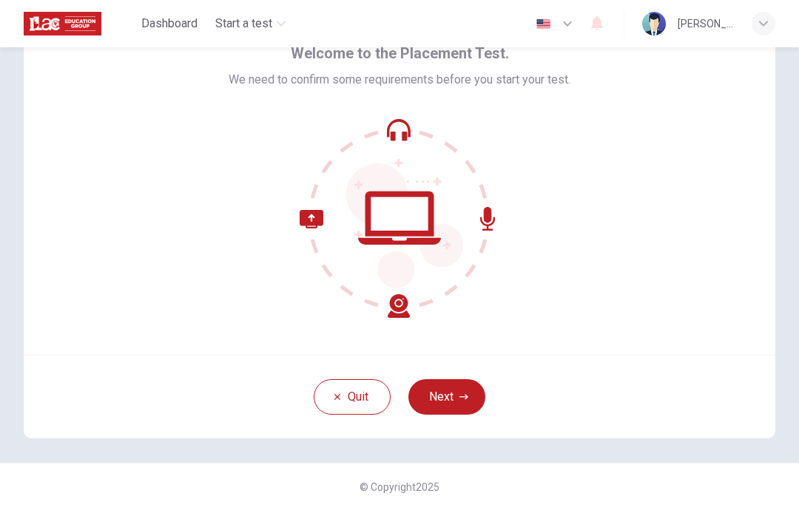
scroll to position [77, 0]
click at [440, 396] on button "Next" at bounding box center [446, 398] width 77 height 36
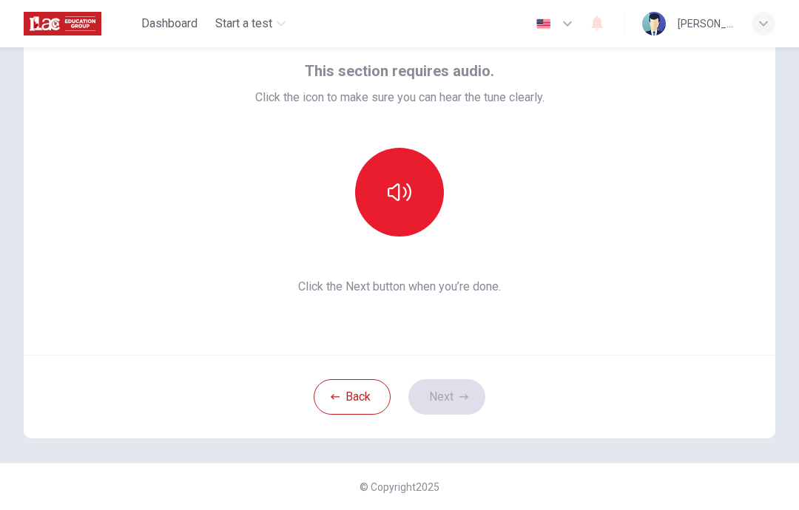
click at [392, 195] on icon "button" at bounding box center [400, 193] width 24 height 24
click at [454, 395] on button "Next" at bounding box center [446, 398] width 77 height 36
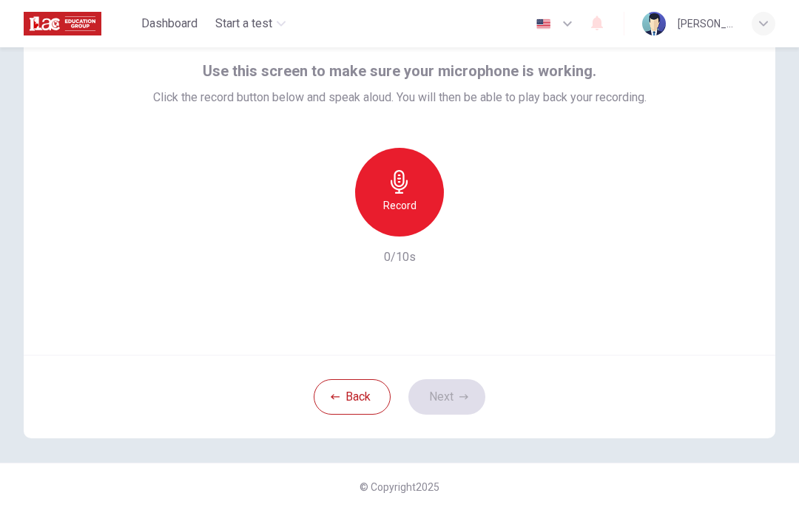
click at [391, 198] on h6 "Record" at bounding box center [399, 206] width 33 height 18
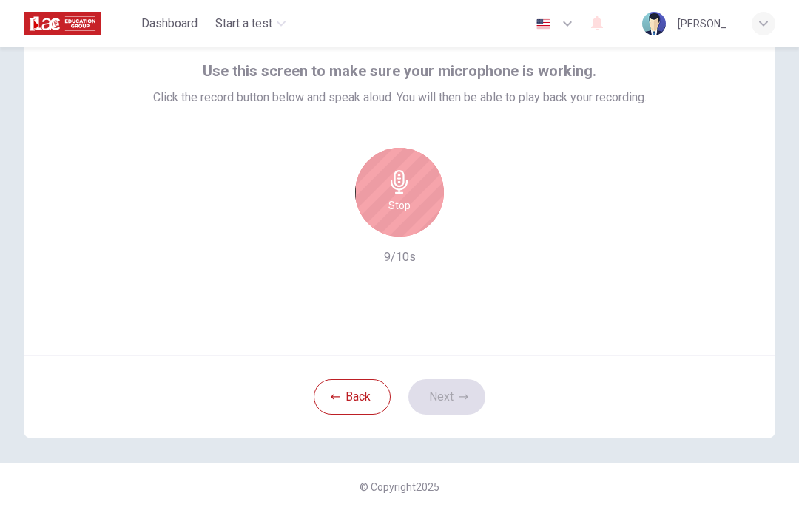
click at [399, 193] on icon "button" at bounding box center [399, 182] width 17 height 24
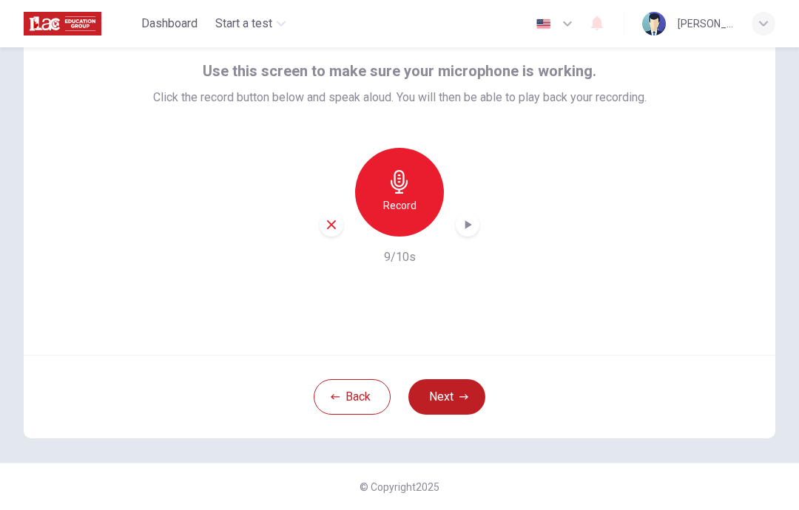
click at [465, 401] on icon "button" at bounding box center [463, 397] width 9 height 9
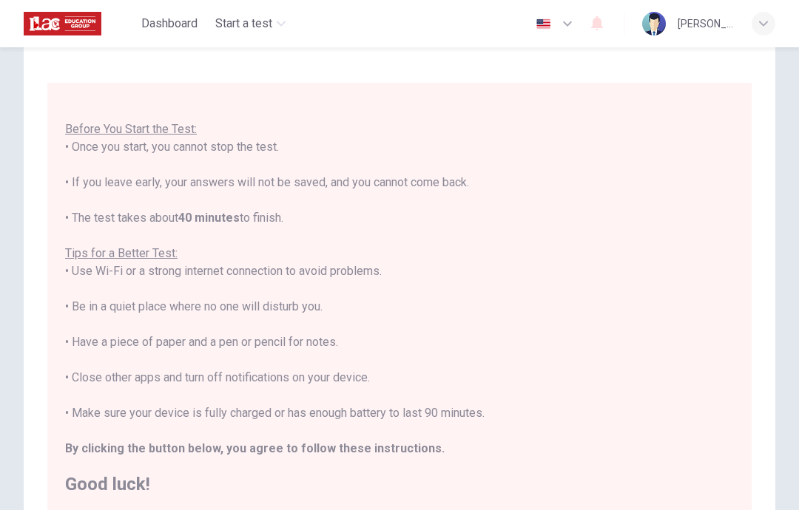
scroll to position [16, 0]
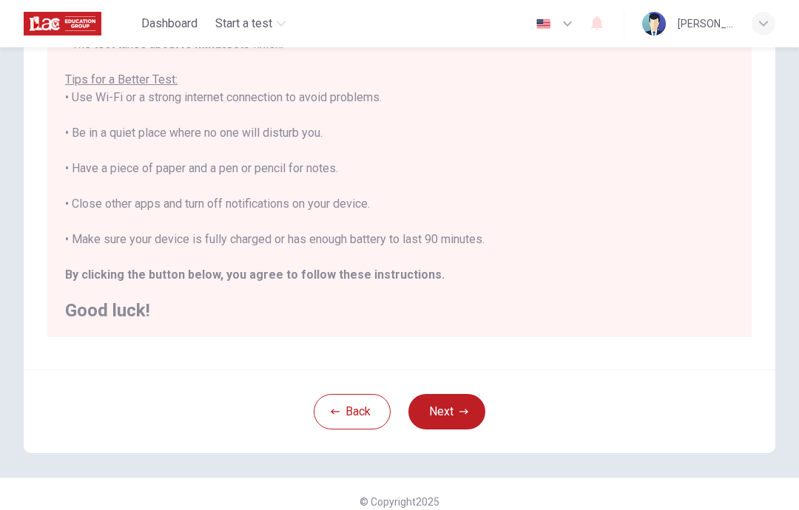
click at [453, 406] on button "Next" at bounding box center [446, 412] width 77 height 36
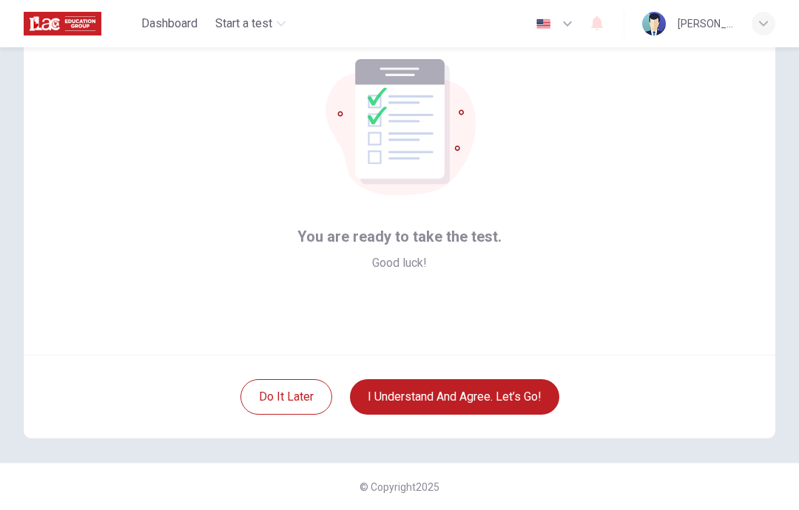
click at [497, 397] on button "I understand and agree. Let’s go!" at bounding box center [454, 398] width 209 height 36
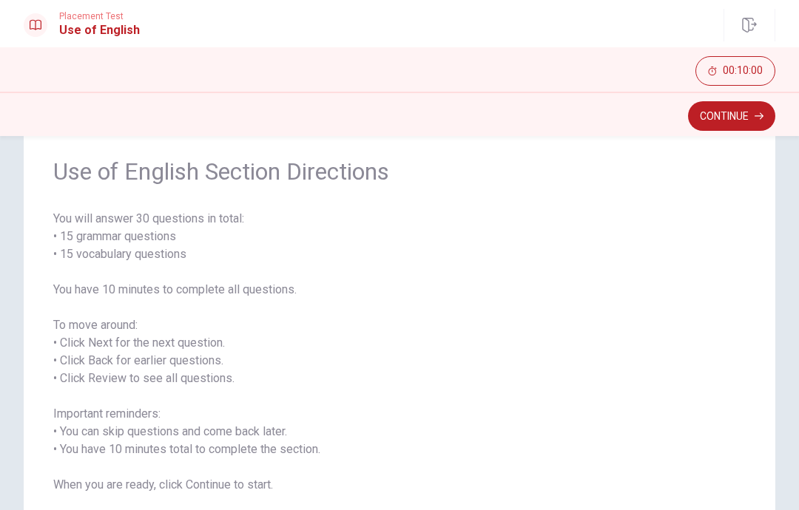
scroll to position [58, 0]
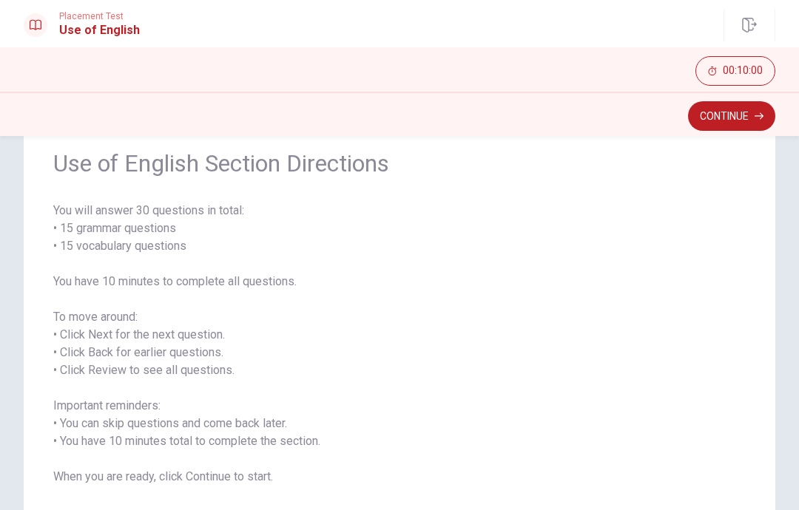
click at [729, 111] on button "Continue" at bounding box center [731, 116] width 87 height 30
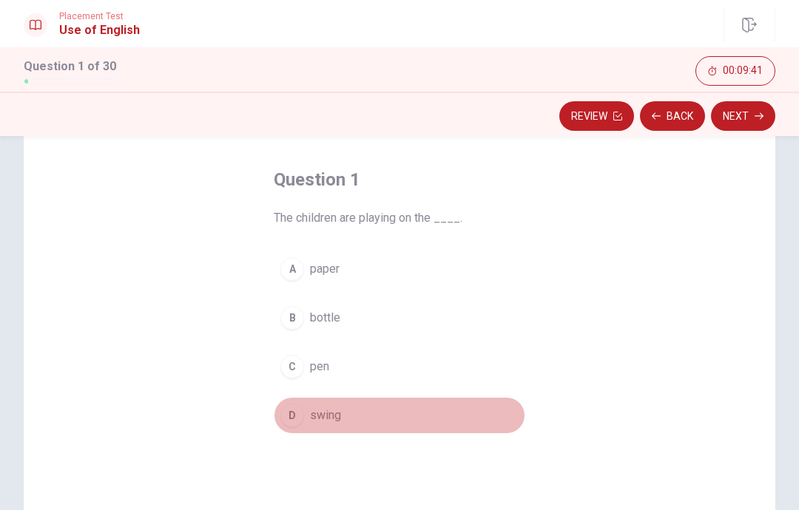
click at [277, 425] on button "D swing" at bounding box center [400, 415] width 252 height 37
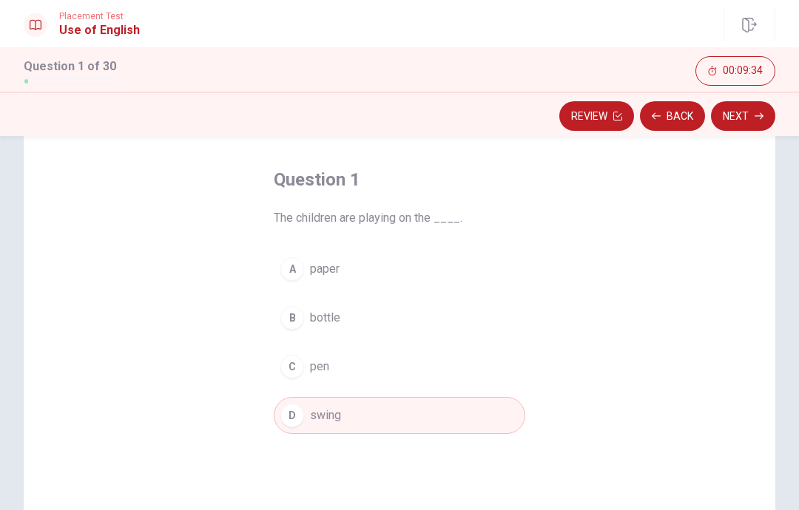
click at [743, 121] on button "Next" at bounding box center [743, 116] width 64 height 30
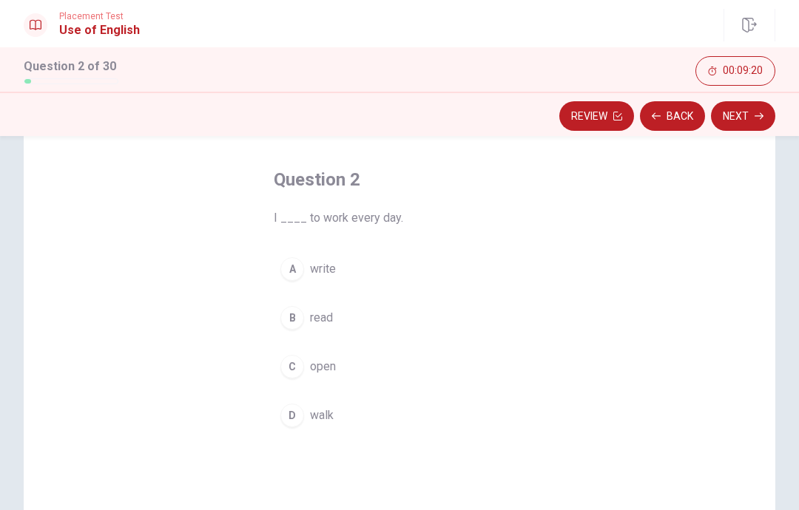
click at [294, 417] on div "D" at bounding box center [292, 416] width 24 height 24
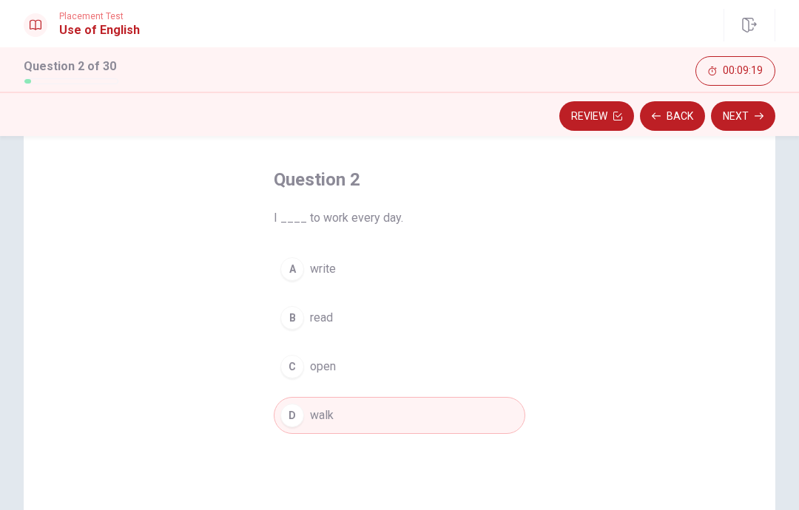
click at [743, 115] on button "Next" at bounding box center [743, 116] width 64 height 30
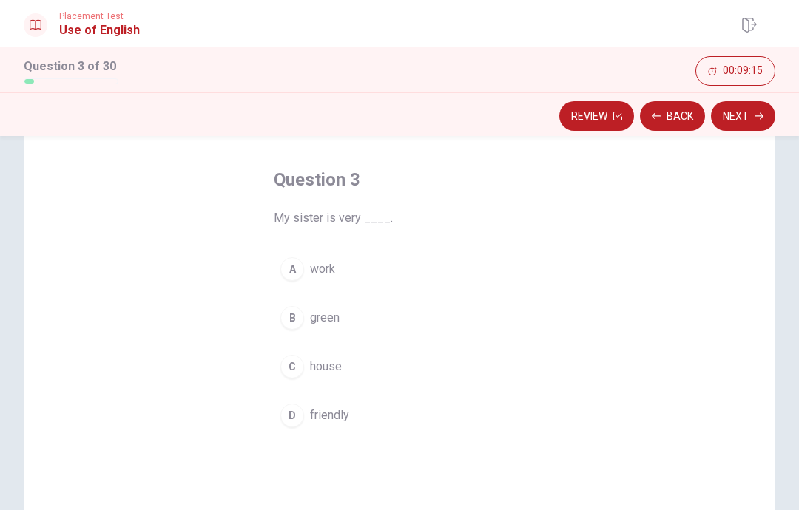
click at [294, 419] on div "D" at bounding box center [292, 416] width 24 height 24
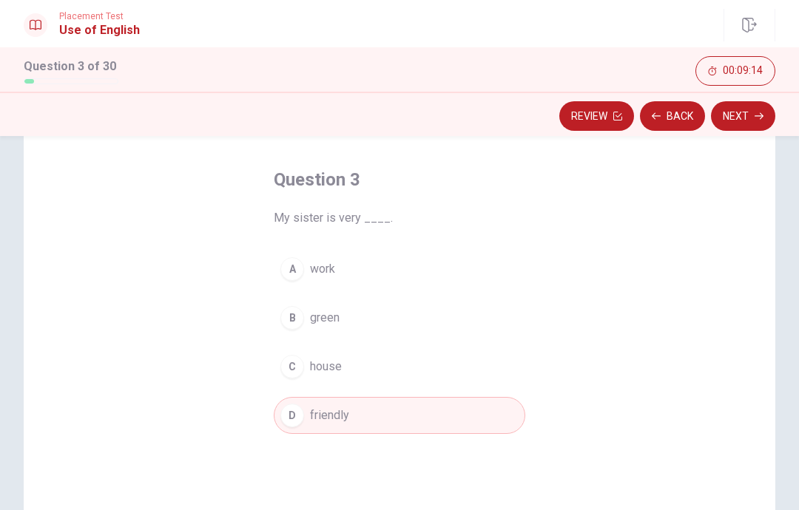
click at [744, 118] on button "Next" at bounding box center [743, 116] width 64 height 30
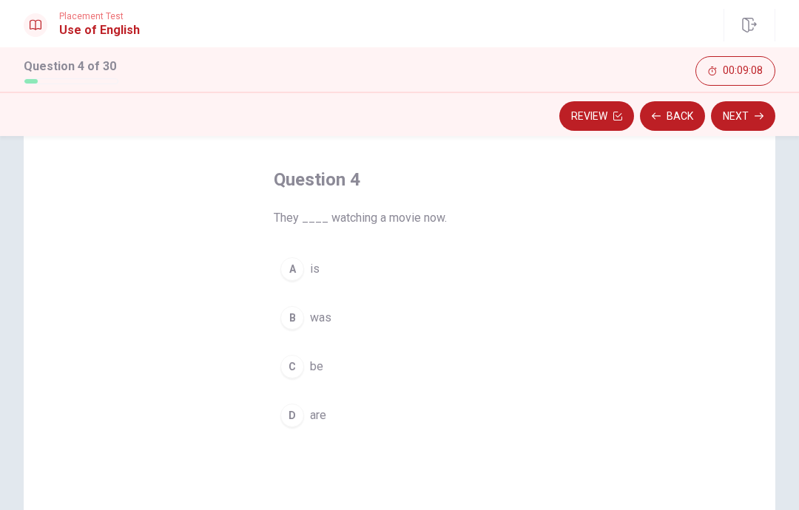
click at [306, 419] on button "D are" at bounding box center [400, 415] width 252 height 37
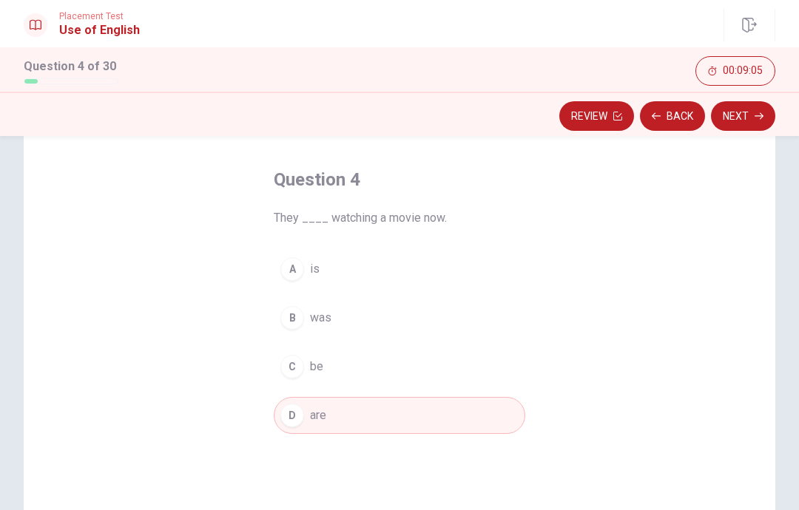
click at [741, 115] on button "Next" at bounding box center [743, 116] width 64 height 30
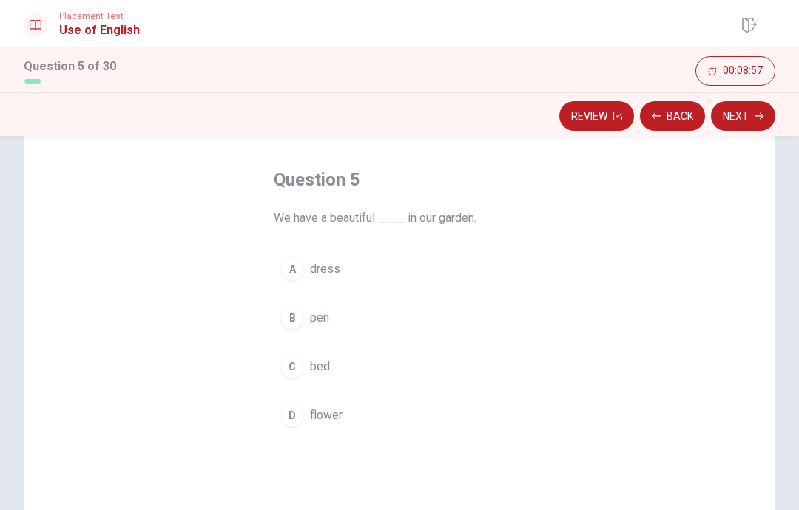
click at [317, 419] on span "flower" at bounding box center [326, 416] width 33 height 18
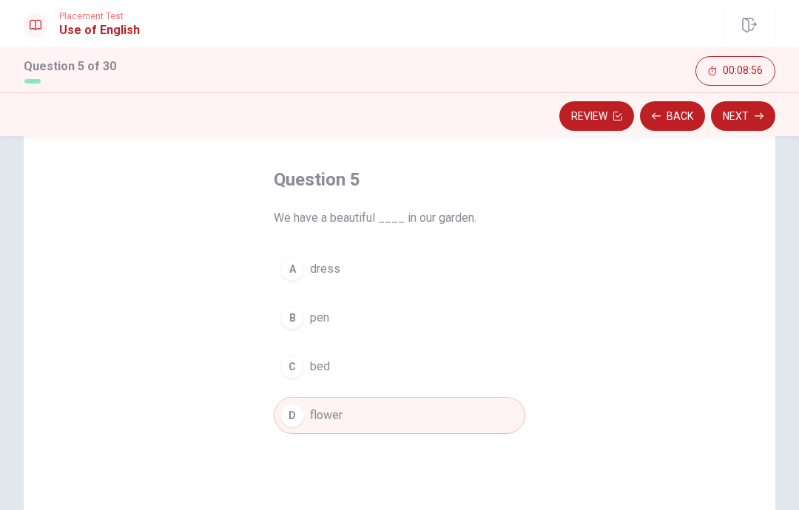
click at [749, 121] on button "Next" at bounding box center [743, 116] width 64 height 30
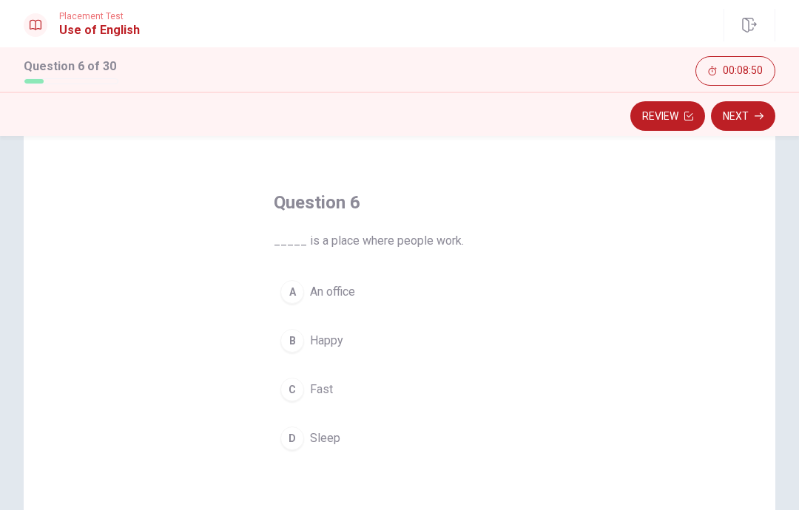
scroll to position [38, 0]
click at [342, 293] on span "An office" at bounding box center [332, 289] width 45 height 18
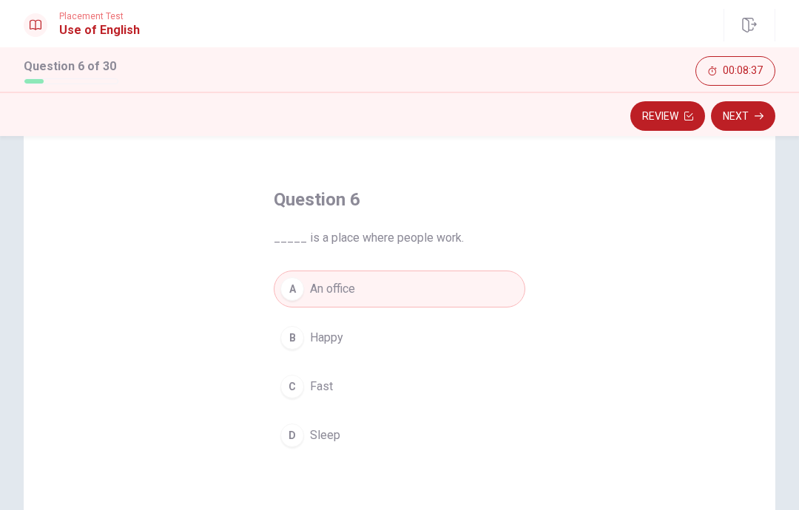
click at [746, 108] on button "Next" at bounding box center [743, 116] width 64 height 30
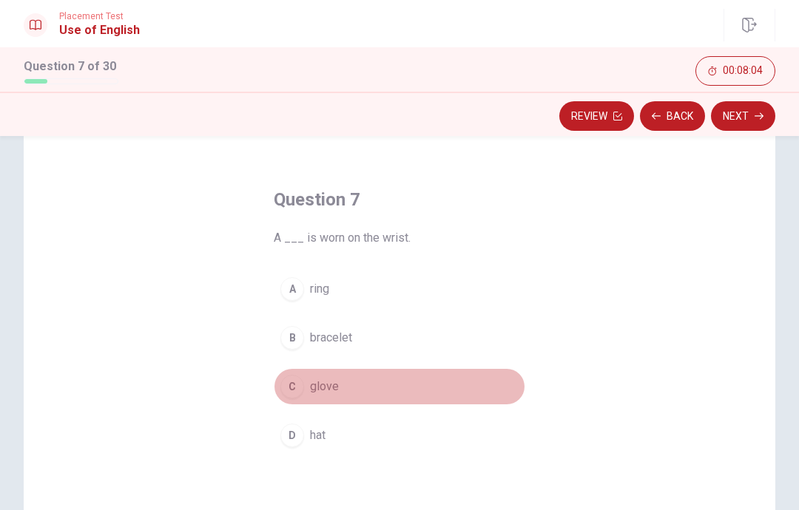
click at [330, 385] on span "glove" at bounding box center [324, 387] width 29 height 18
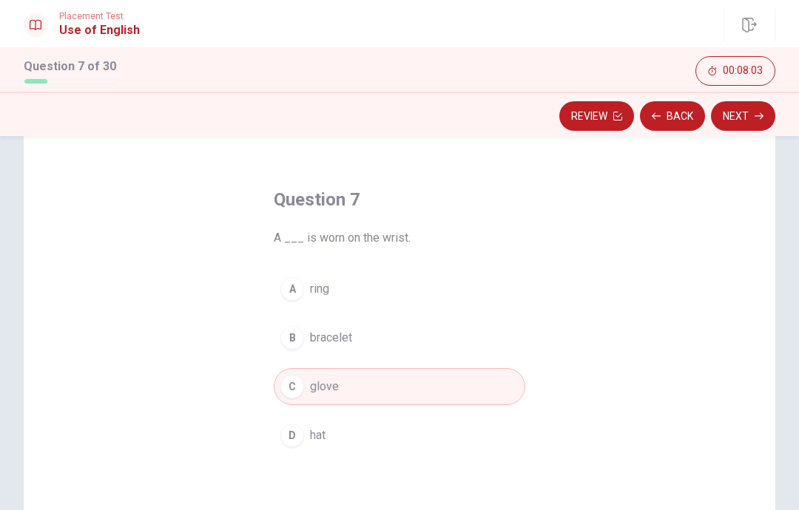
click at [752, 115] on button "Next" at bounding box center [743, 116] width 64 height 30
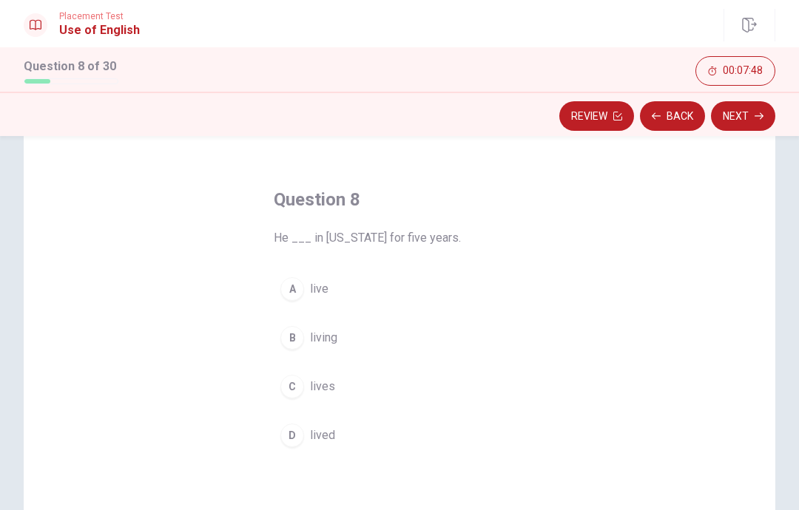
click at [328, 386] on span "lives" at bounding box center [322, 387] width 25 height 18
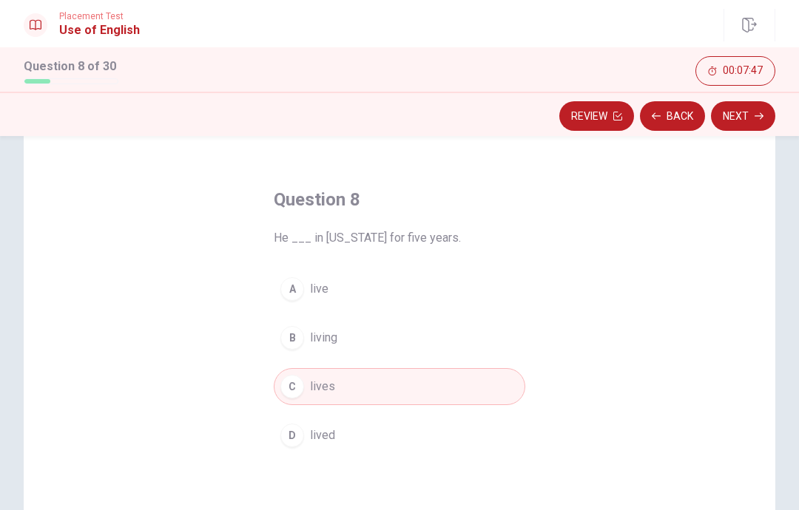
click at [743, 117] on button "Next" at bounding box center [743, 116] width 64 height 30
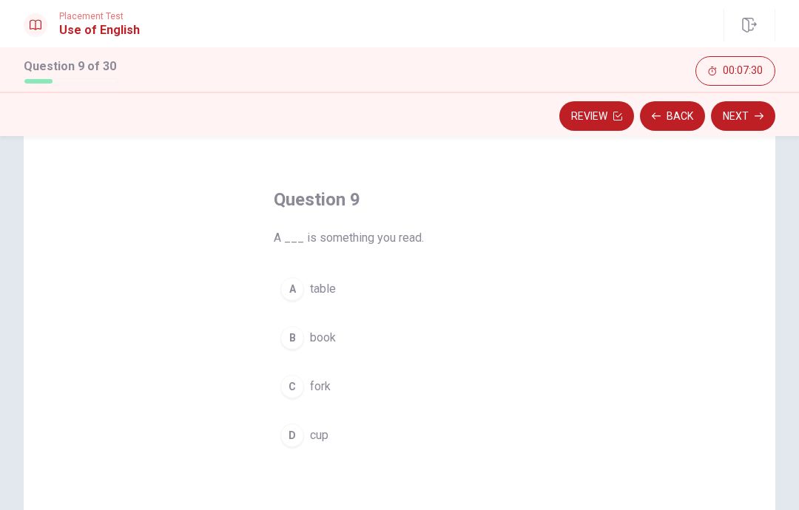
click at [328, 340] on span "book" at bounding box center [323, 338] width 26 height 18
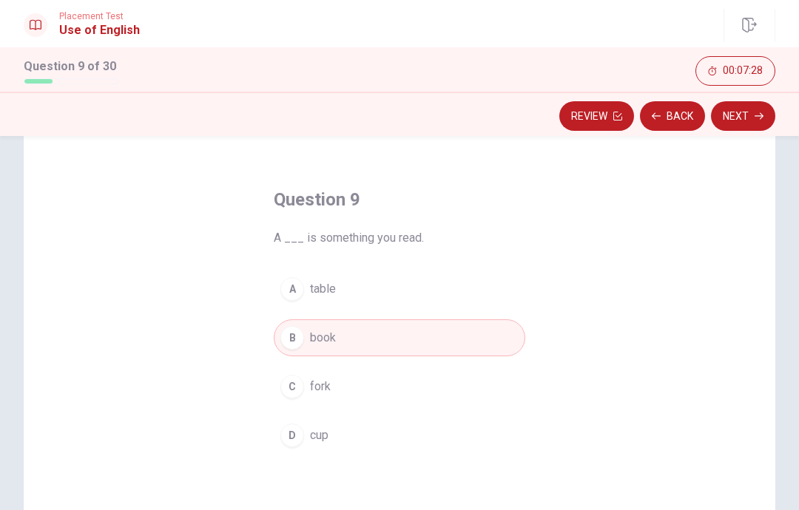
click at [743, 118] on button "Next" at bounding box center [743, 116] width 64 height 30
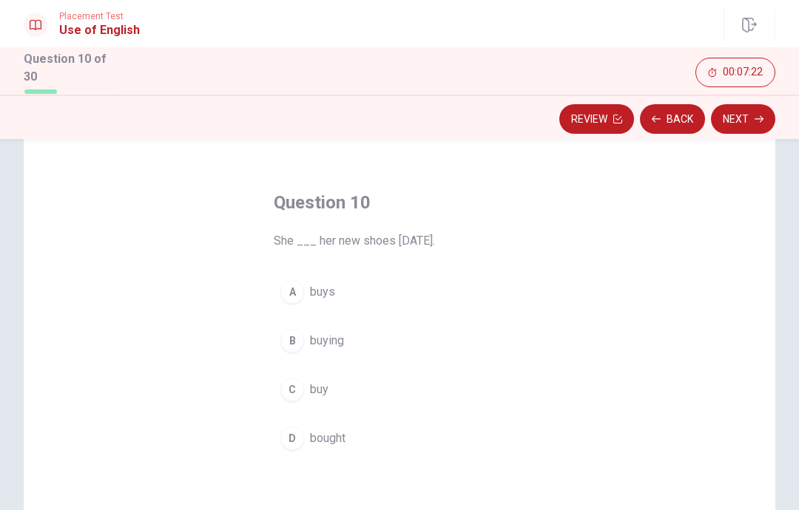
click at [328, 438] on span "bought" at bounding box center [328, 439] width 36 height 18
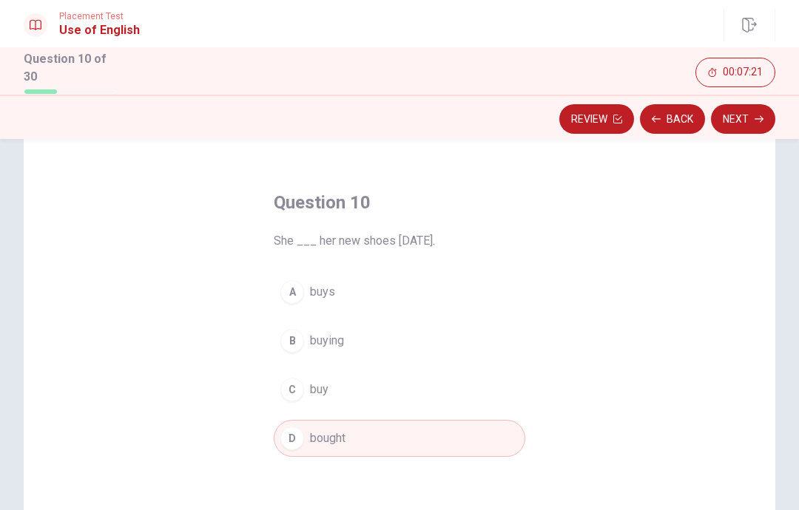
click at [754, 118] on button "Next" at bounding box center [743, 119] width 64 height 30
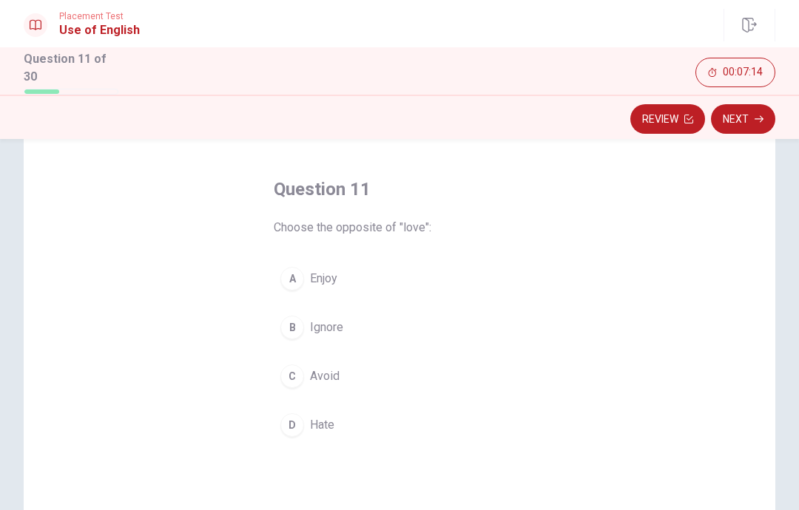
scroll to position [53, 0]
click at [322, 425] on span "Hate" at bounding box center [322, 425] width 24 height 18
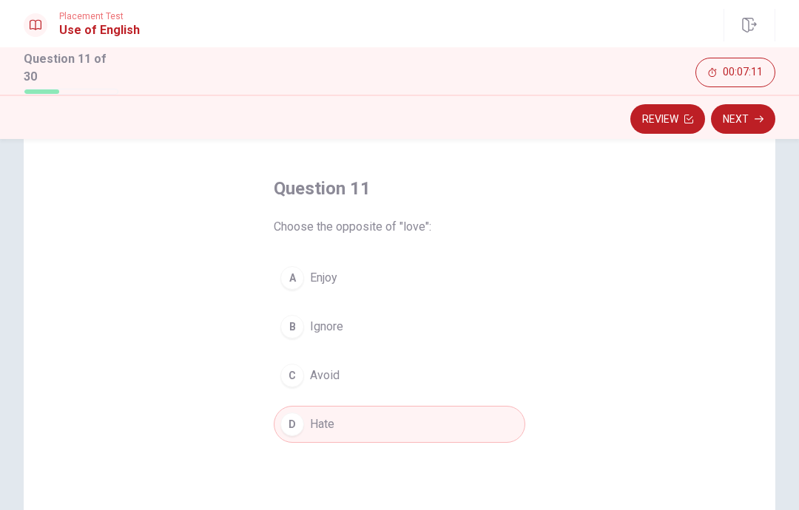
click at [735, 121] on button "Next" at bounding box center [743, 119] width 64 height 30
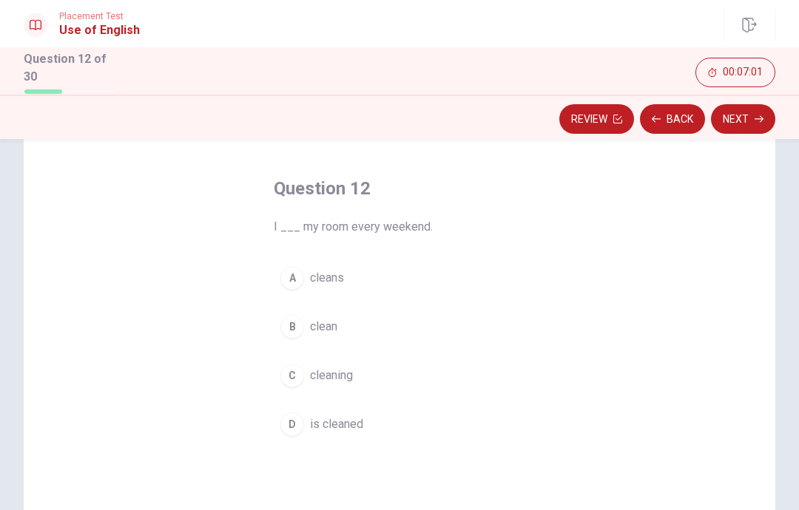
click at [337, 322] on span "clean" at bounding box center [323, 327] width 27 height 18
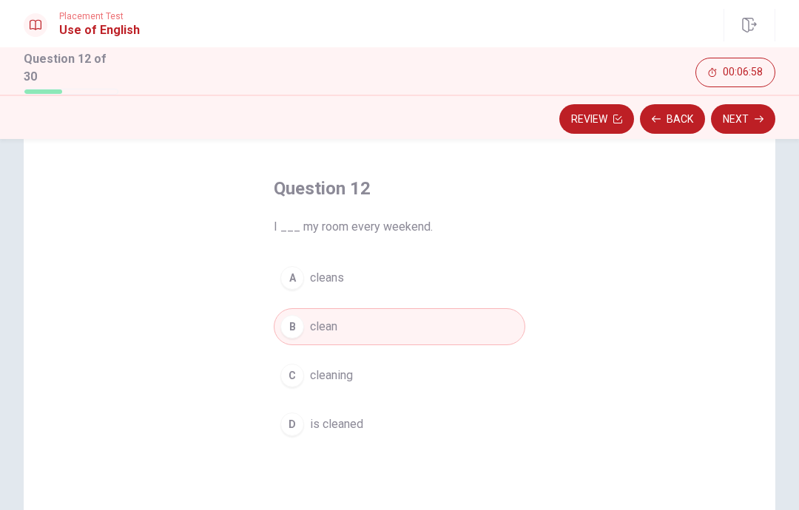
click at [749, 115] on button "Next" at bounding box center [743, 119] width 64 height 30
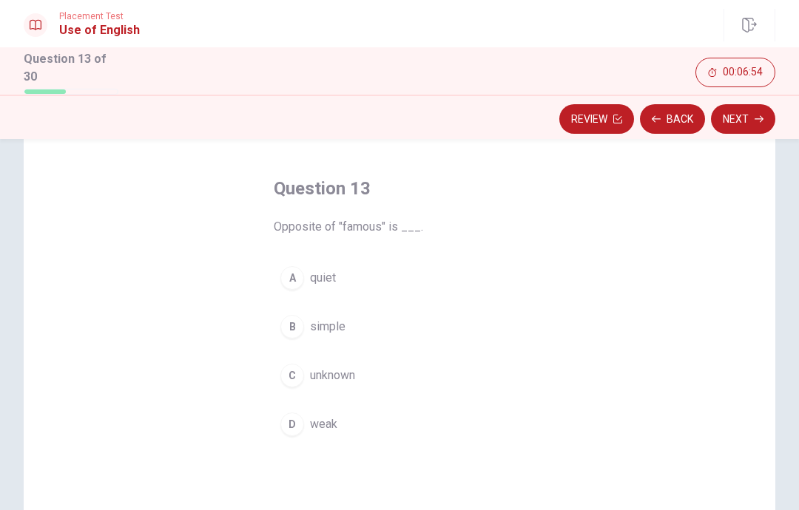
click at [340, 369] on span "unknown" at bounding box center [332, 376] width 45 height 18
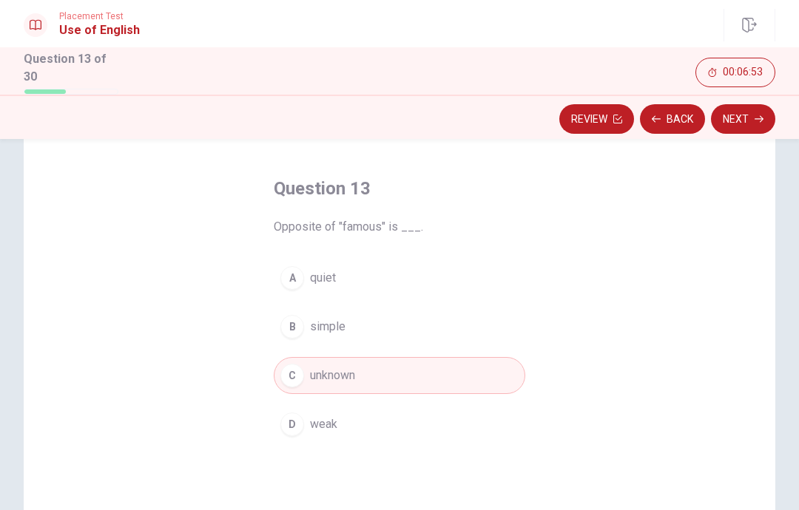
click at [743, 118] on button "Next" at bounding box center [743, 119] width 64 height 30
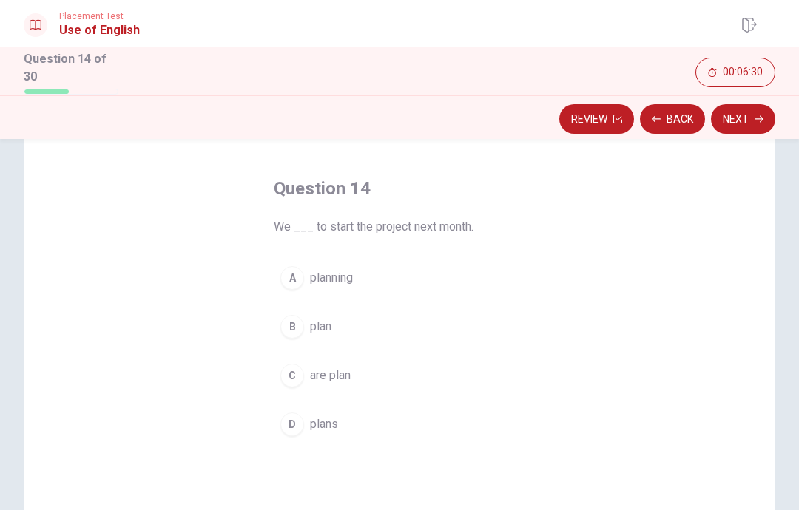
click at [343, 374] on span "are plan" at bounding box center [330, 376] width 41 height 18
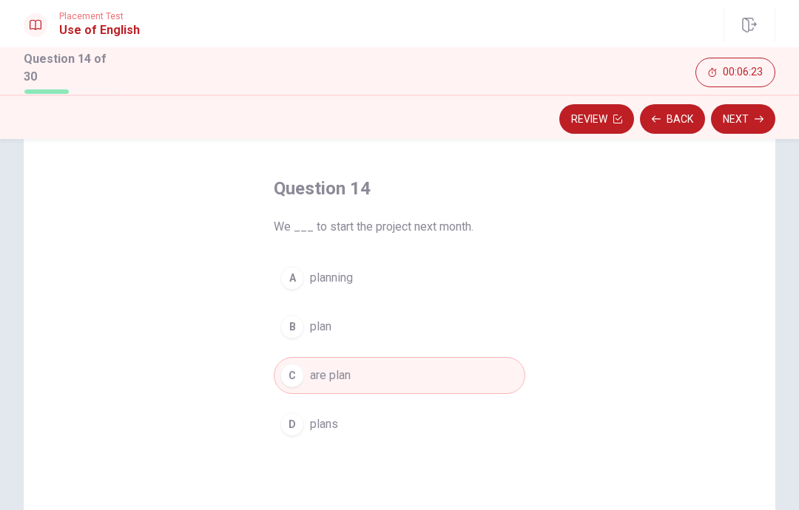
click at [319, 325] on span "plan" at bounding box center [320, 327] width 21 height 18
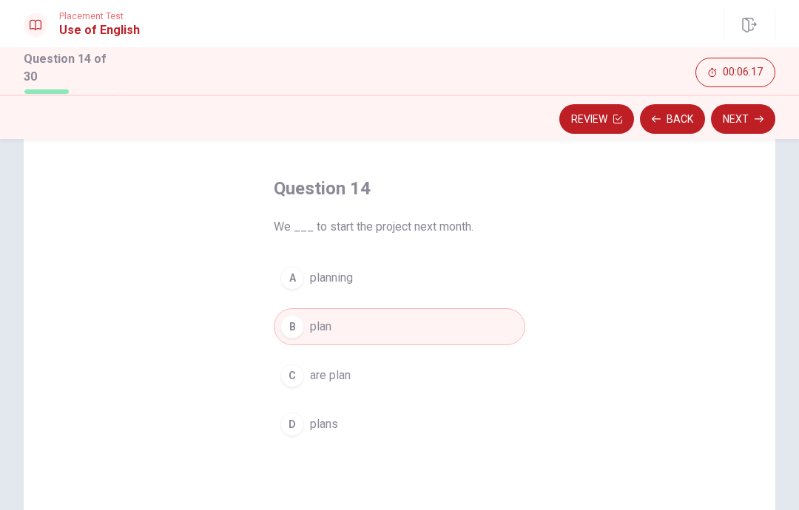
click at [756, 117] on icon "button" at bounding box center [759, 119] width 9 height 9
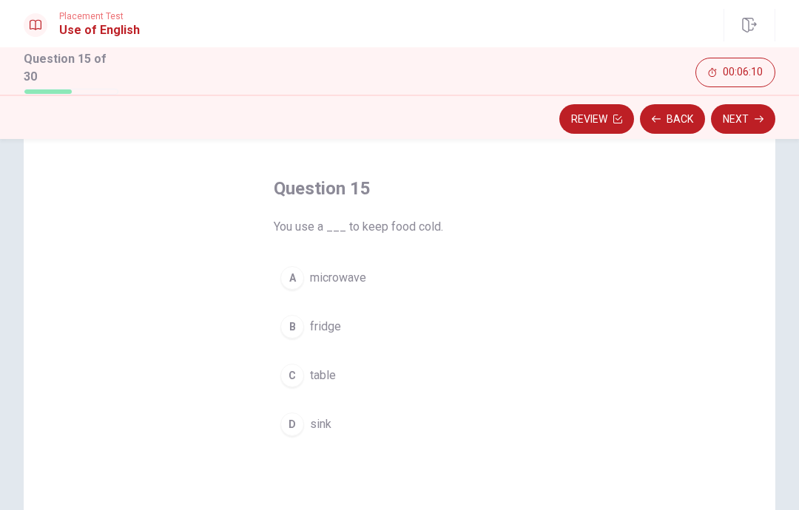
click at [341, 330] on button "B fridge" at bounding box center [400, 326] width 252 height 37
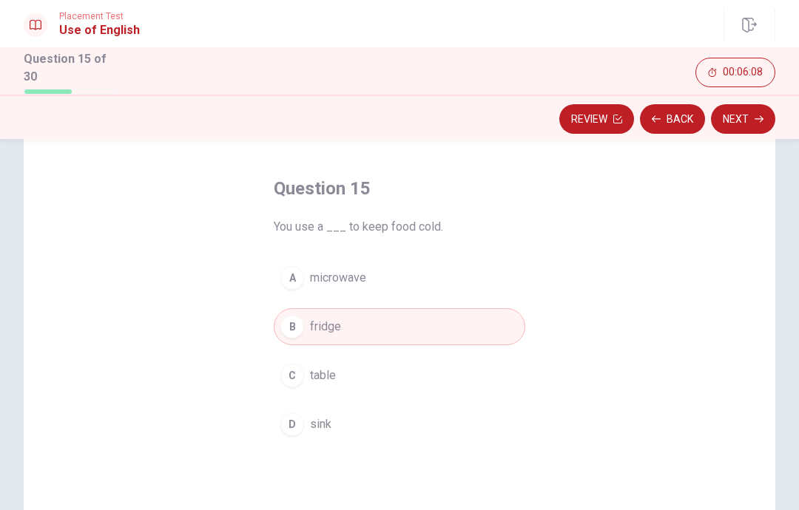
click at [745, 124] on button "Next" at bounding box center [743, 119] width 64 height 30
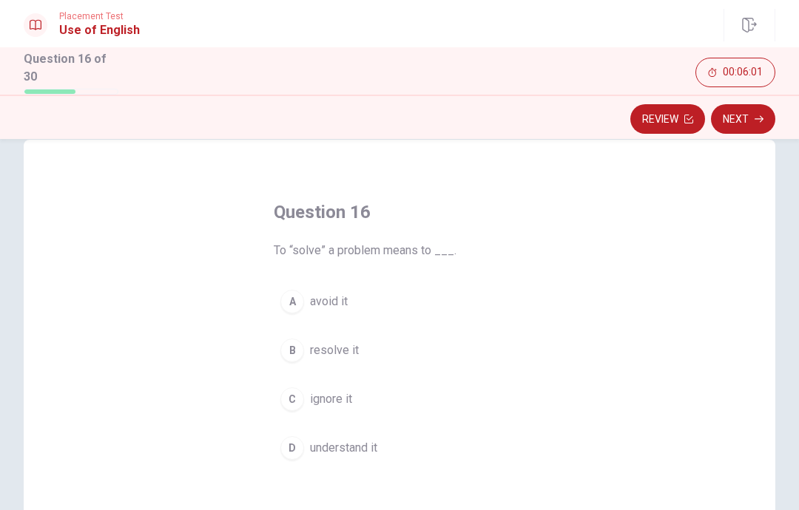
scroll to position [30, 0]
click at [345, 350] on span "resolve it" at bounding box center [334, 349] width 49 height 18
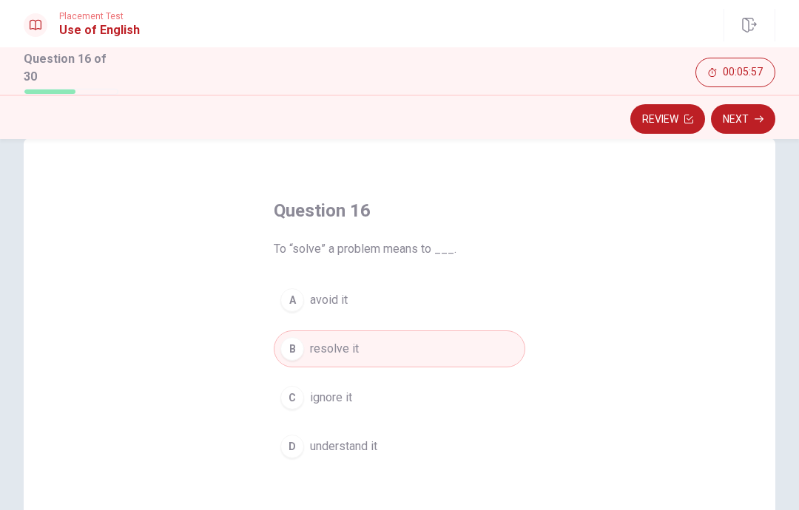
click at [758, 115] on icon "button" at bounding box center [759, 119] width 9 height 9
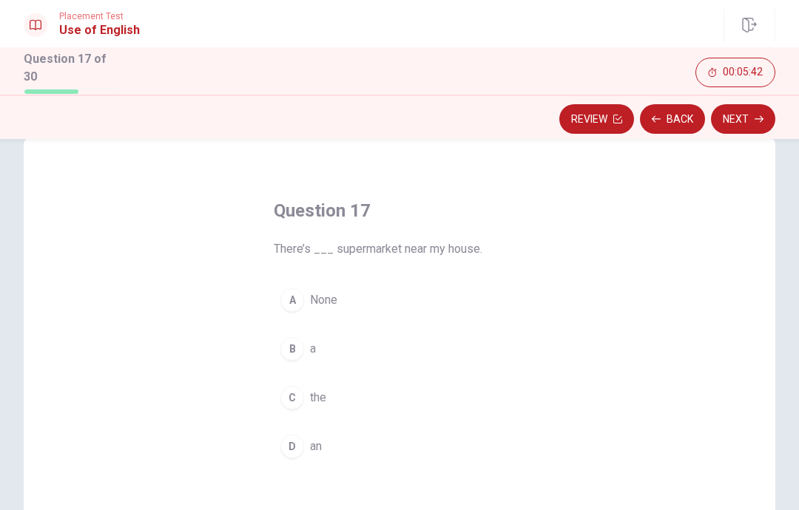
click at [301, 347] on div "B" at bounding box center [292, 349] width 24 height 24
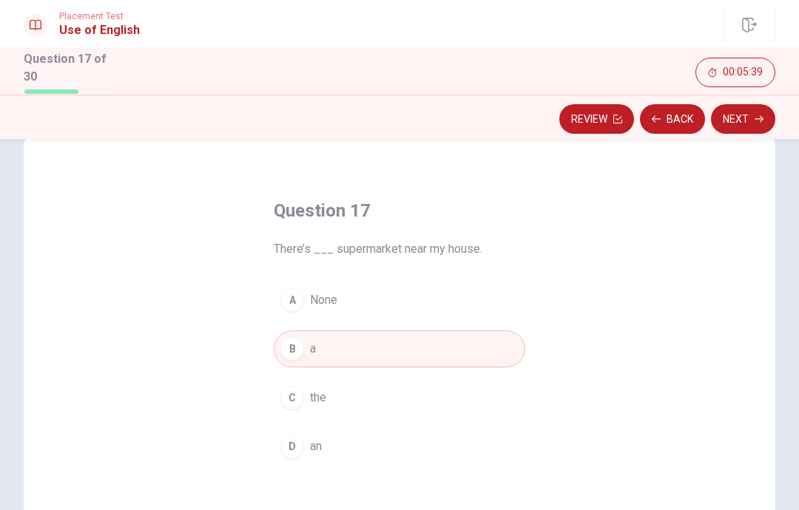
click at [751, 115] on button "Next" at bounding box center [743, 119] width 64 height 30
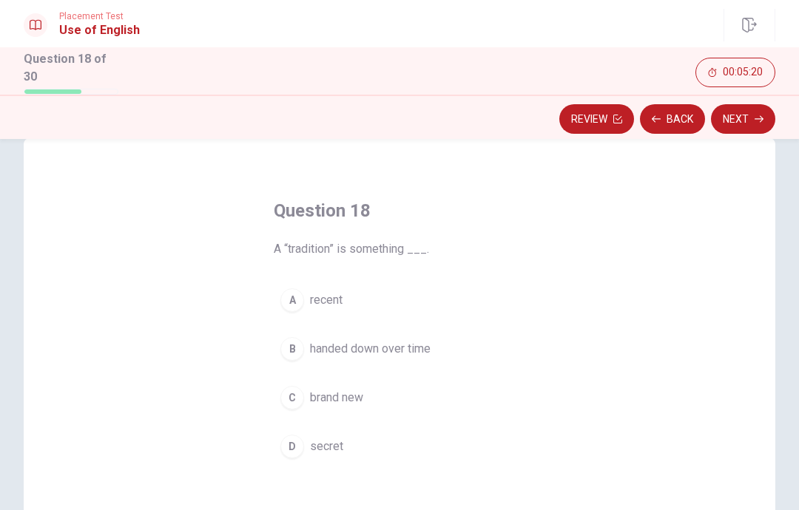
click at [306, 343] on button "B handed down over time" at bounding box center [400, 349] width 252 height 37
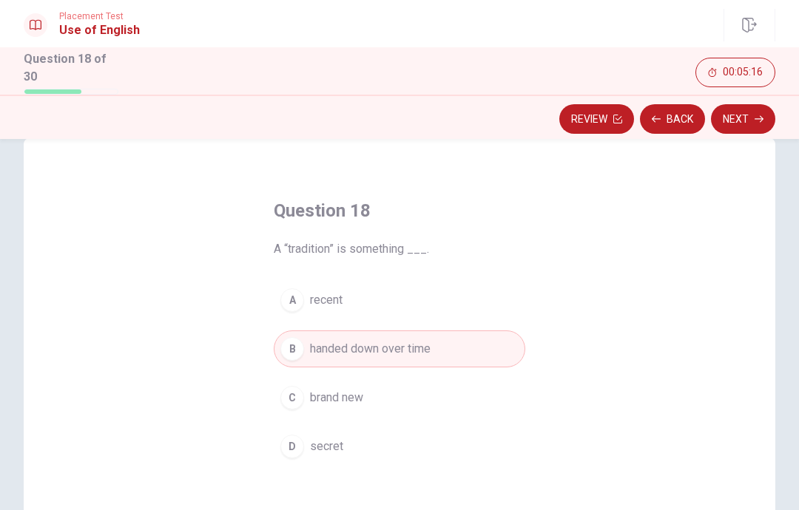
click at [762, 116] on icon "button" at bounding box center [759, 118] width 9 height 7
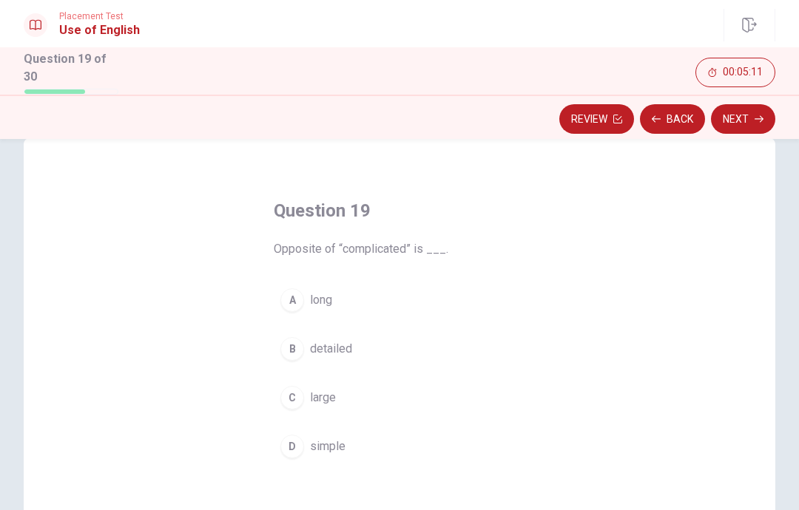
click at [333, 442] on span "simple" at bounding box center [328, 447] width 36 height 18
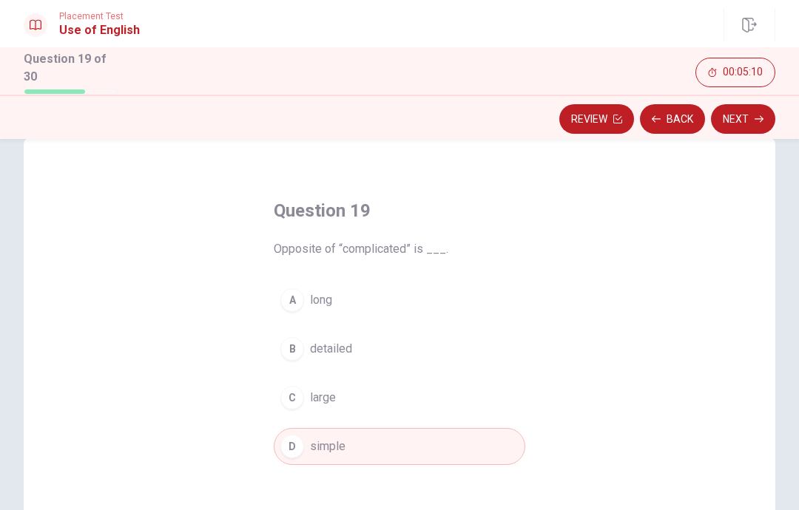
click at [763, 109] on button "Next" at bounding box center [743, 119] width 64 height 30
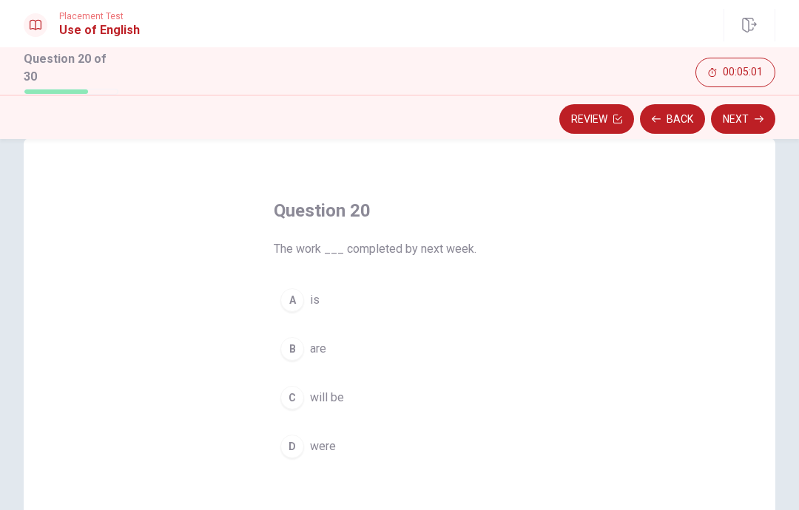
click at [311, 399] on span "will be" at bounding box center [327, 398] width 34 height 18
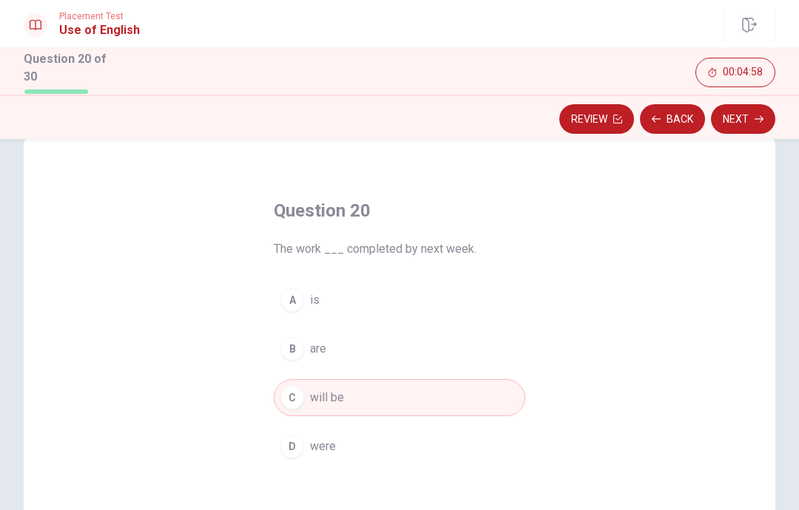
click at [749, 120] on button "Next" at bounding box center [743, 119] width 64 height 30
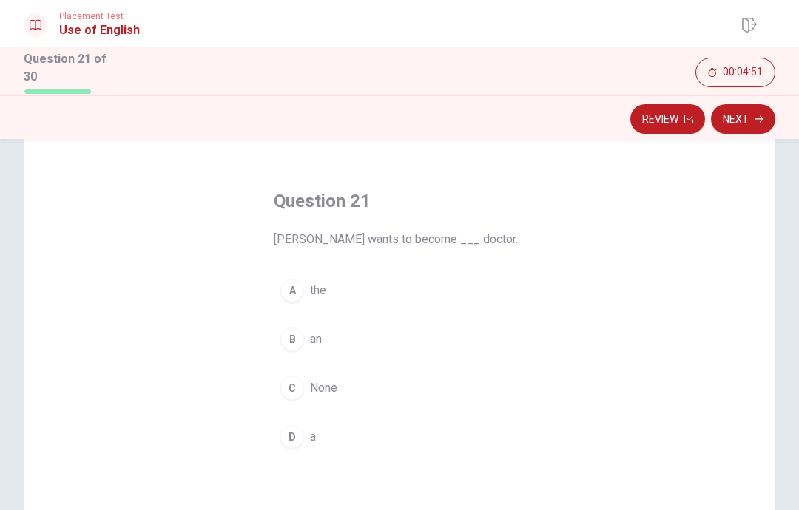
scroll to position [44, 0]
click at [294, 434] on div "D" at bounding box center [292, 434] width 24 height 24
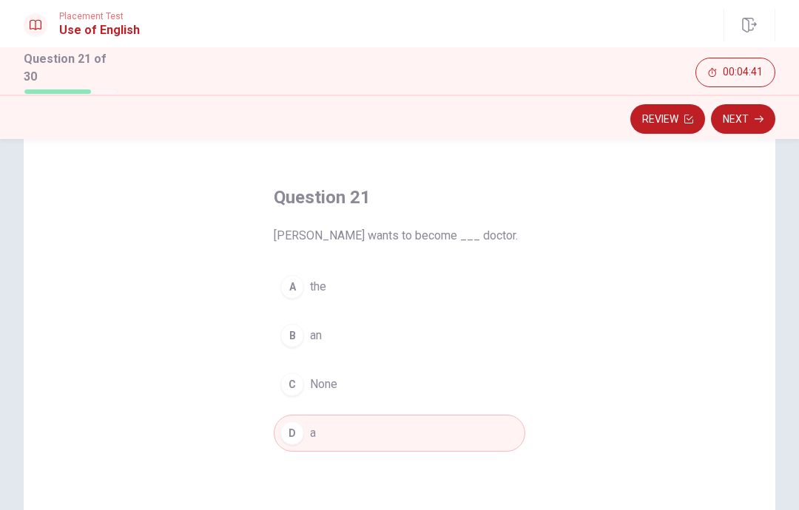
click at [754, 116] on button "Next" at bounding box center [743, 119] width 64 height 30
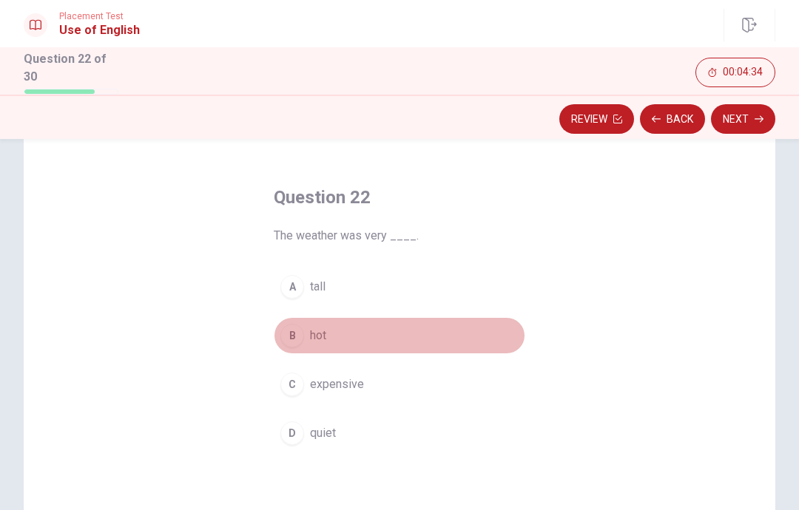
click at [294, 335] on div "B" at bounding box center [292, 336] width 24 height 24
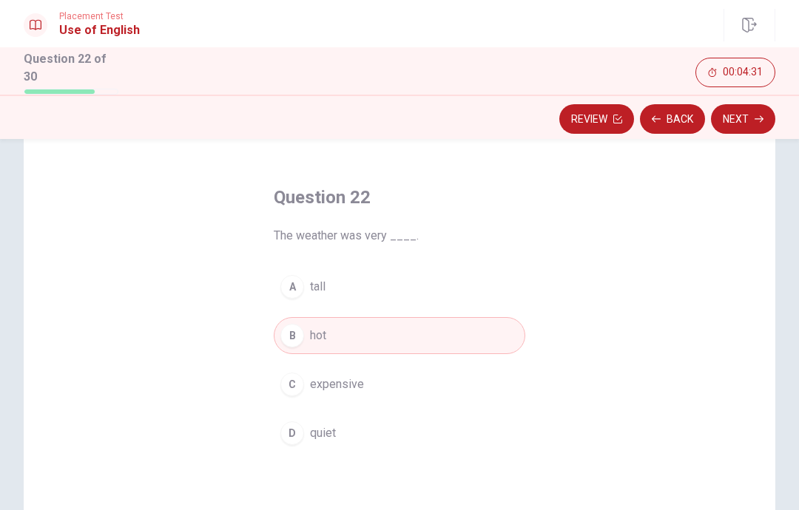
click at [755, 115] on icon "button" at bounding box center [759, 119] width 9 height 9
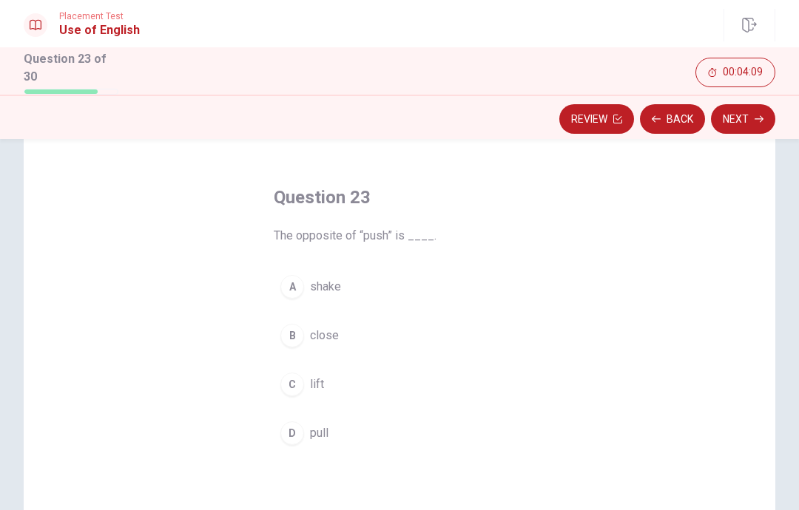
click at [292, 428] on div "D" at bounding box center [292, 434] width 24 height 24
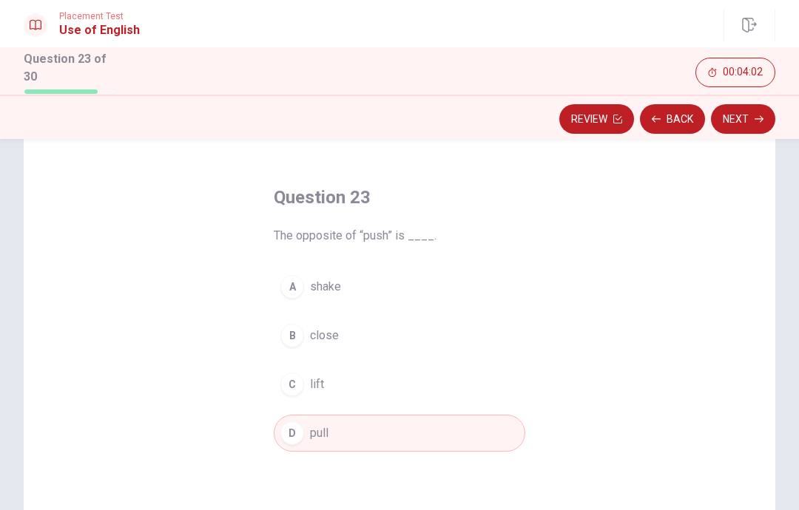
click at [758, 120] on icon "button" at bounding box center [759, 119] width 9 height 9
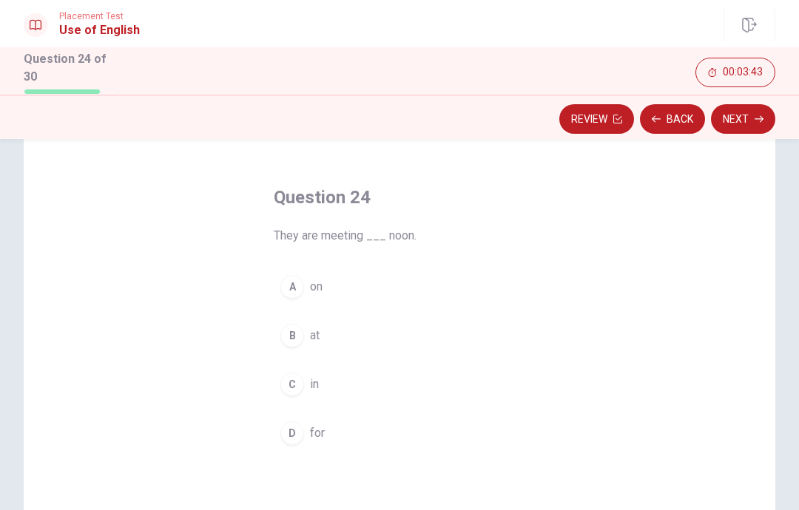
click at [287, 335] on div "B" at bounding box center [292, 336] width 24 height 24
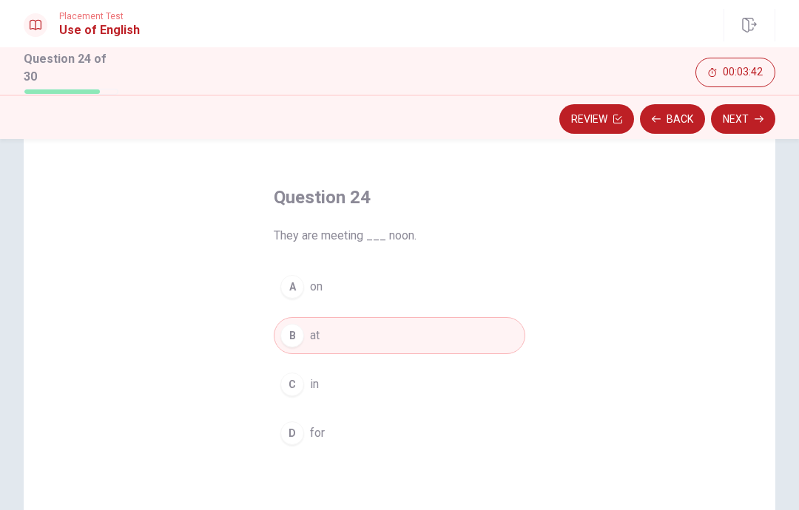
click at [746, 122] on button "Next" at bounding box center [743, 119] width 64 height 30
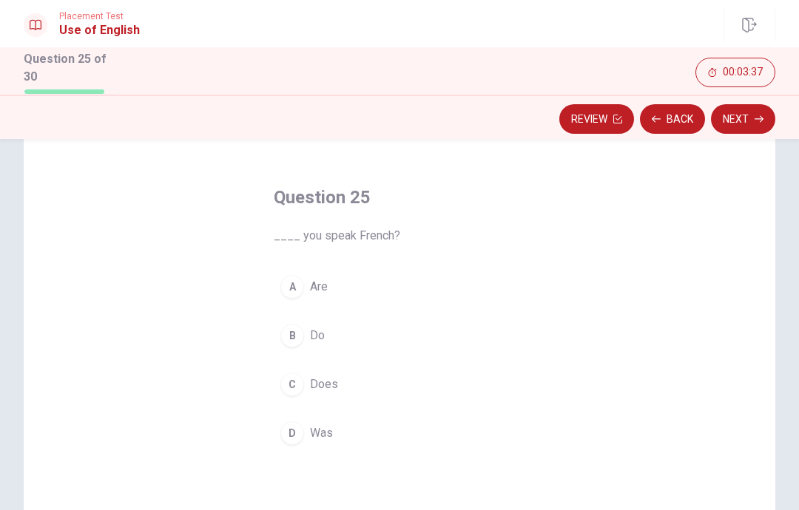
click at [297, 331] on div "B" at bounding box center [292, 336] width 24 height 24
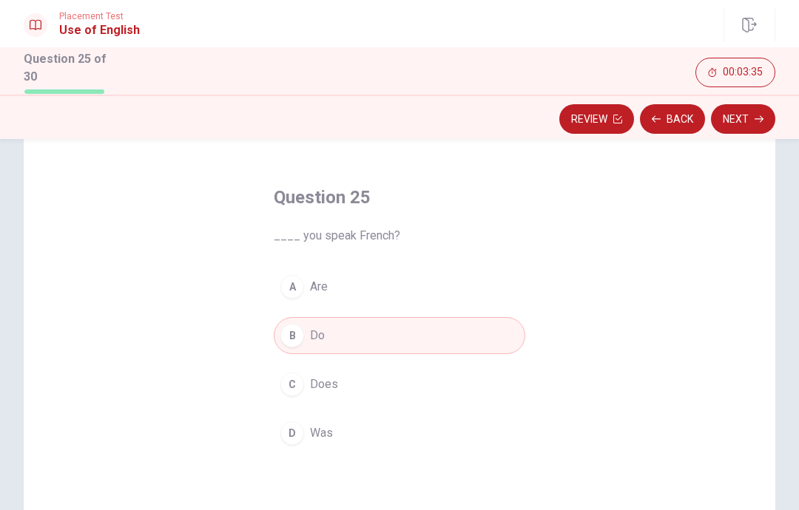
click at [738, 123] on button "Next" at bounding box center [743, 119] width 64 height 30
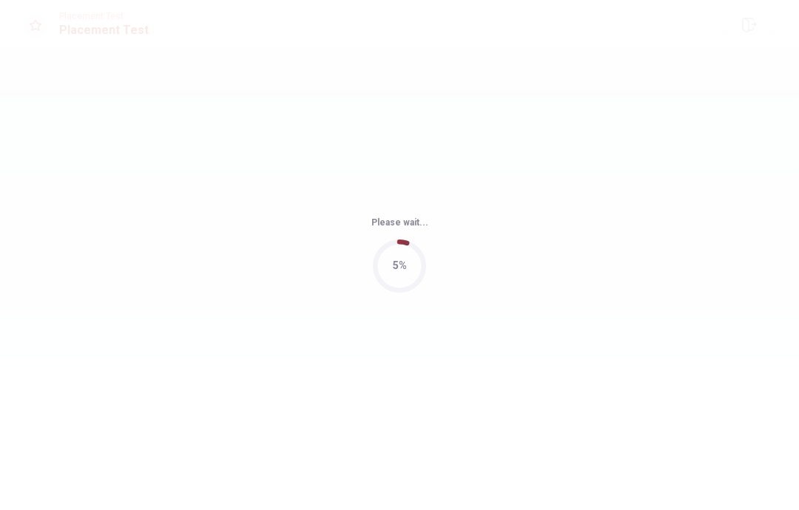
scroll to position [0, 0]
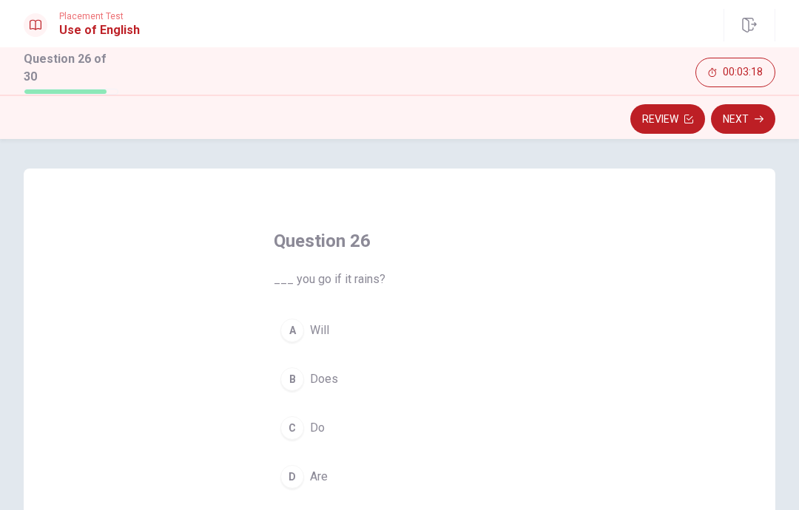
click at [291, 422] on div "C" at bounding box center [292, 429] width 24 height 24
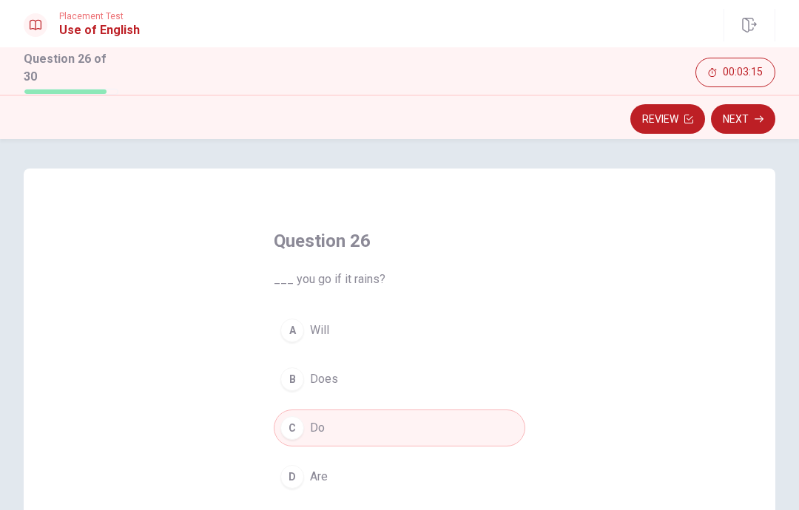
click at [738, 120] on button "Next" at bounding box center [743, 119] width 64 height 30
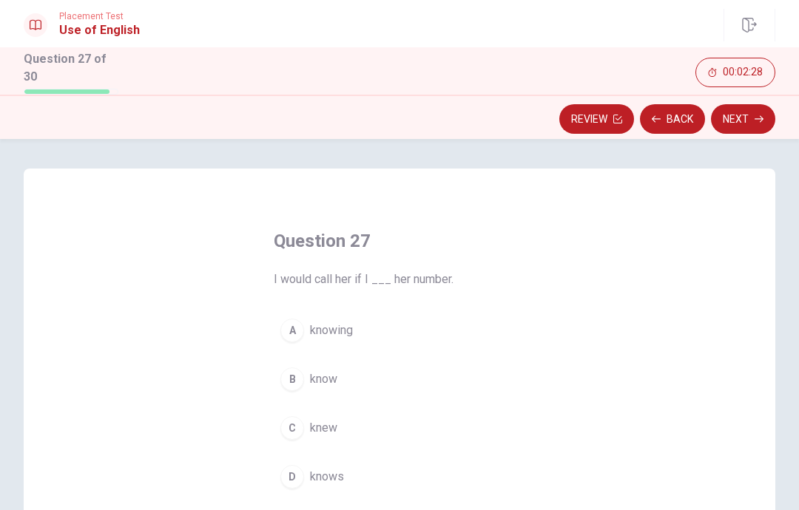
click at [293, 427] on div "C" at bounding box center [292, 429] width 24 height 24
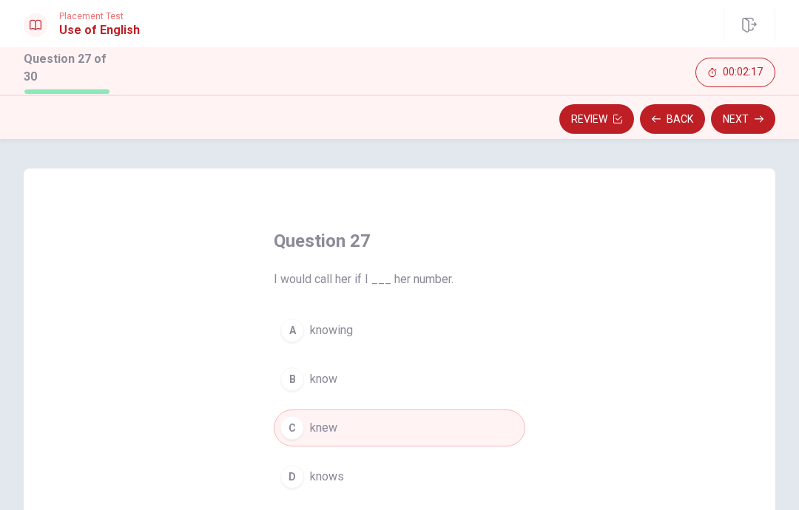
click at [743, 118] on button "Next" at bounding box center [743, 119] width 64 height 30
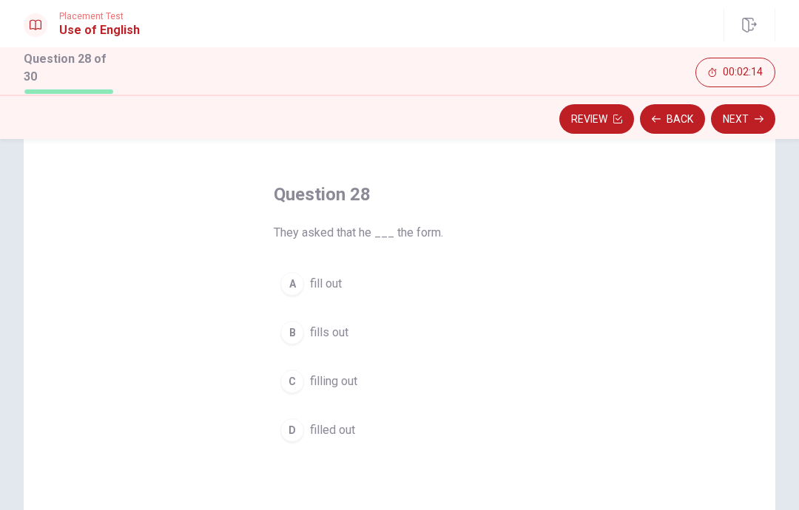
scroll to position [47, 0]
click at [289, 335] on div "B" at bounding box center [292, 332] width 24 height 24
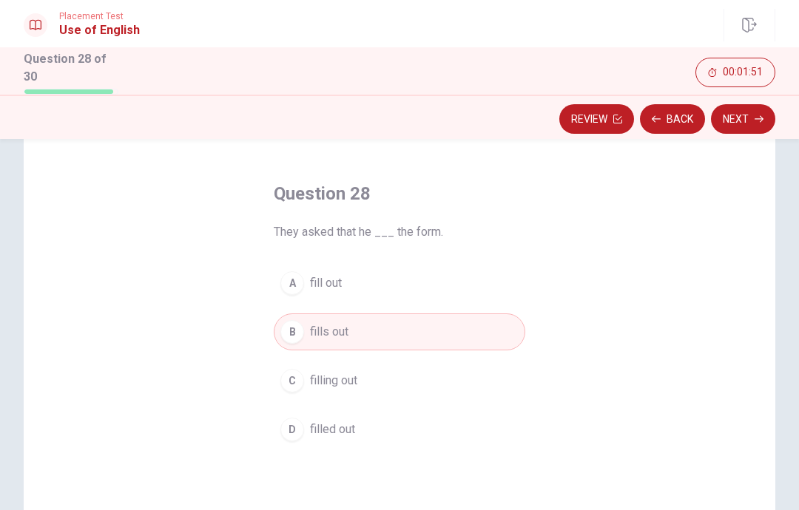
click at [752, 118] on button "Next" at bounding box center [743, 119] width 64 height 30
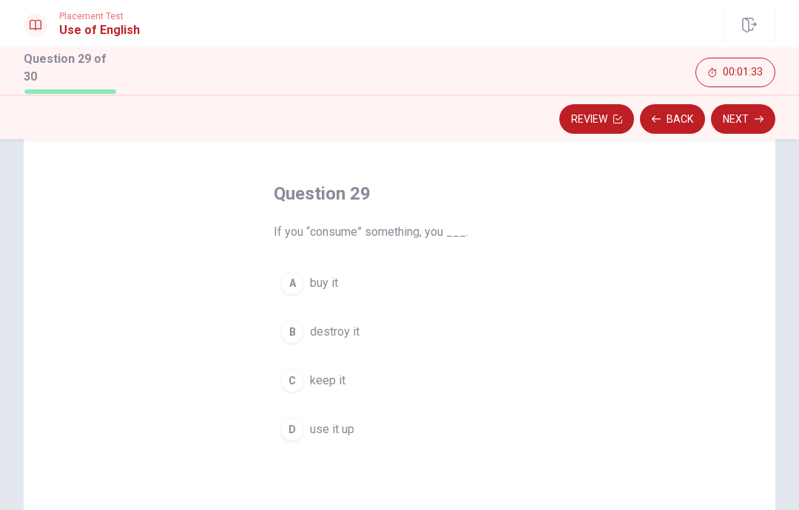
click at [295, 277] on div "A" at bounding box center [292, 284] width 24 height 24
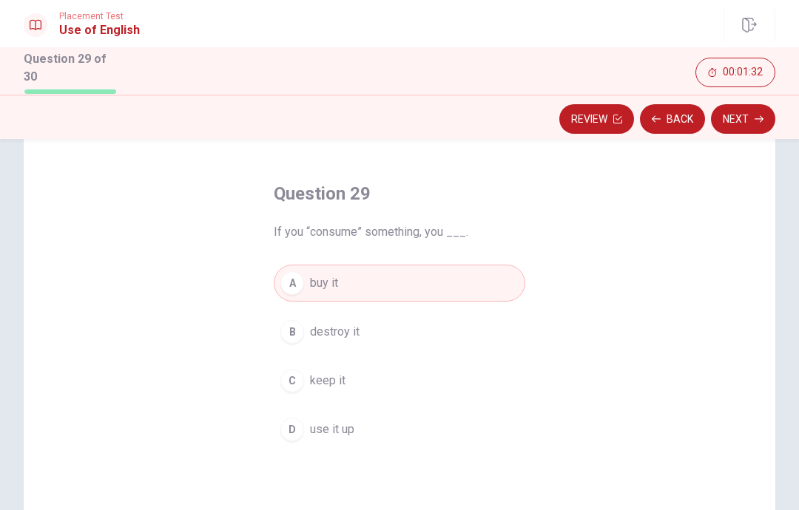
click at [752, 124] on button "Next" at bounding box center [743, 119] width 64 height 30
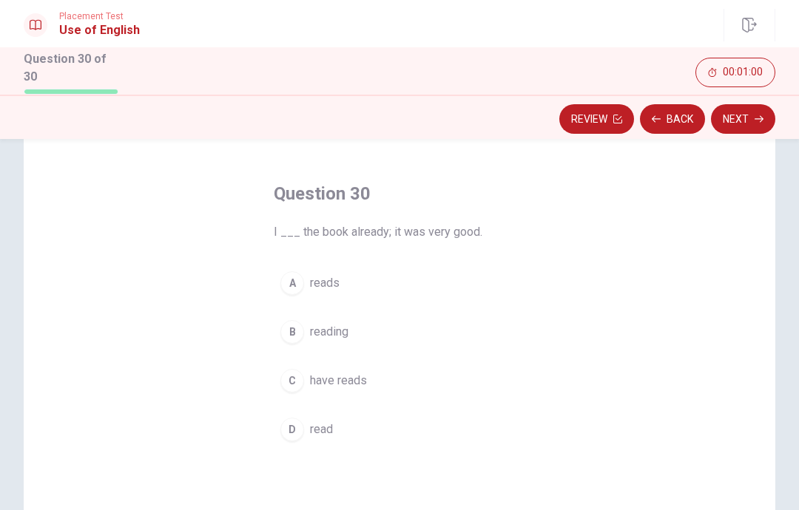
click at [304, 428] on button "D read" at bounding box center [400, 429] width 252 height 37
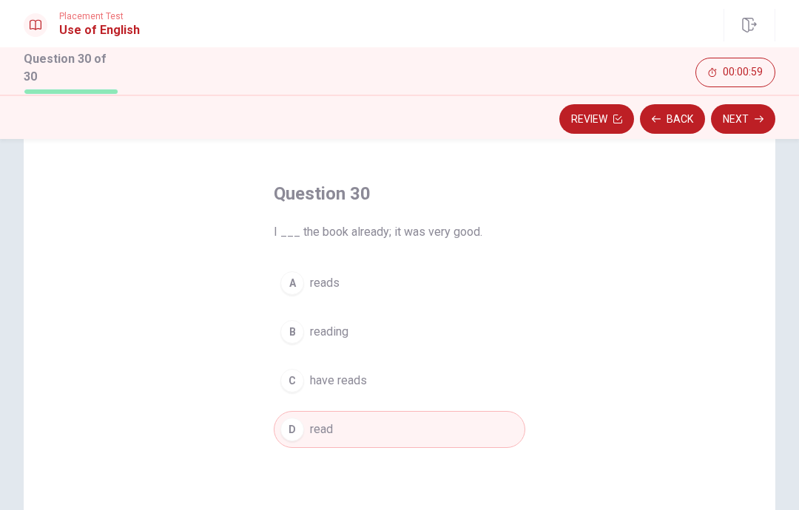
click at [757, 115] on icon "button" at bounding box center [759, 119] width 9 height 9
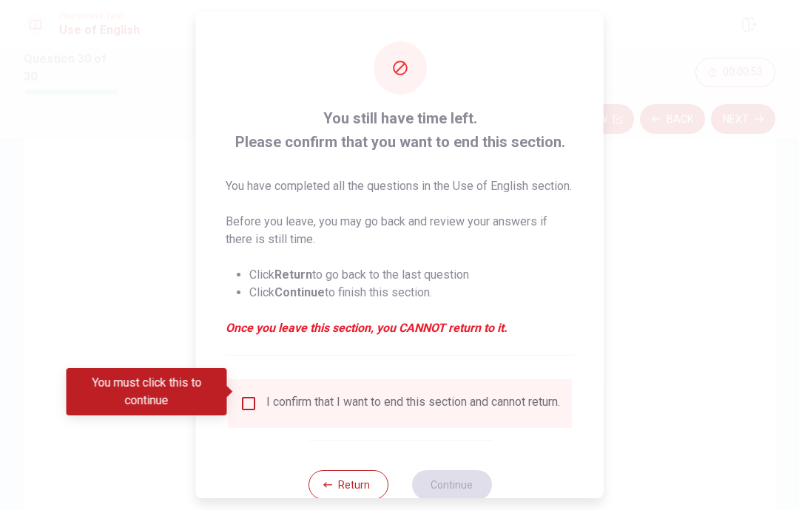
click at [249, 395] on input "You must click this to continue" at bounding box center [249, 404] width 18 height 18
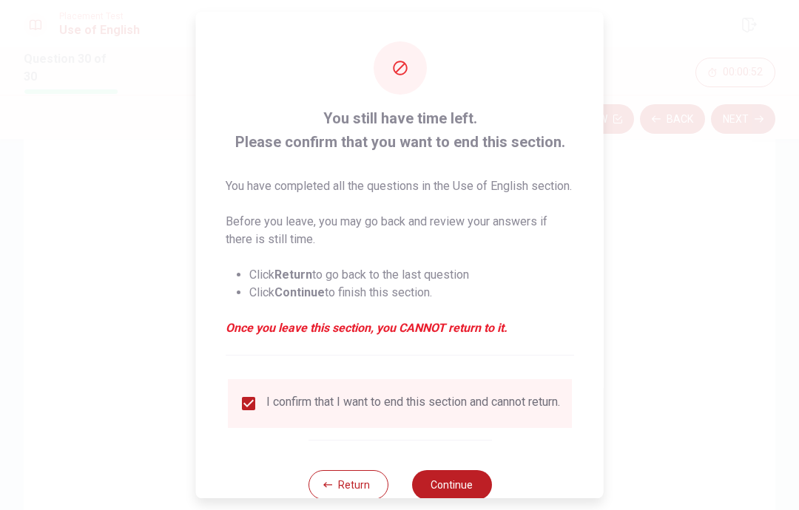
click at [461, 483] on button "Continue" at bounding box center [451, 486] width 80 height 30
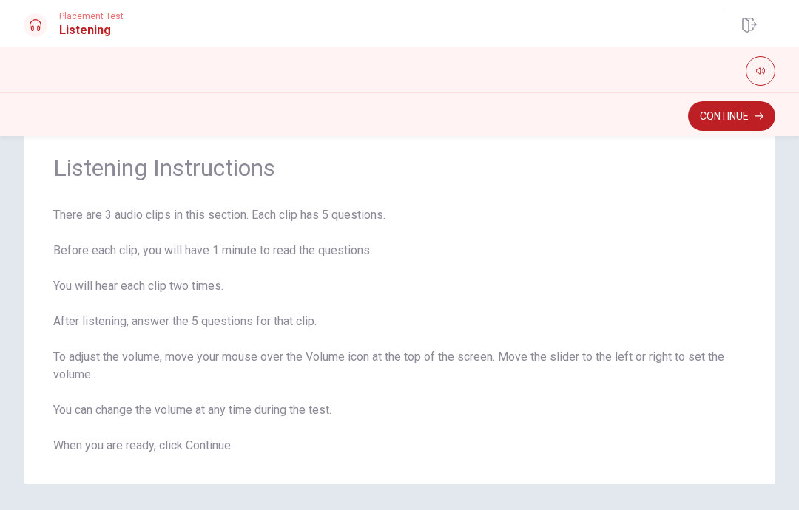
scroll to position [44, 0]
click at [735, 115] on button "Continue" at bounding box center [731, 116] width 87 height 30
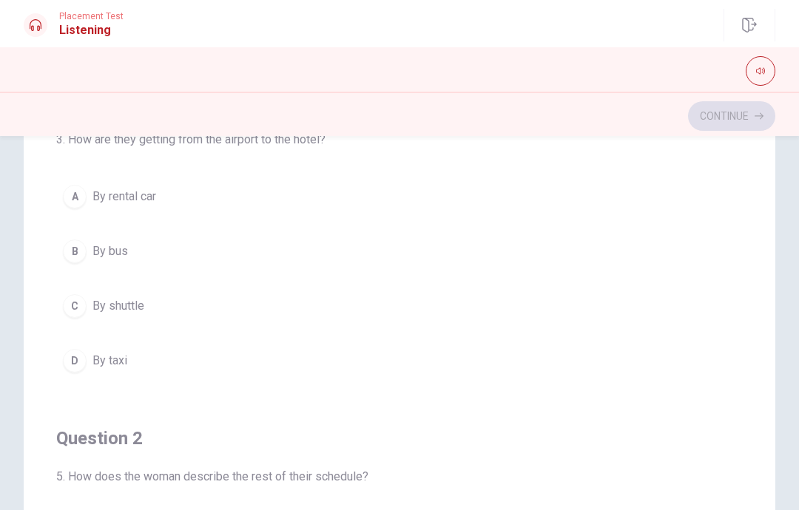
scroll to position [68, 0]
click at [68, 311] on div "C" at bounding box center [75, 306] width 24 height 24
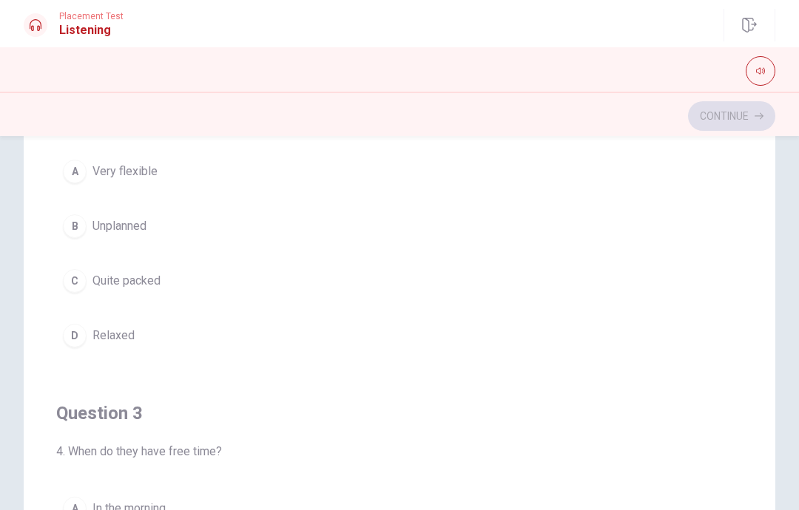
scroll to position [431, 0]
click at [68, 277] on div "C" at bounding box center [75, 280] width 24 height 24
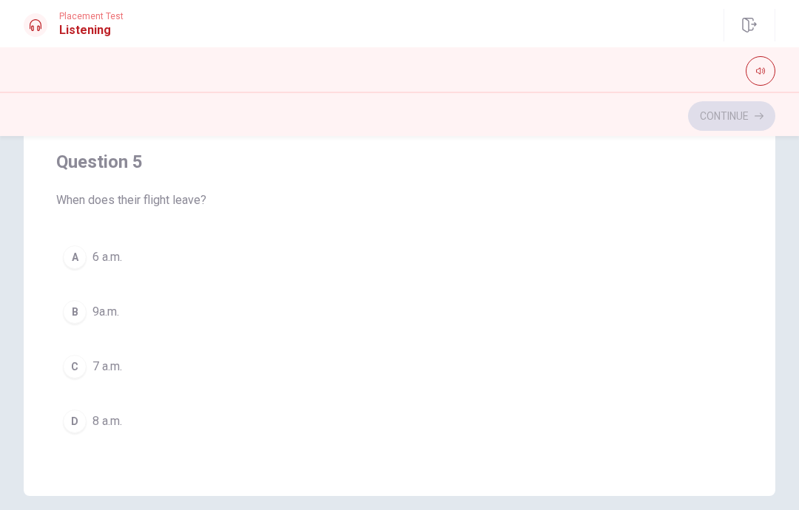
scroll to position [266, 0]
click at [73, 374] on div "C" at bounding box center [75, 365] width 24 height 24
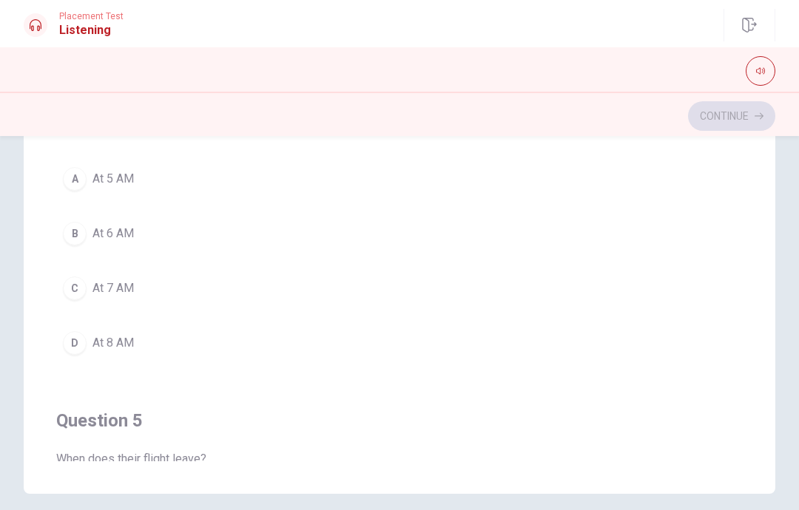
scroll to position [931, 0]
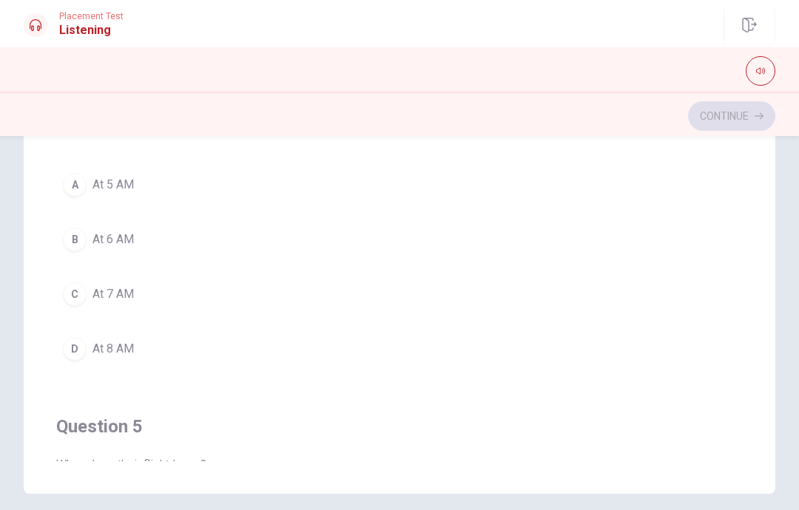
click at [62, 340] on button "D At 8 AM" at bounding box center [399, 349] width 687 height 37
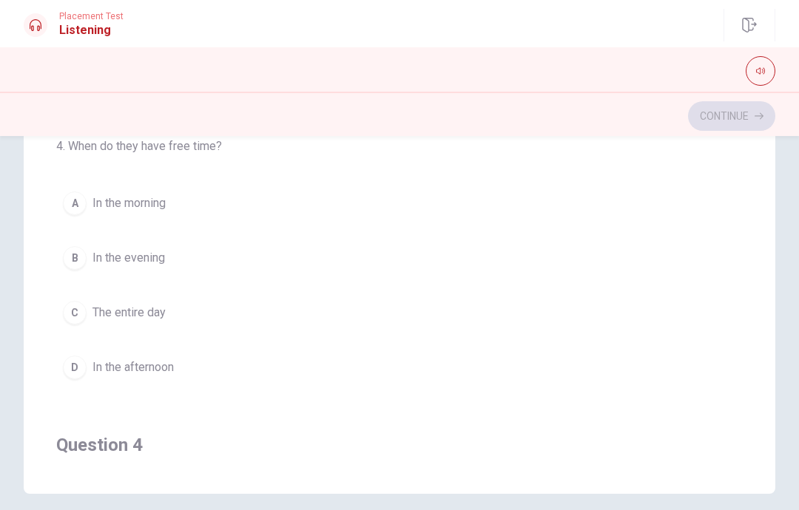
click at [70, 374] on div "D" at bounding box center [75, 368] width 24 height 24
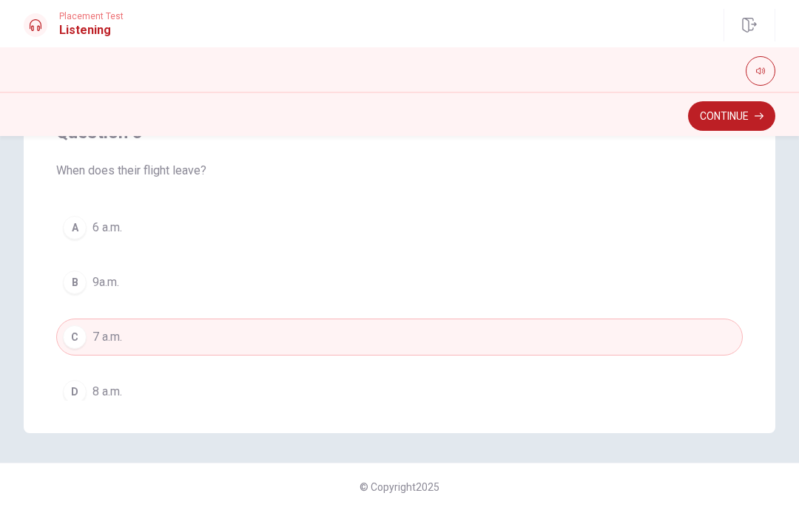
scroll to position [1167, 0]
click at [78, 395] on div "D" at bounding box center [75, 391] width 24 height 24
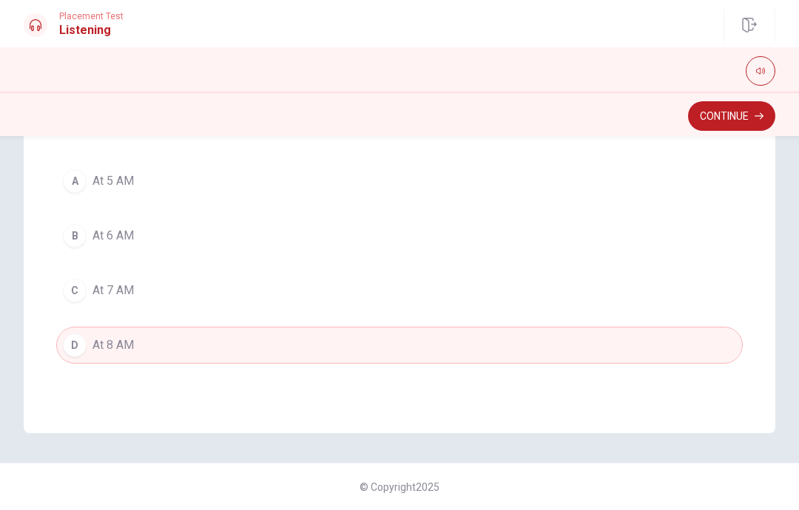
scroll to position [872, 0]
click at [72, 292] on div "C" at bounding box center [75, 293] width 24 height 24
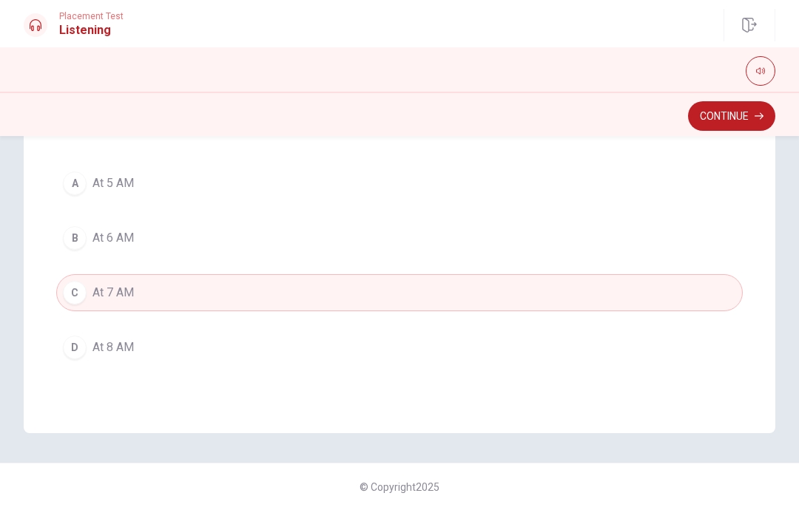
click at [726, 125] on button "Continue" at bounding box center [731, 116] width 87 height 30
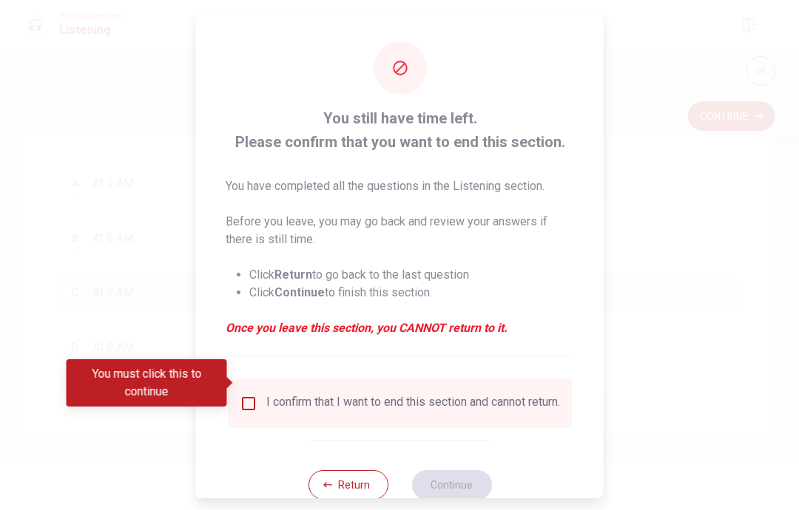
click at [240, 395] on input "You must click this to continue" at bounding box center [249, 404] width 18 height 18
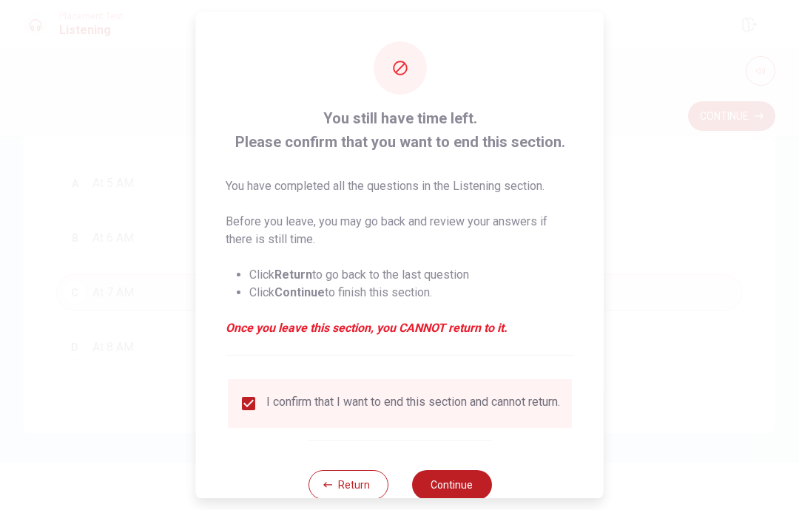
click at [459, 471] on button "Continue" at bounding box center [451, 486] width 80 height 30
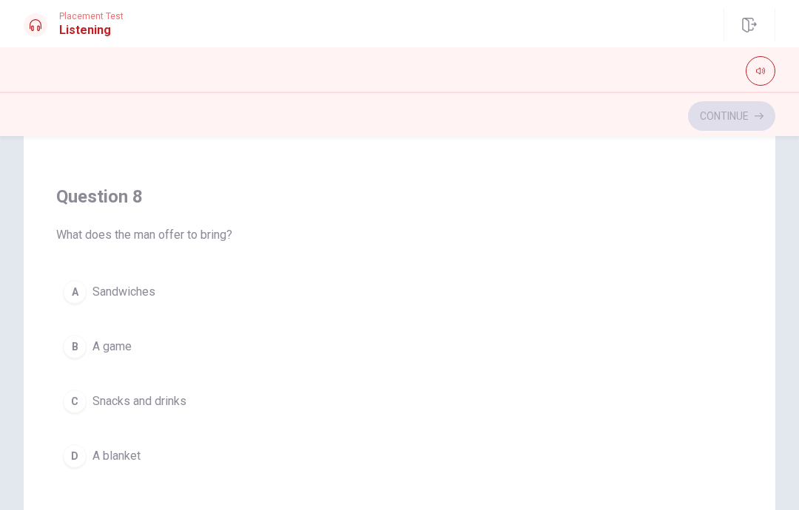
scroll to position [661, 0]
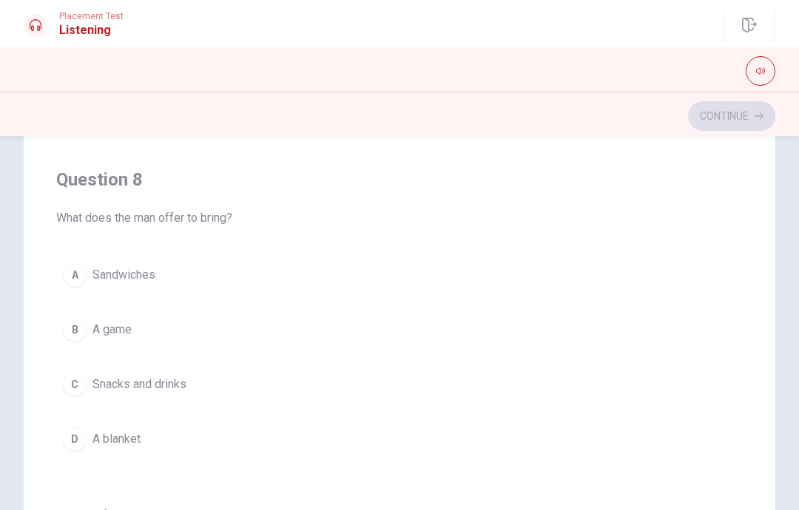
click at [76, 386] on div "C" at bounding box center [75, 385] width 24 height 24
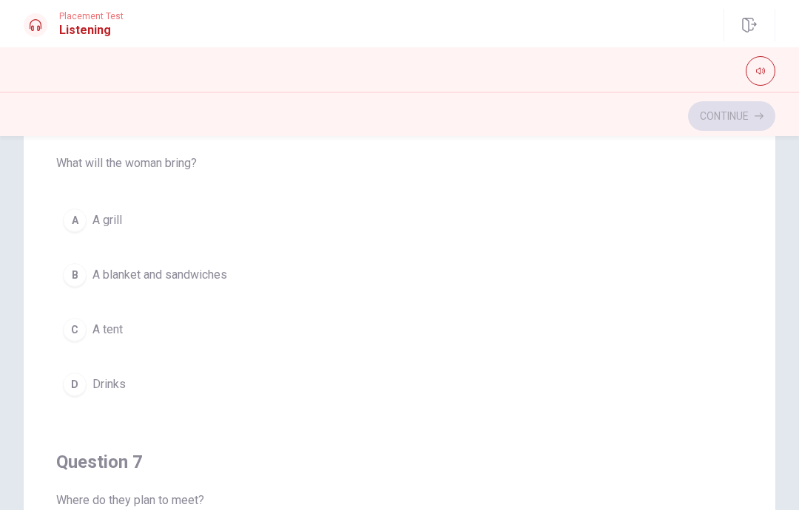
scroll to position [42, 0]
click at [71, 272] on div "B" at bounding box center [75, 275] width 24 height 24
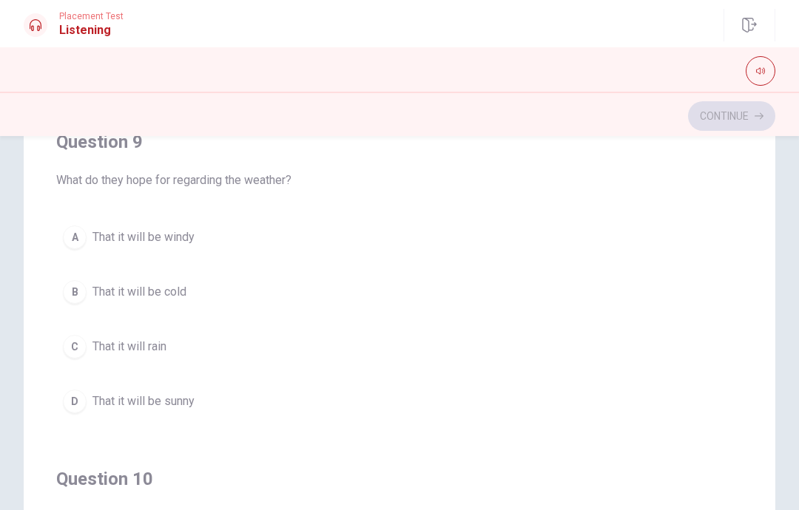
scroll to position [1038, 0]
click at [71, 394] on div "D" at bounding box center [75, 400] width 24 height 24
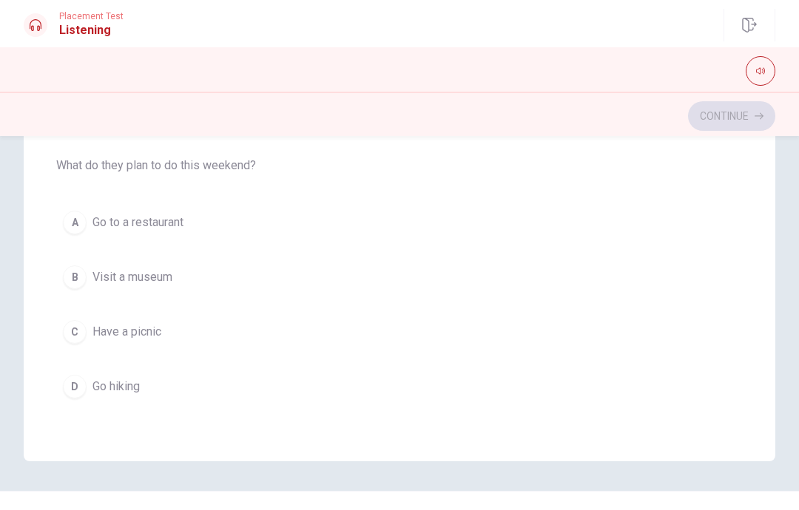
scroll to position [300, 0]
click at [81, 329] on div "C" at bounding box center [75, 331] width 24 height 24
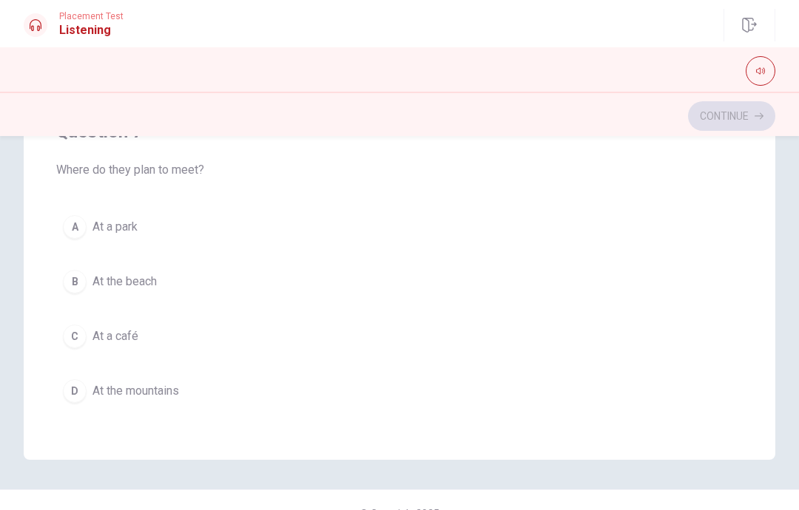
scroll to position [179, 0]
click at [83, 225] on div "A" at bounding box center [75, 229] width 24 height 24
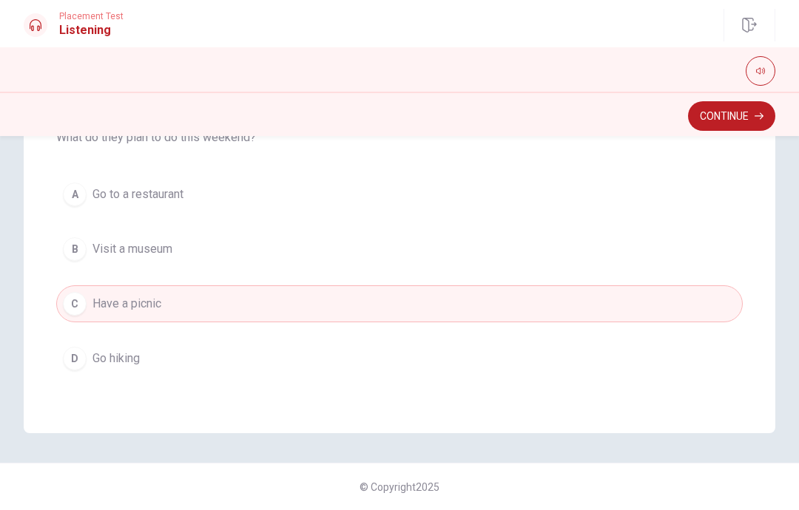
scroll to position [327, 0]
click at [729, 115] on button "Continue" at bounding box center [731, 116] width 87 height 30
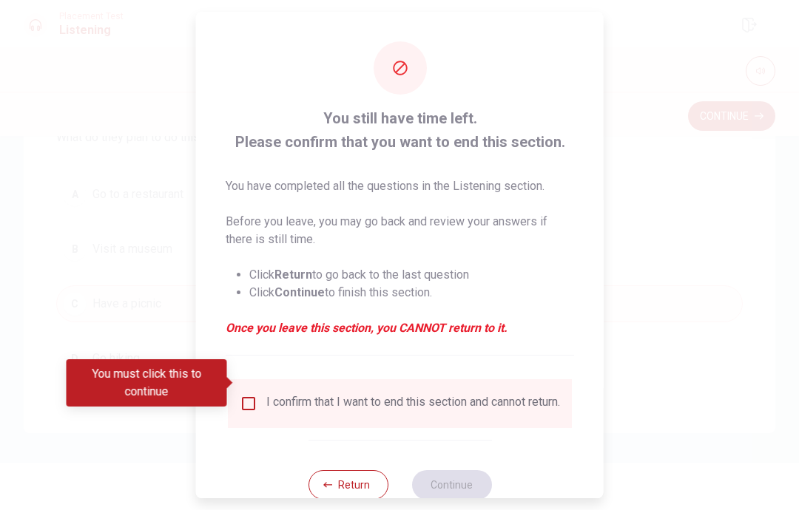
click at [246, 395] on input "You must click this to continue" at bounding box center [249, 404] width 18 height 18
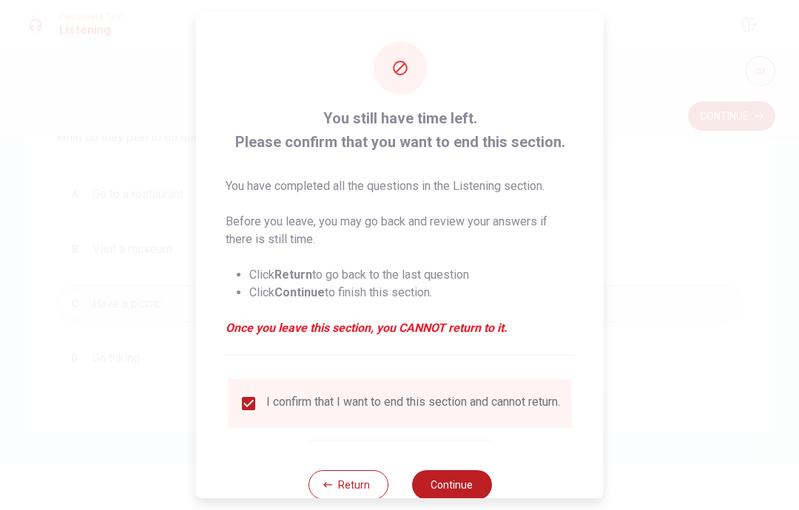
click at [457, 477] on button "Continue" at bounding box center [451, 486] width 80 height 30
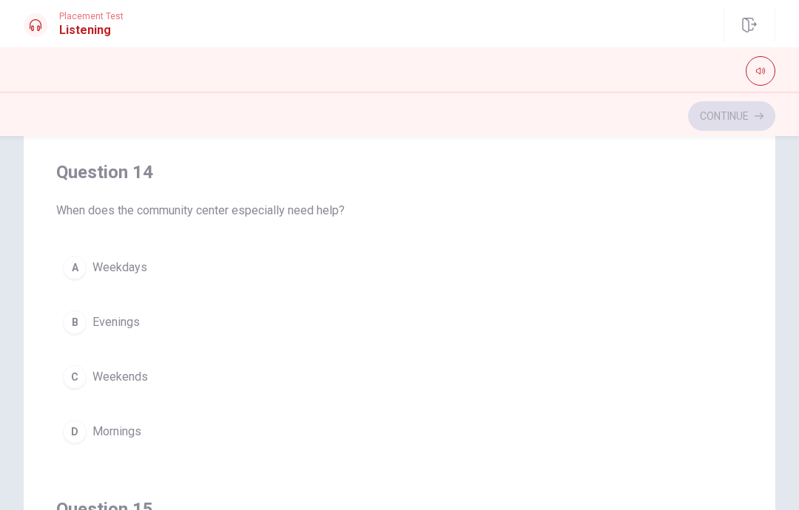
scroll to position [998, 0]
click at [74, 365] on div "C" at bounding box center [75, 376] width 24 height 24
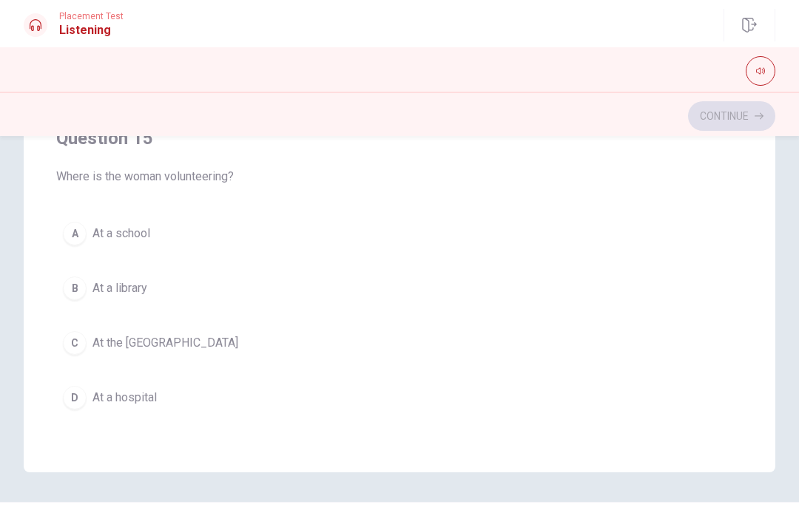
scroll to position [287, 0]
click at [77, 236] on div "A" at bounding box center [75, 235] width 24 height 24
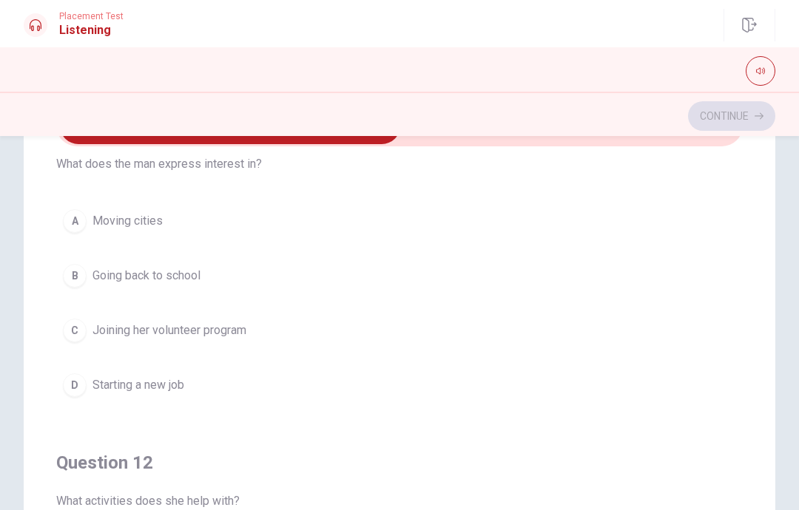
scroll to position [58, 0]
click at [79, 317] on button "C Joining her volunteer program" at bounding box center [399, 329] width 687 height 37
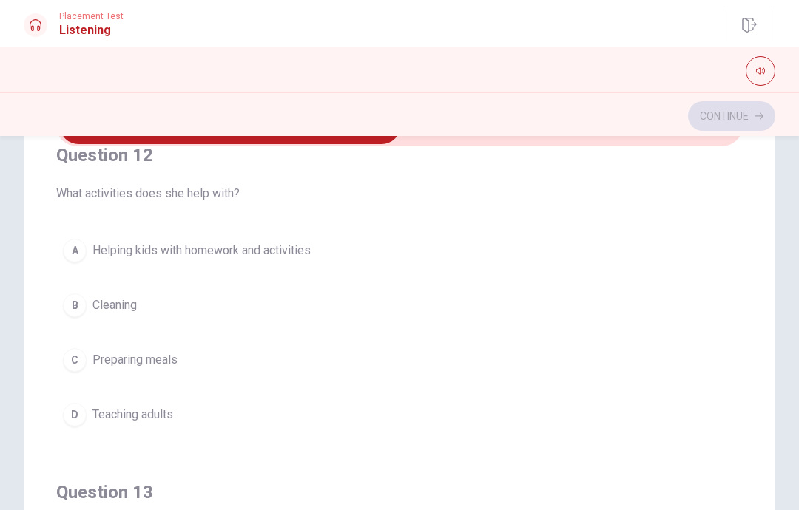
scroll to position [365, 0]
click at [80, 254] on div "A" at bounding box center [75, 250] width 24 height 24
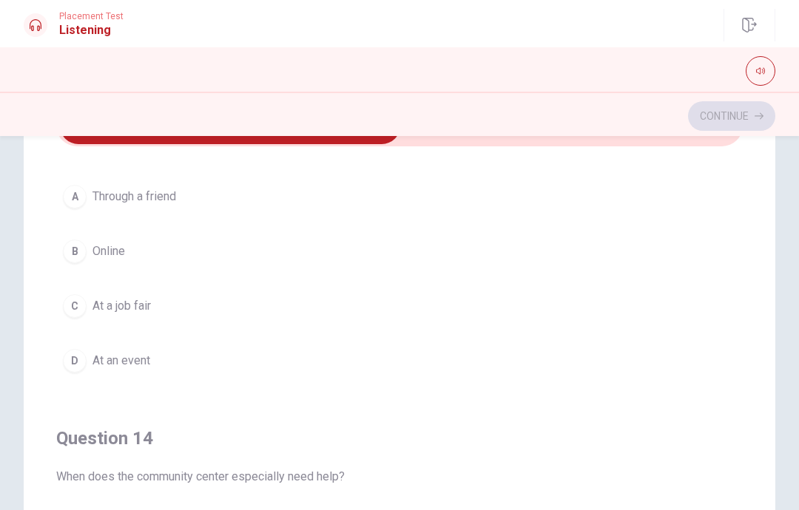
scroll to position [755, 0]
click at [72, 200] on div "A" at bounding box center [75, 198] width 24 height 24
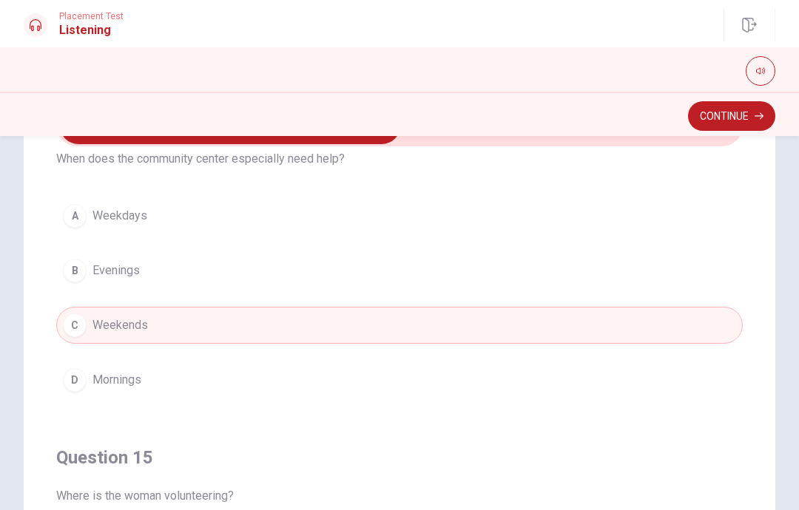
scroll to position [1075, 0]
click at [65, 219] on div "A" at bounding box center [75, 215] width 24 height 24
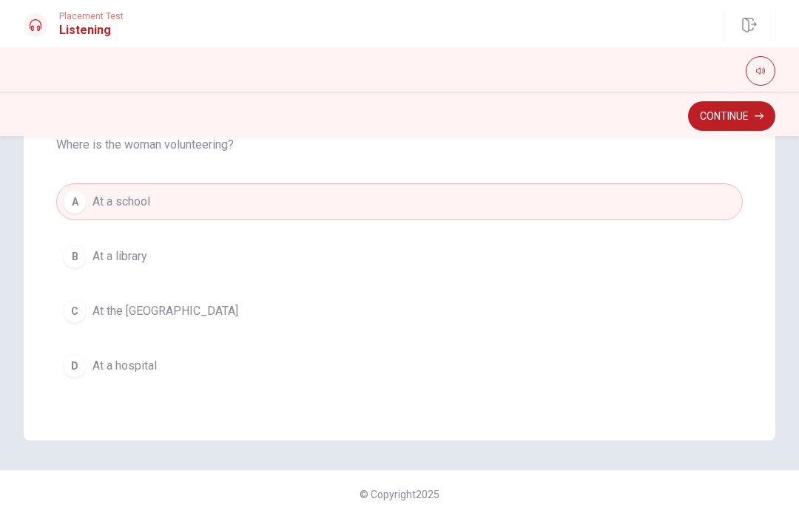
scroll to position [320, 0]
click at [68, 314] on div "C" at bounding box center [75, 311] width 24 height 24
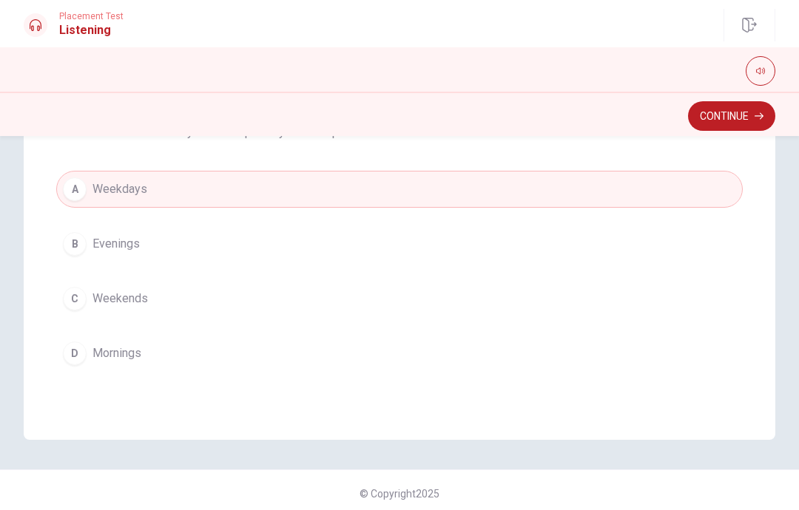
scroll to position [874, 0]
click at [85, 243] on div "B" at bounding box center [75, 244] width 24 height 24
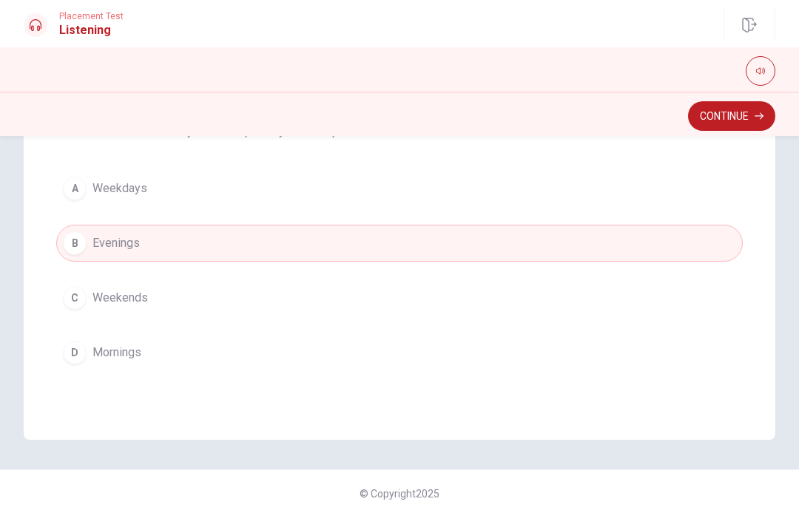
click at [740, 116] on button "Continue" at bounding box center [731, 116] width 87 height 30
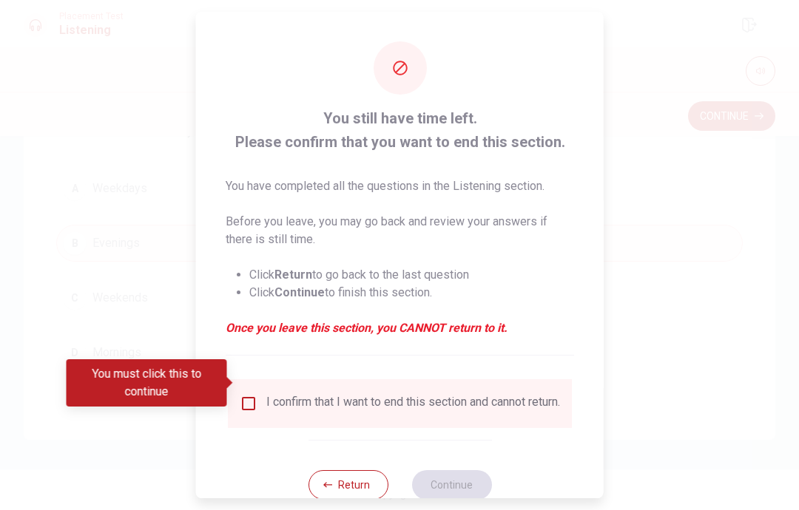
click at [240, 395] on input "You must click this to continue" at bounding box center [249, 404] width 18 height 18
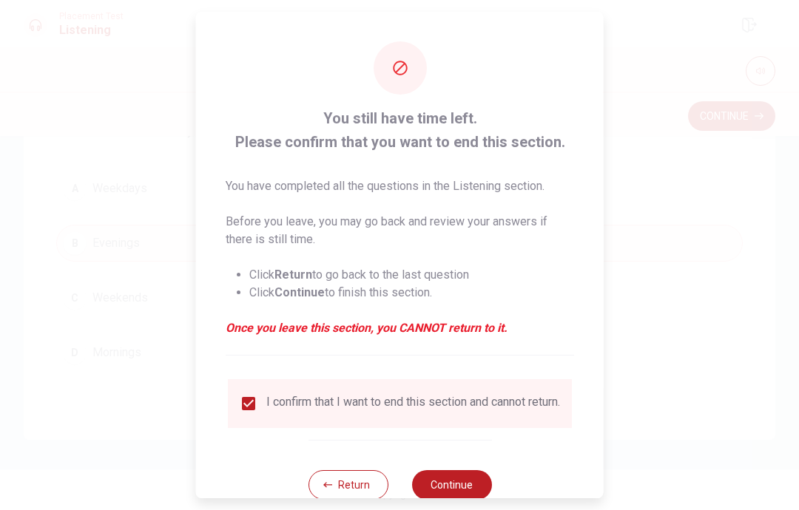
click at [462, 476] on button "Continue" at bounding box center [451, 486] width 80 height 30
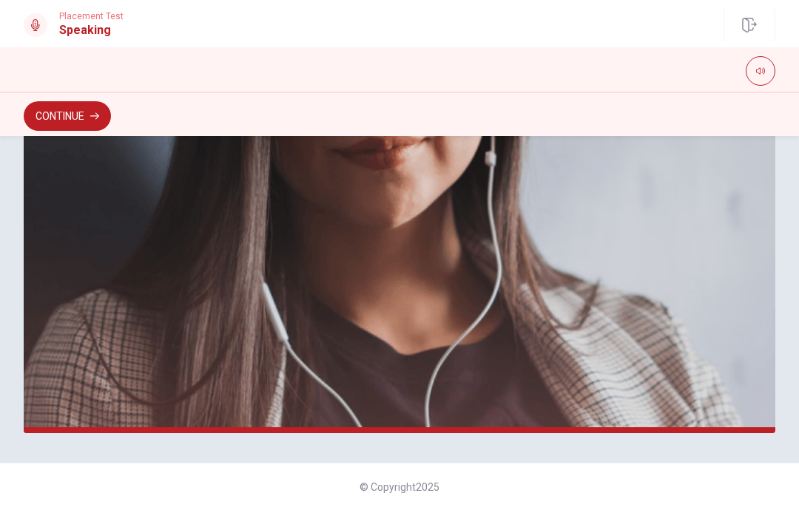
scroll to position [377, 0]
click at [80, 122] on button "Continue" at bounding box center [67, 116] width 87 height 30
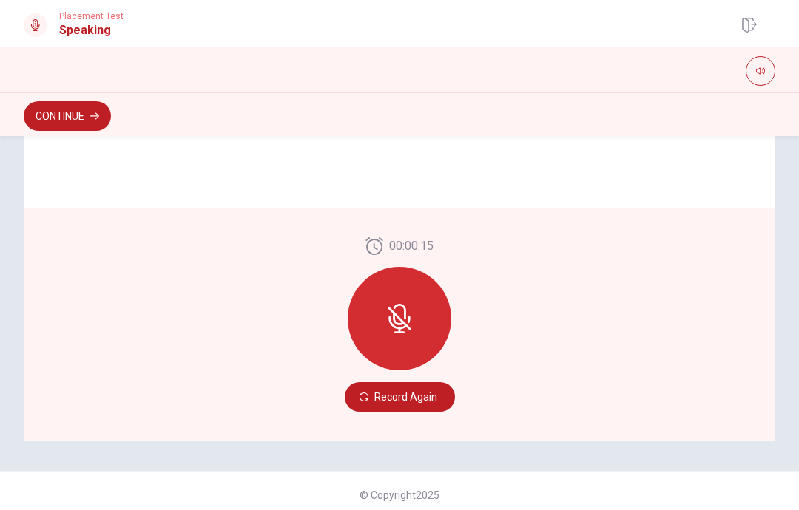
scroll to position [368, 0]
click at [410, 314] on icon at bounding box center [400, 320] width 30 height 30
click at [411, 398] on button "Record Again" at bounding box center [400, 398] width 110 height 30
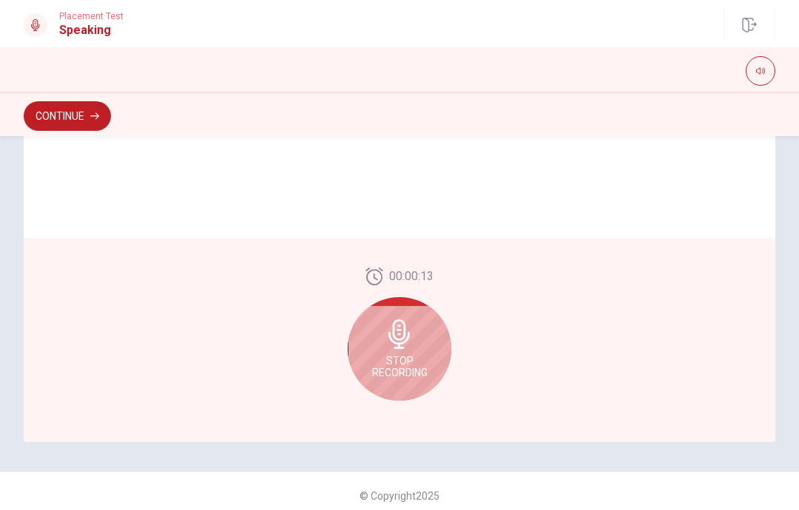
click at [411, 350] on div "Stop Recording" at bounding box center [400, 349] width 104 height 104
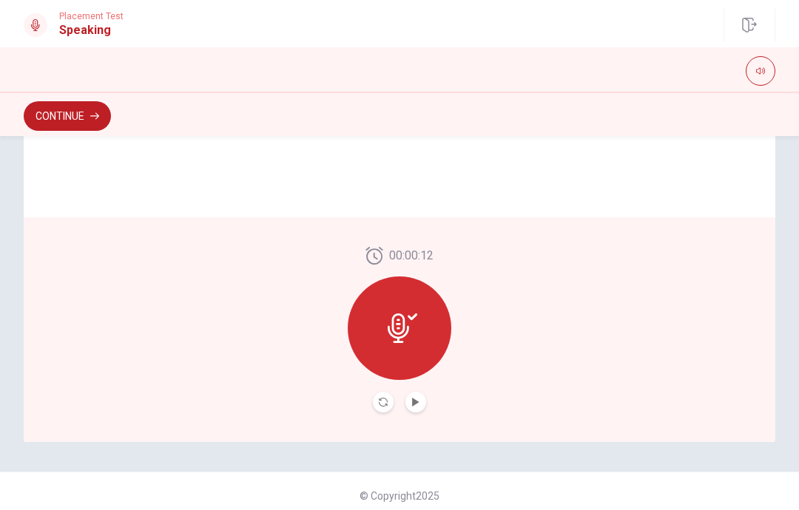
click at [404, 329] on icon at bounding box center [398, 329] width 21 height 30
click at [421, 402] on button "Play Audio" at bounding box center [415, 402] width 21 height 21
click at [67, 116] on button "Continue" at bounding box center [67, 116] width 87 height 30
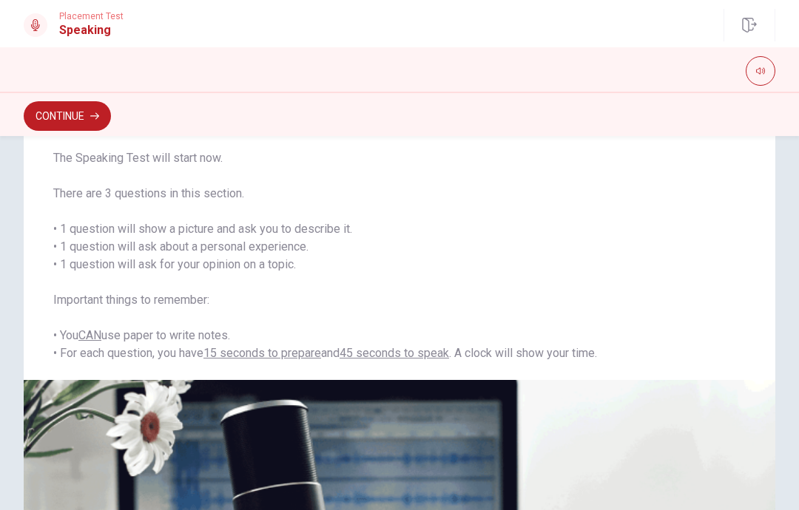
scroll to position [75, 0]
click at [70, 118] on button "Continue" at bounding box center [67, 116] width 87 height 30
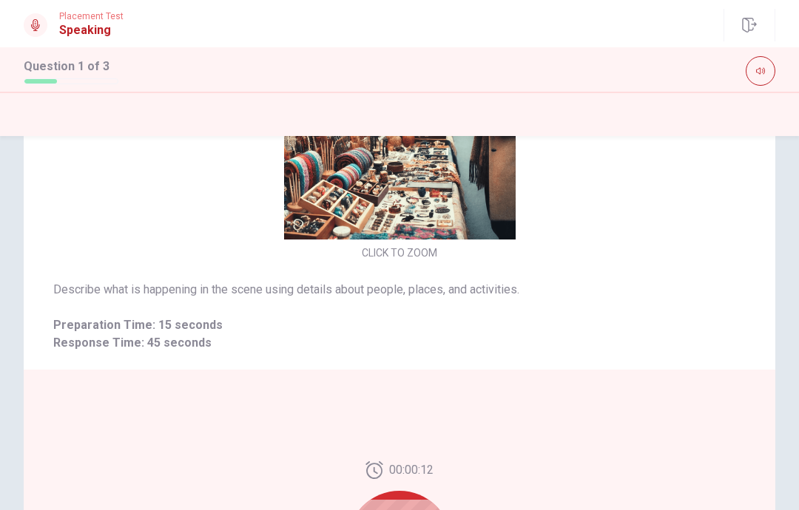
scroll to position [50, 0]
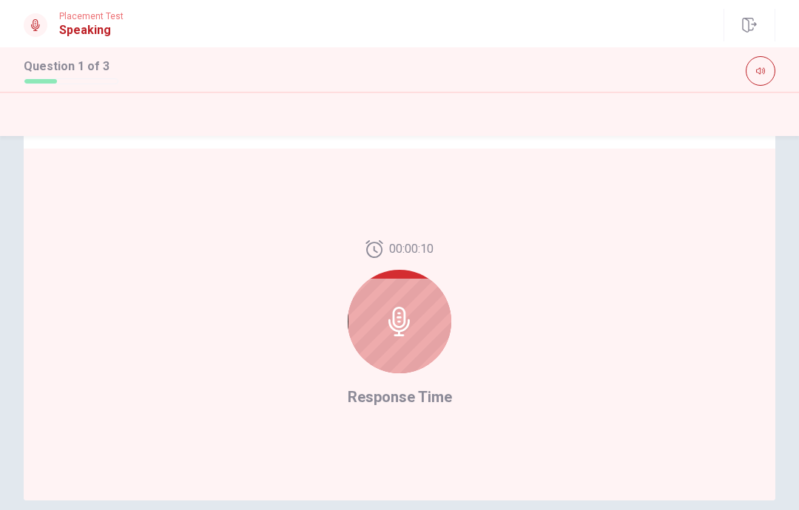
scroll to position [309, 0]
click at [396, 336] on icon at bounding box center [398, 323] width 21 height 30
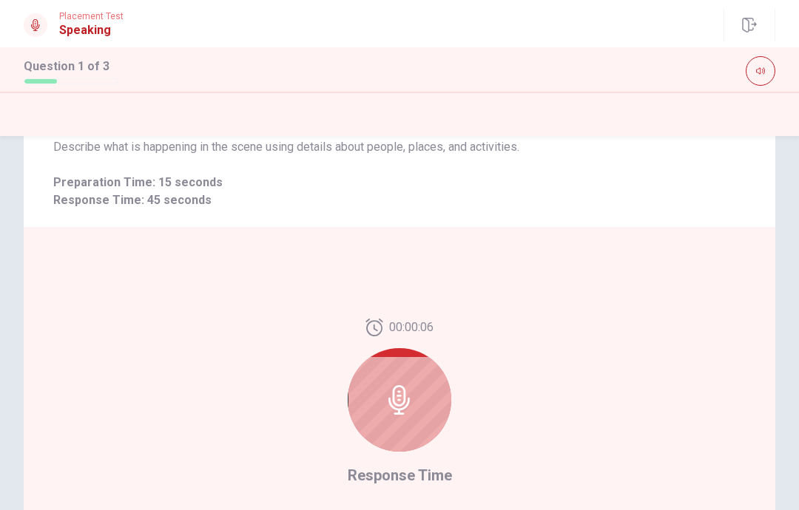
scroll to position [234, 0]
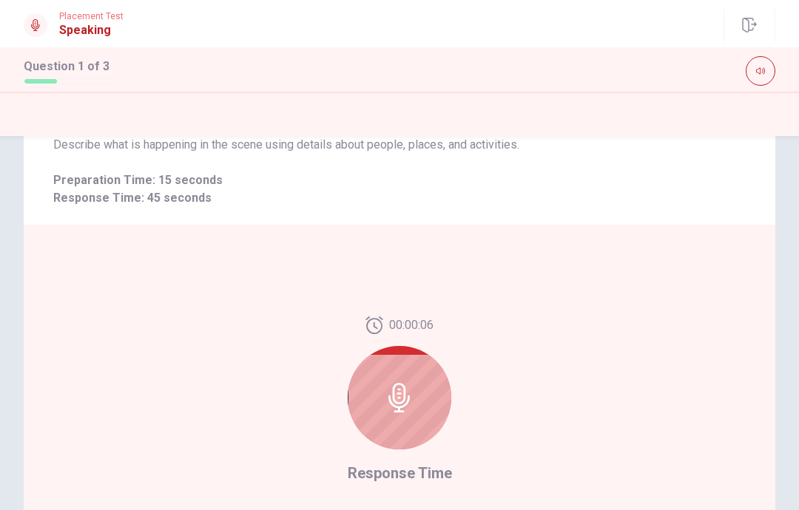
click at [400, 394] on icon at bounding box center [398, 398] width 21 height 30
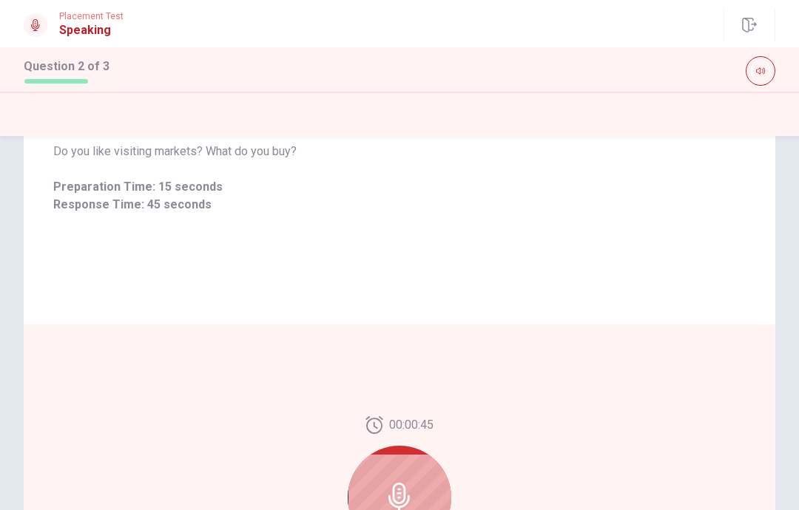
scroll to position [140, 0]
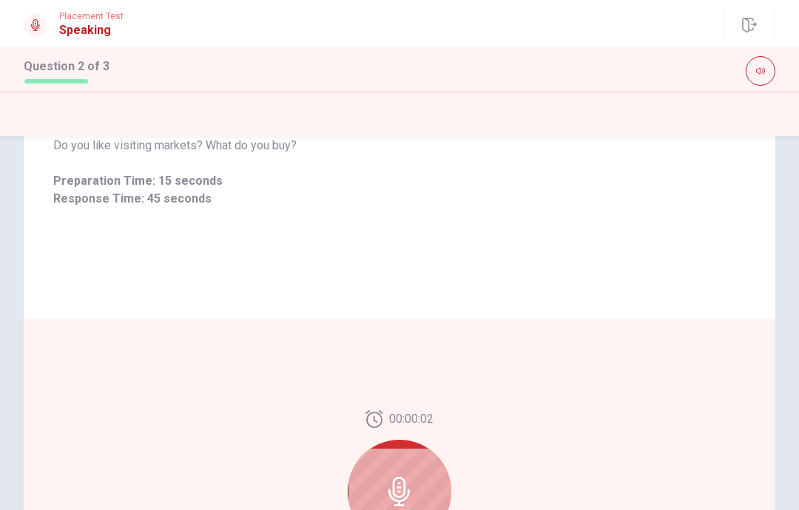
click at [401, 476] on div at bounding box center [400, 492] width 104 height 104
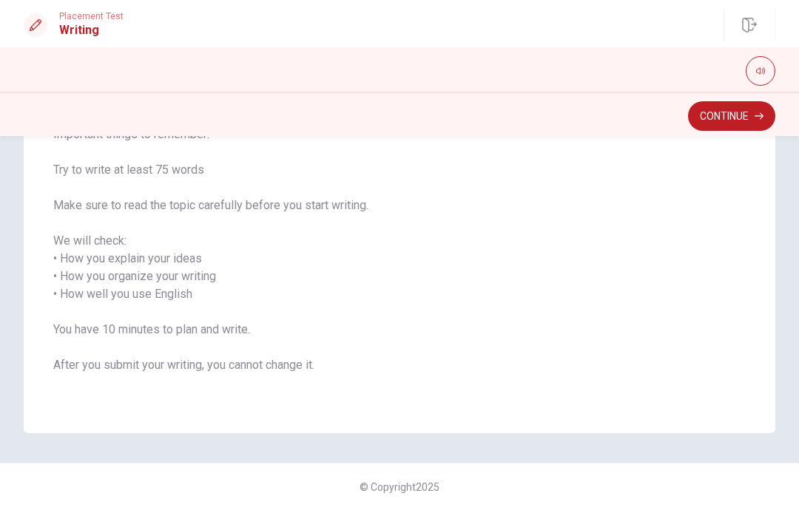
scroll to position [170, 0]
click at [733, 113] on button "Continue" at bounding box center [731, 116] width 87 height 30
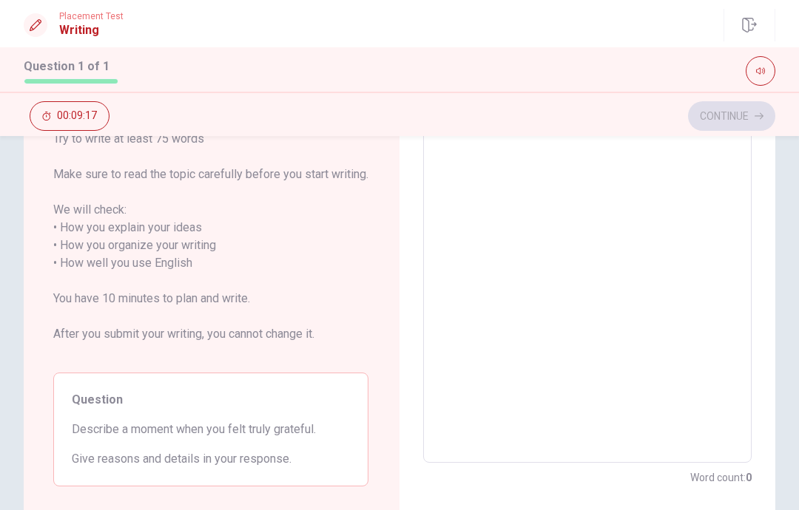
scroll to position [176, 0]
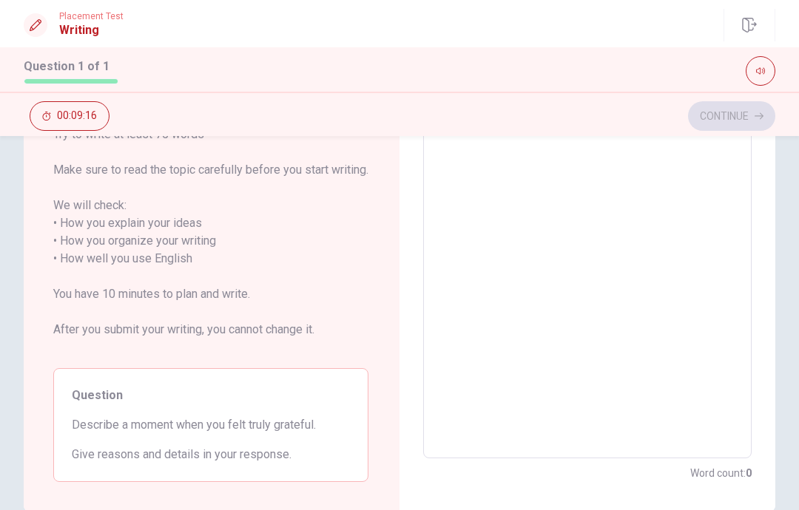
click at [637, 206] on textarea at bounding box center [588, 250] width 308 height 393
type textarea "e"
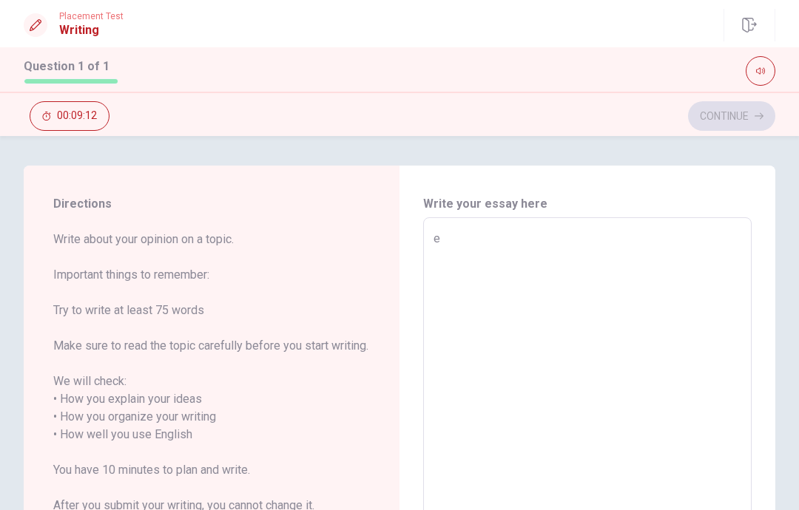
type textarea "x"
type textarea "I"
type textarea "x"
type textarea "I"
type textarea "x"
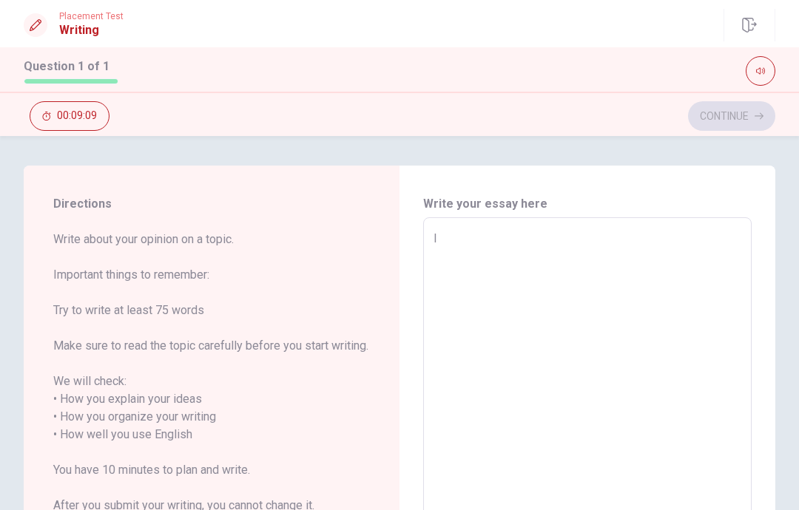
type textarea "I F"
type textarea "x"
type textarea "I FE"
type textarea "x"
type textarea "I FEL"
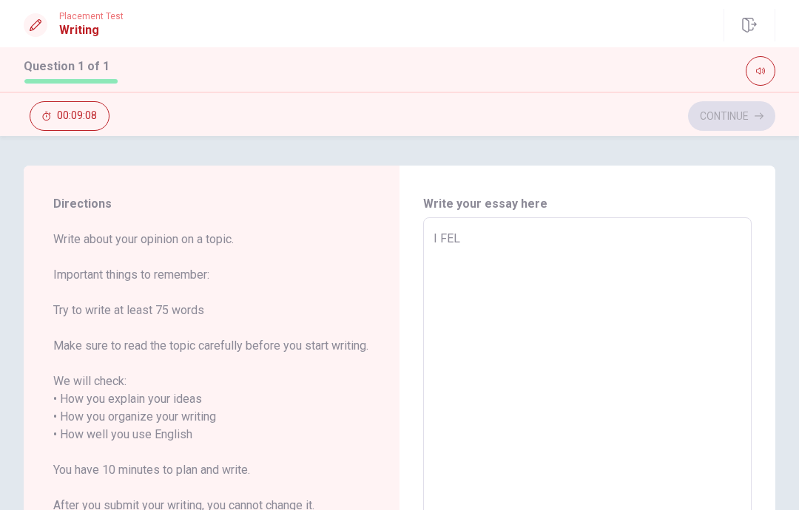
type textarea "x"
type textarea "I FE"
type textarea "x"
type textarea "I F"
type textarea "x"
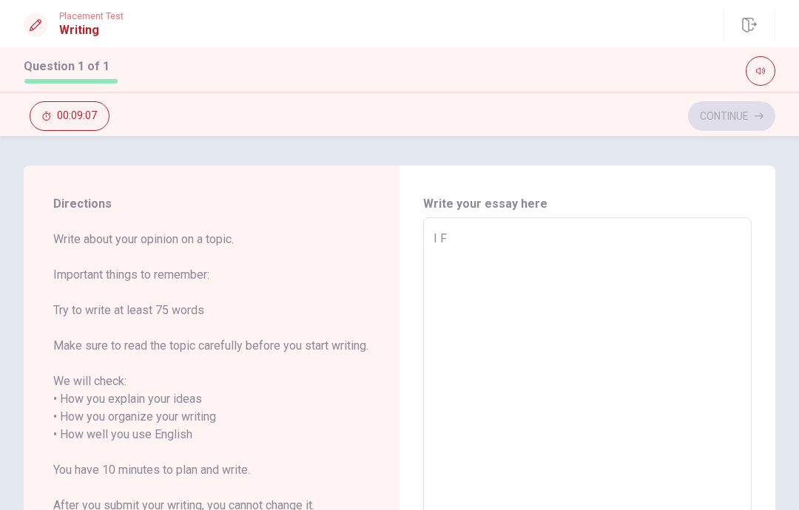
type textarea "I"
type textarea "x"
type textarea "I e"
type textarea "x"
type textarea "I el"
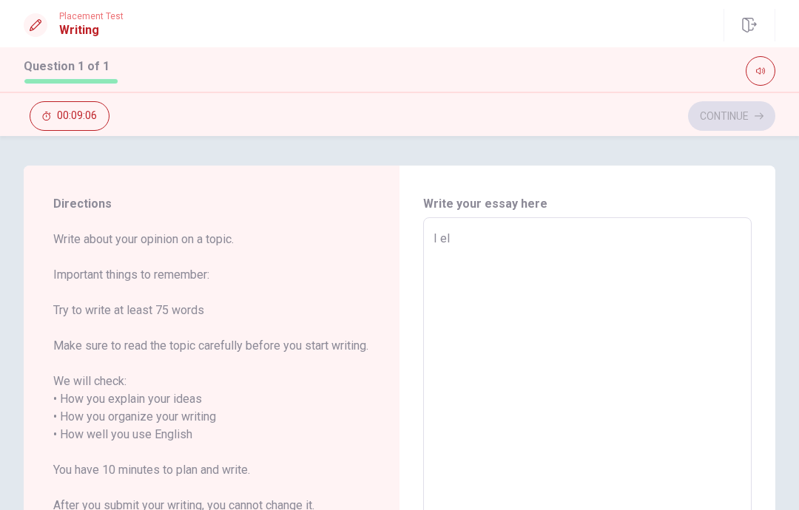
type textarea "x"
type textarea "I ell"
type textarea "x"
type textarea "I el"
type textarea "x"
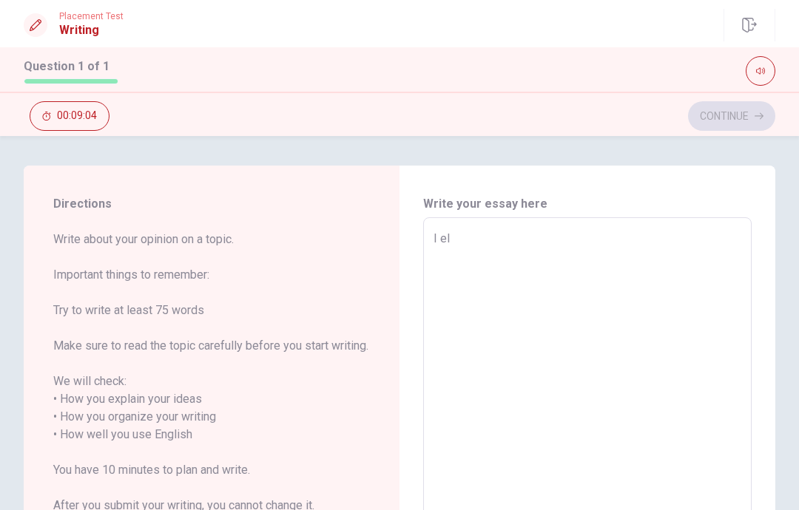
type textarea "I e"
type textarea "x"
type textarea "I"
type textarea "x"
type textarea "I f"
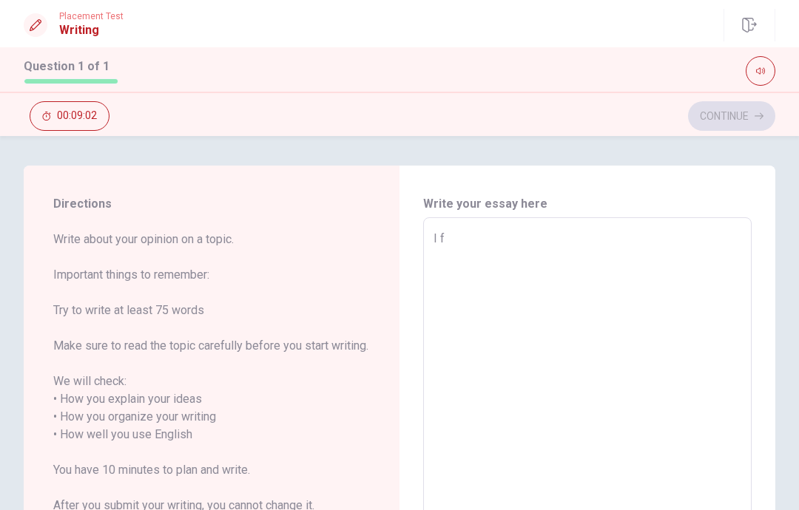
type textarea "x"
type textarea "I fe"
type textarea "x"
type textarea "I fel"
type textarea "x"
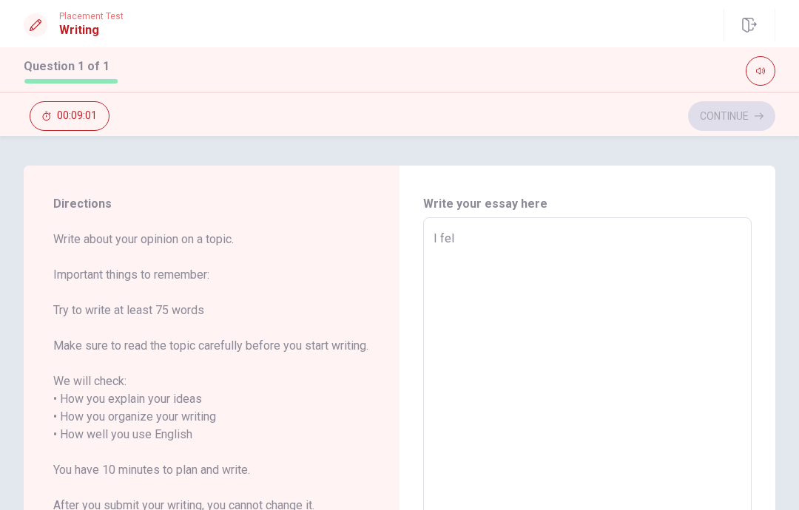
type textarea "I fe"
type textarea "x"
type textarea "I fee"
type textarea "x"
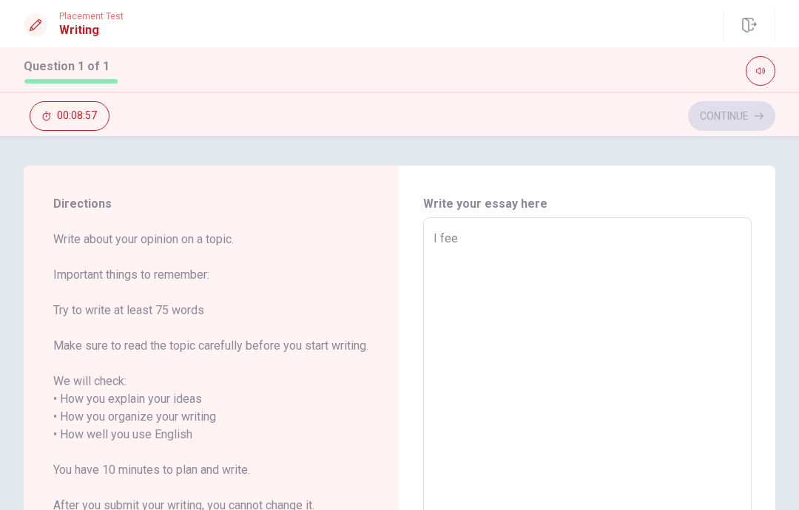
scroll to position [0, 0]
type textarea "I feel"
type textarea "x"
type textarea "I feel"
type textarea "x"
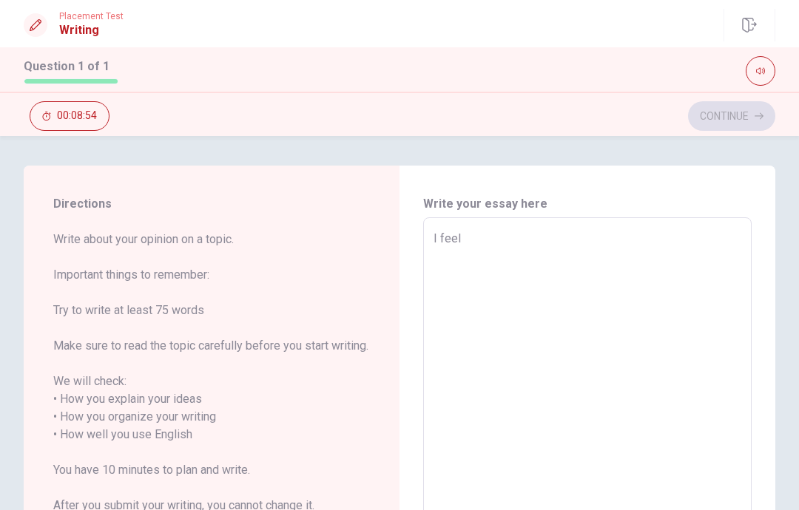
type textarea "I feel v"
type textarea "x"
type textarea "I feel ve"
type textarea "x"
type textarea "I feel ver"
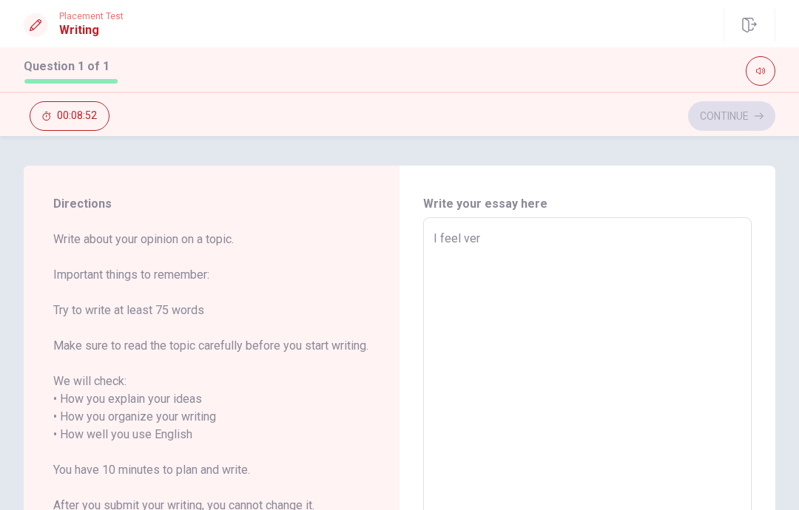
type textarea "x"
type textarea "I feel very"
type textarea "x"
type textarea "I feel very"
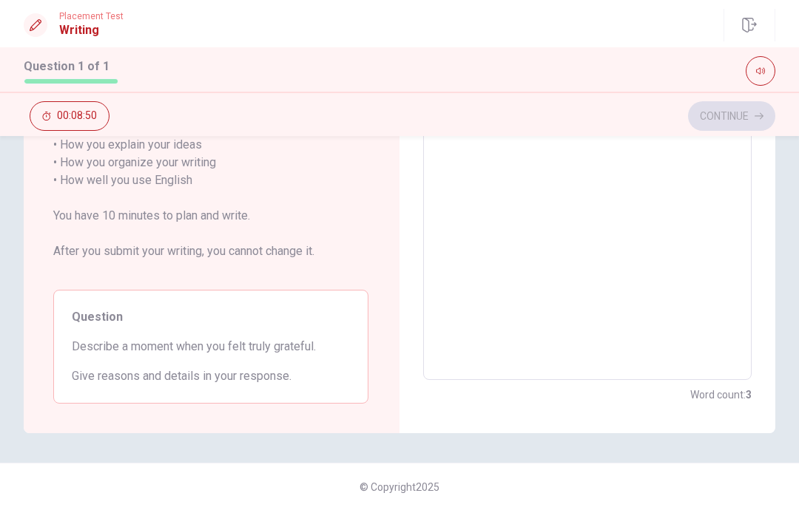
type textarea "x"
type textarea "I feel very g"
type textarea "x"
type textarea "I feel very gr"
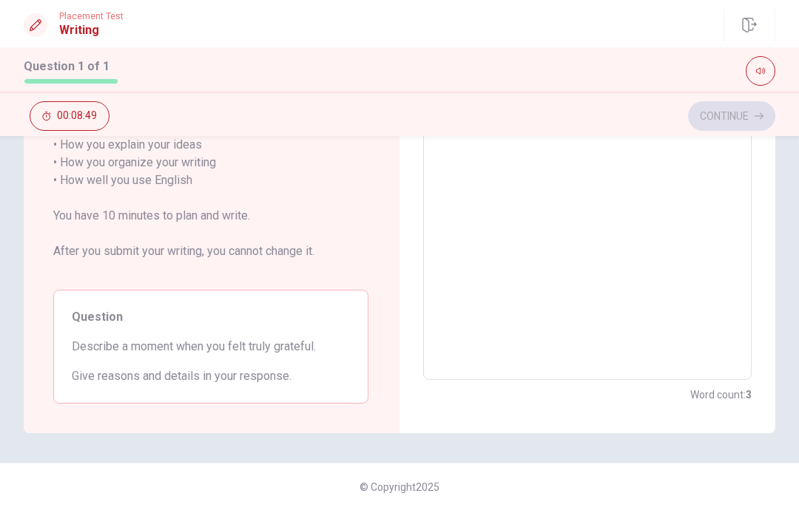
type textarea "x"
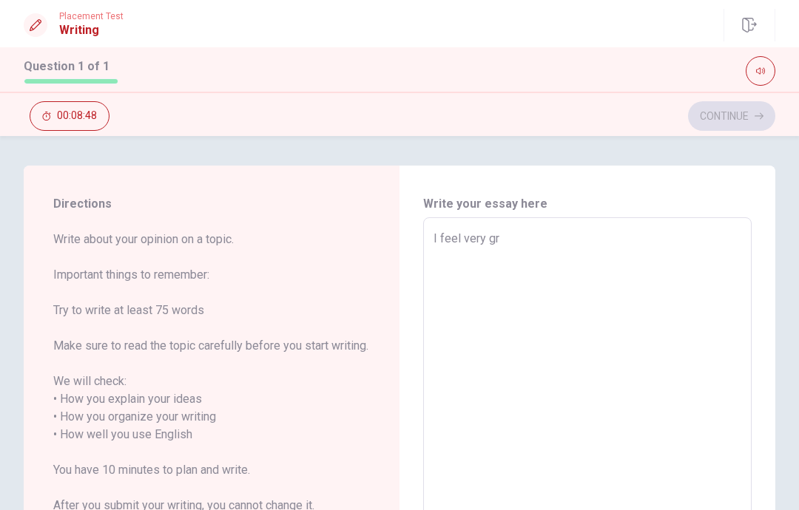
type textarea "I feel very gra"
type textarea "x"
type textarea "I feel very grat"
type textarea "x"
type textarea "I feel very grate"
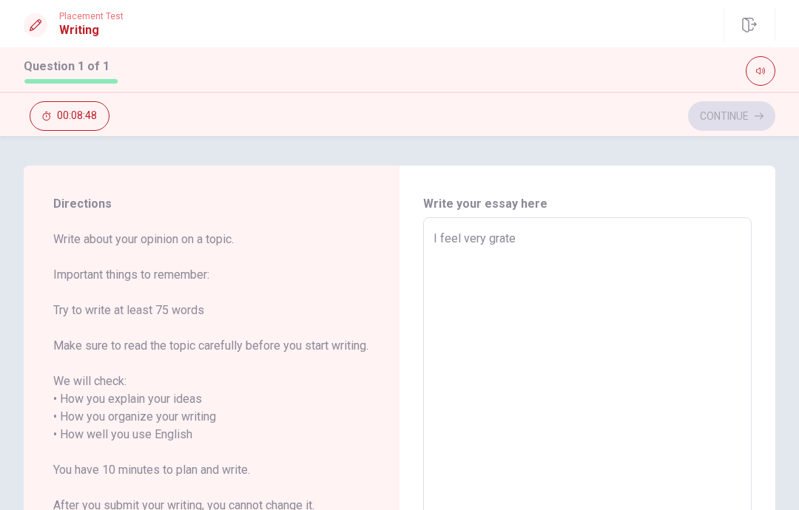
type textarea "x"
type textarea "I feel very gratef"
type textarea "x"
type textarea "I feel very gratefi"
type textarea "x"
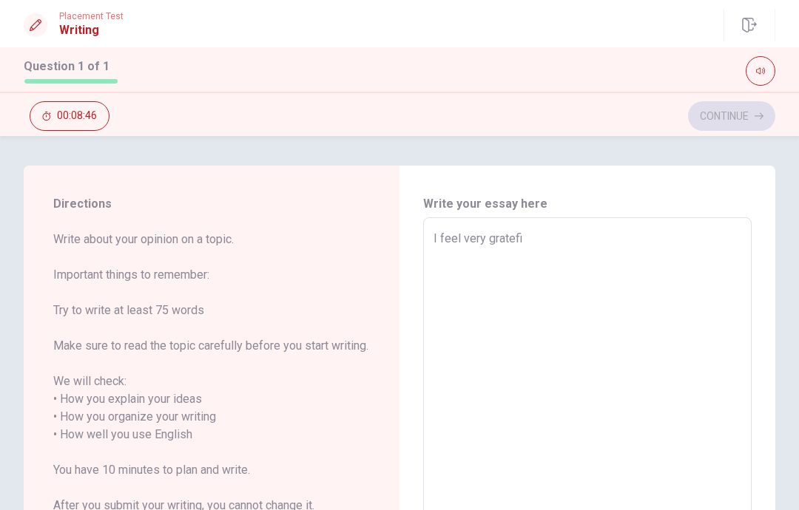
type textarea "I feel very gratef"
type textarea "x"
type textarea "I feel very gratefu"
type textarea "x"
type textarea "I feel very grateful"
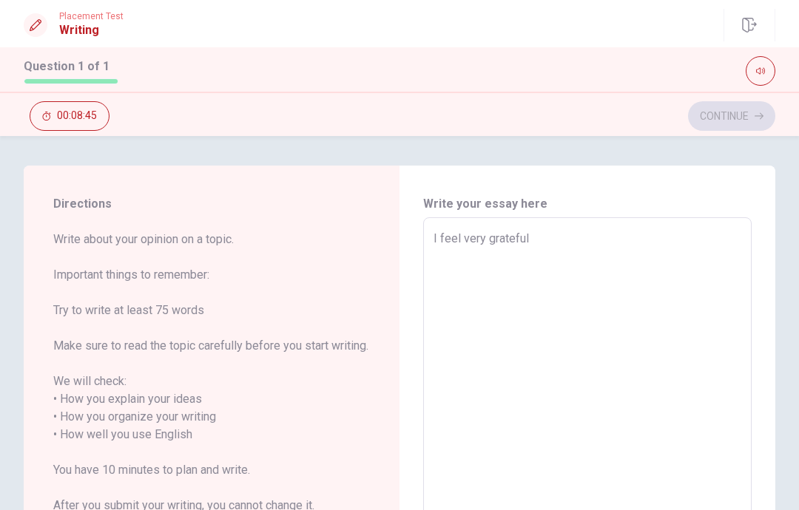
type textarea "x"
type textarea "I feel very grateful"
type textarea "x"
type textarea "I feel very grateful w"
type textarea "x"
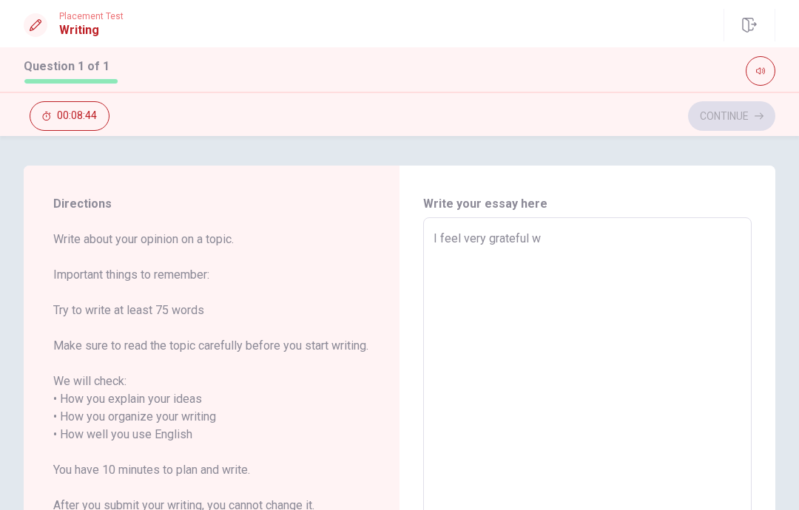
type textarea "I feel very grateful wh"
type textarea "x"
type textarea "I feel very grateful whe"
type textarea "x"
type textarea "I feel very grateful when"
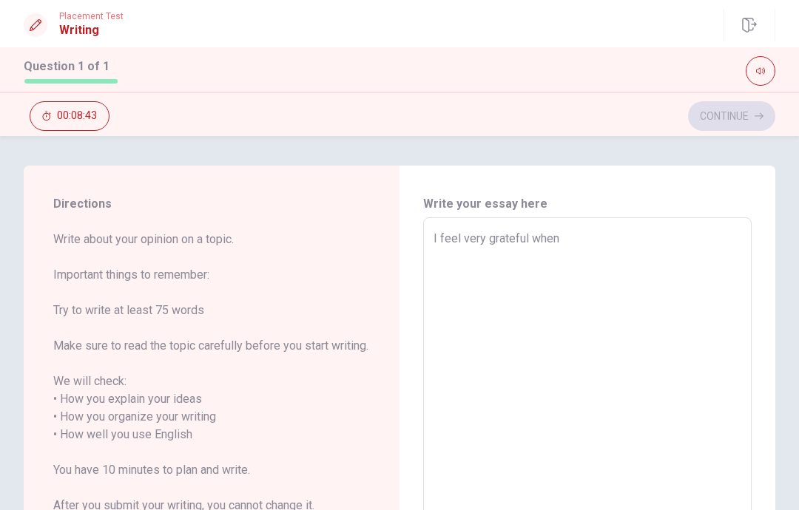
type textarea "x"
type textarea "I feel very grateful when"
type textarea "x"
type textarea "I feel very grateful when i"
type textarea "x"
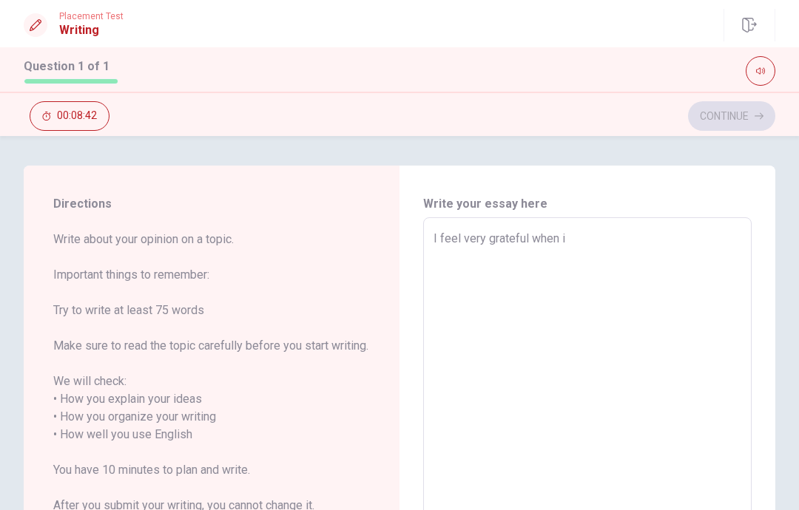
type textarea "I feel very grateful when i"
type textarea "x"
type textarea "I feel very grateful when i p"
type textarea "x"
type textarea "I feel very grateful when i pe"
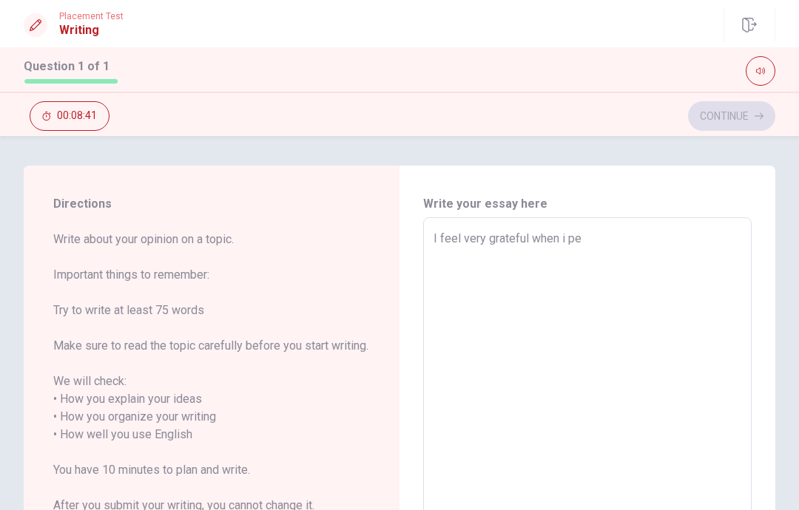
type textarea "x"
type textarea "I feel very grateful when i pen"
type textarea "x"
type textarea "I feel very grateful when i pend"
type textarea "x"
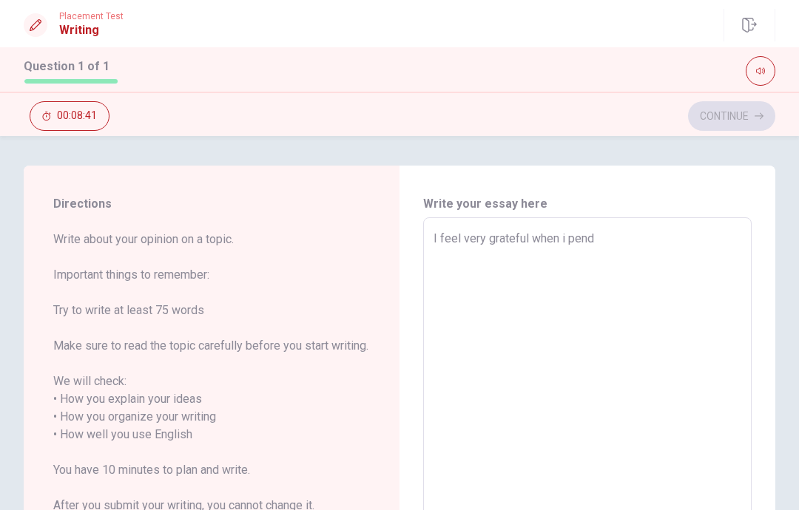
type textarea "I feel very grateful when i pend"
type textarea "x"
type textarea "I feel very grateful when i pend"
type textarea "x"
type textarea "I feel very grateful when i pen"
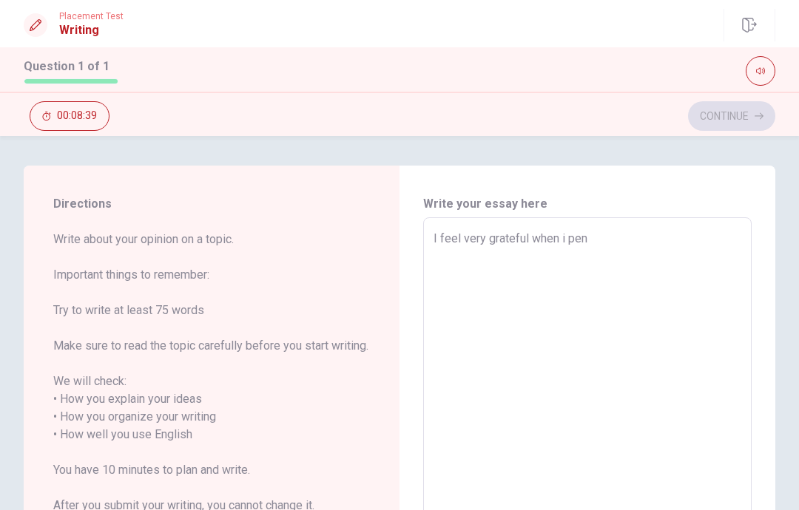
type textarea "x"
type textarea "I feel very grateful when i pe"
type textarea "x"
type textarea "I feel very grateful when i p"
type textarea "x"
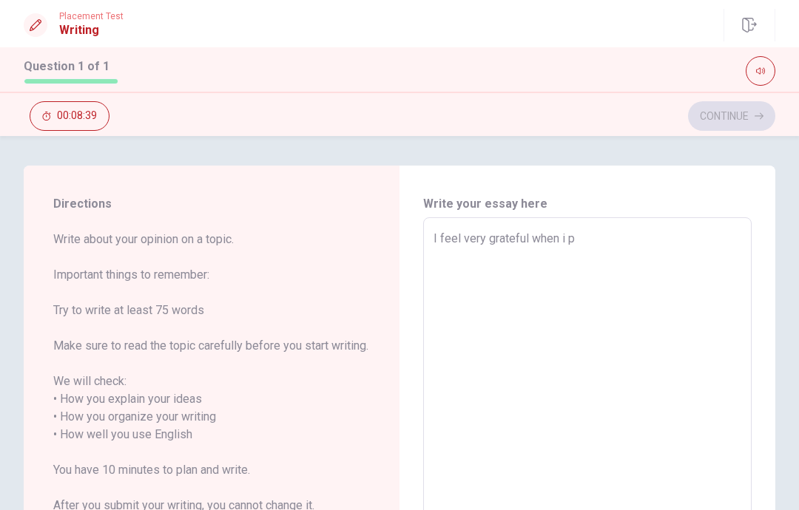
type textarea "I feel very grateful when i"
type textarea "x"
type textarea "I feel very grateful when i"
type textarea "x"
type textarea "I feel very grateful when"
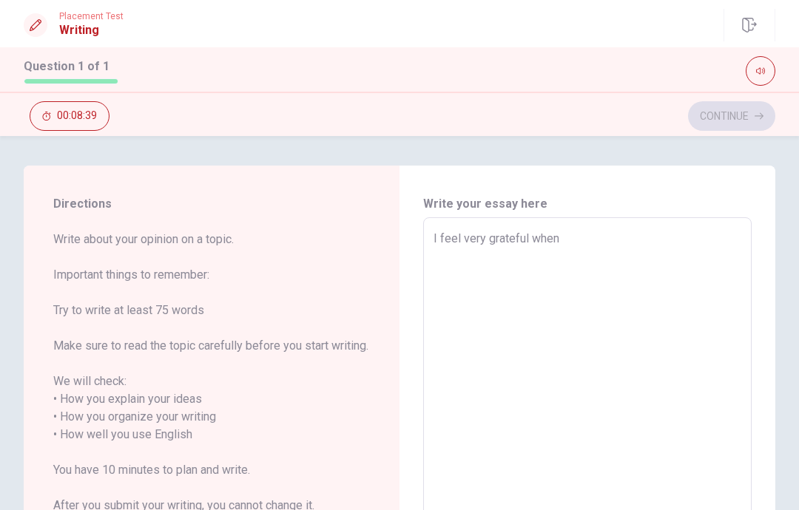
type textarea "x"
type textarea "I feel very grateful when"
type textarea "x"
type textarea "I feel very grateful when"
type textarea "x"
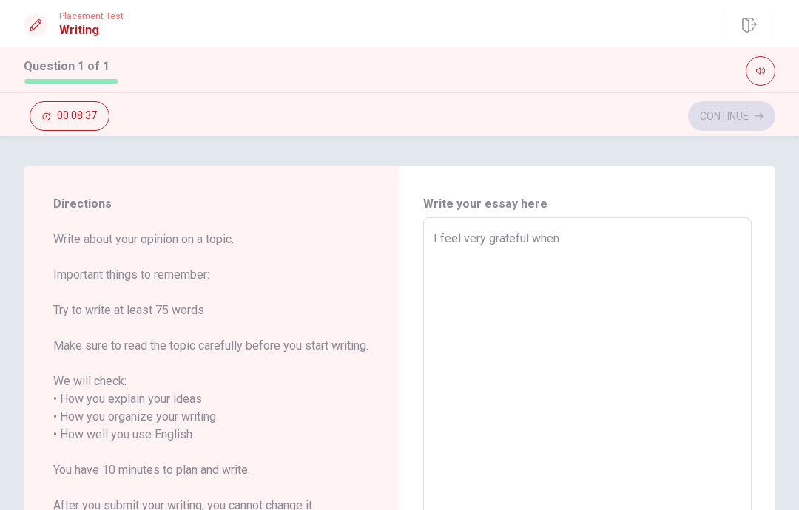
type textarea "I feel very grateful when I"
type textarea "x"
type textarea "I feel very grateful when I"
type textarea "x"
type textarea "I feel very grateful when I s"
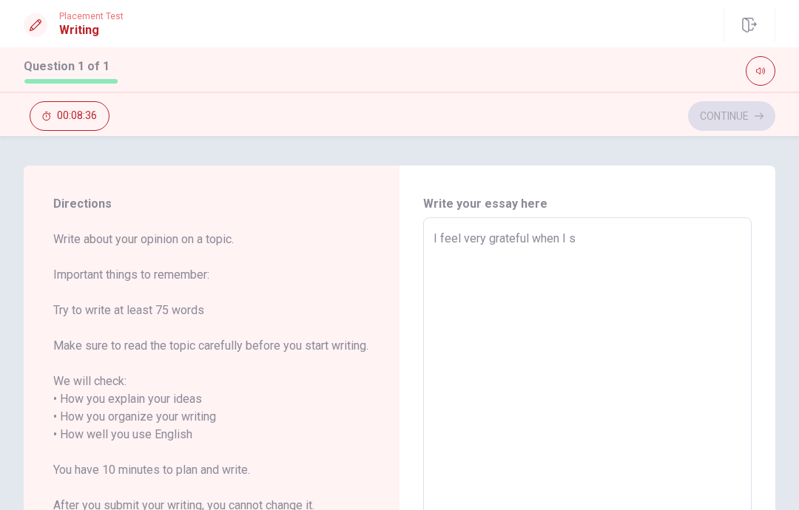
type textarea "x"
type textarea "I feel very grateful when I sp"
type textarea "x"
type textarea "I feel very grateful when I spe"
type textarea "x"
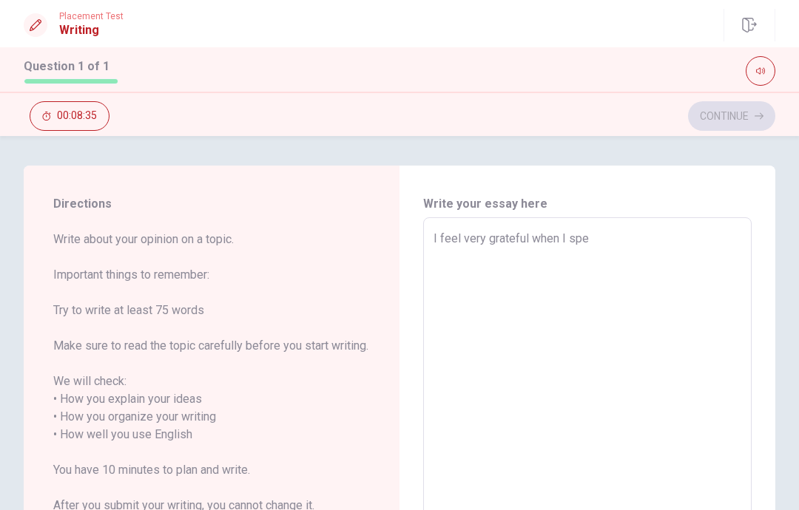
type textarea "I feel very grateful when I spen"
type textarea "x"
type textarea "I feel very grateful when I spend"
type textarea "x"
type textarea "I feel very grateful when I spend"
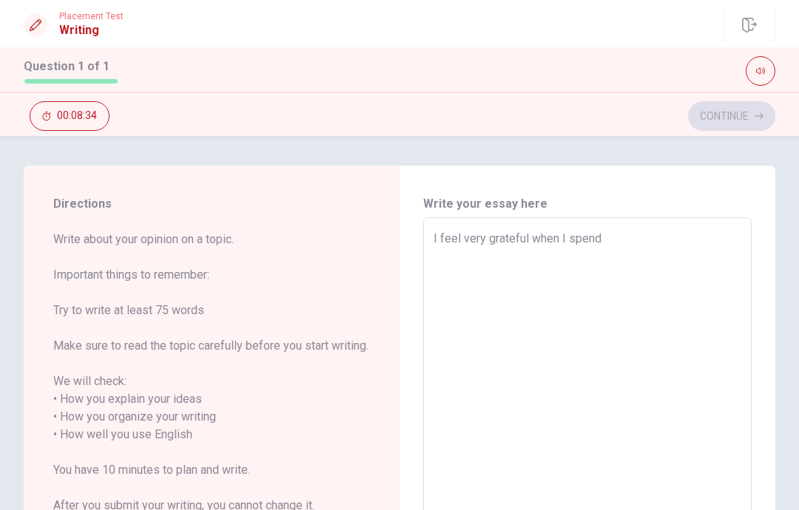
type textarea "x"
type textarea "I feel very grateful when I spend t"
type textarea "x"
type textarea "I feel very grateful when I spend ti"
type textarea "x"
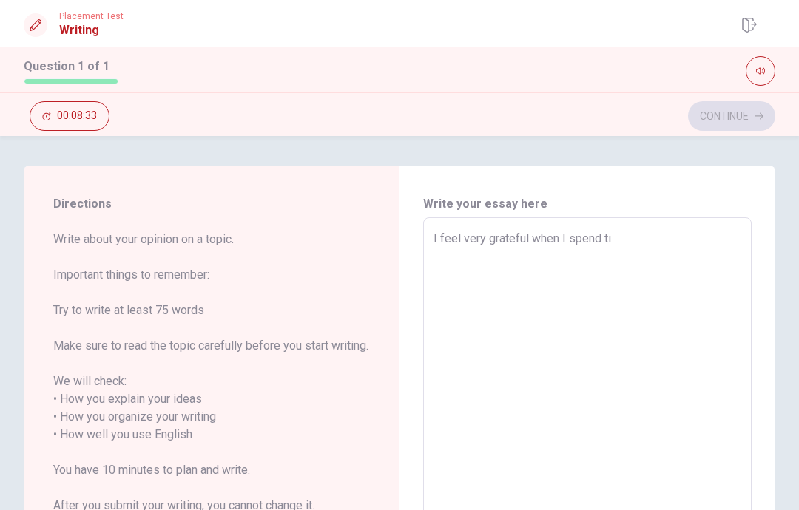
type textarea "I feel very grateful when I spend [PERSON_NAME]"
type textarea "x"
type textarea "I feel very grateful when I spend time"
type textarea "x"
type textarea "I feel very grateful when I spend time"
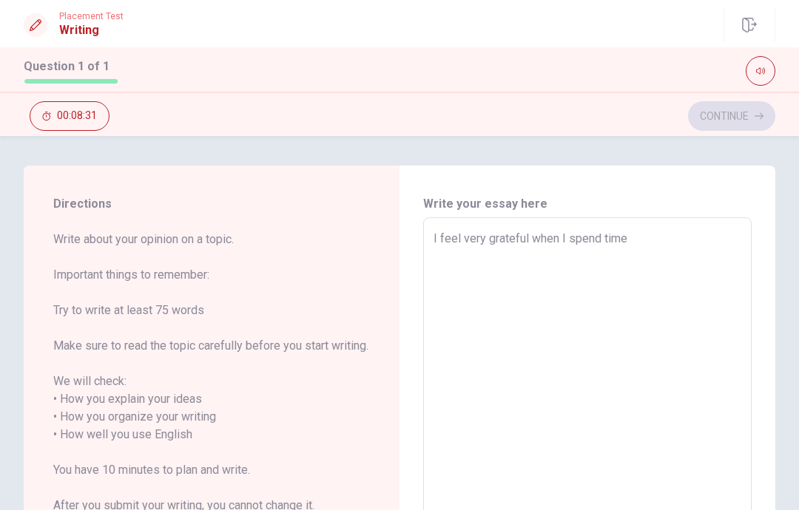
type textarea "x"
type textarea "I feel very grateful when I spend time w"
type textarea "x"
type textarea "I feel very grateful when I spend time wi"
type textarea "x"
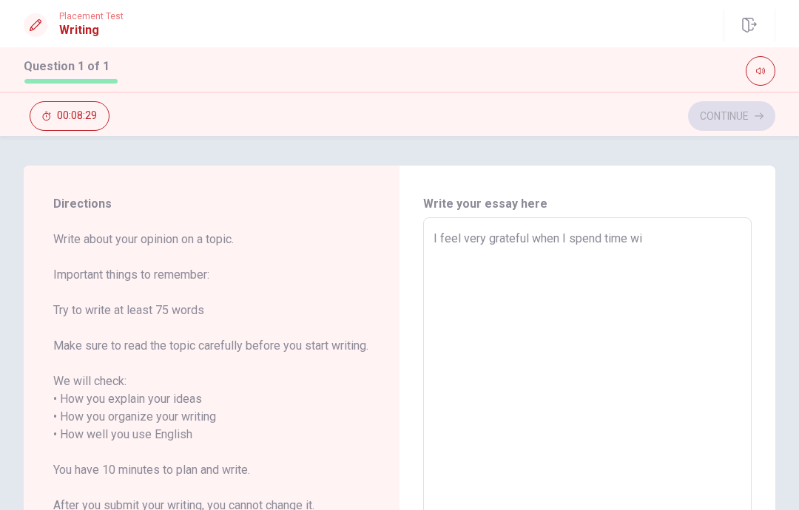
type textarea "I feel very grateful when I spend time wit"
type textarea "x"
type textarea "I feel very grateful when I spend time with"
type textarea "x"
type textarea "I feel very grateful when I spend time with"
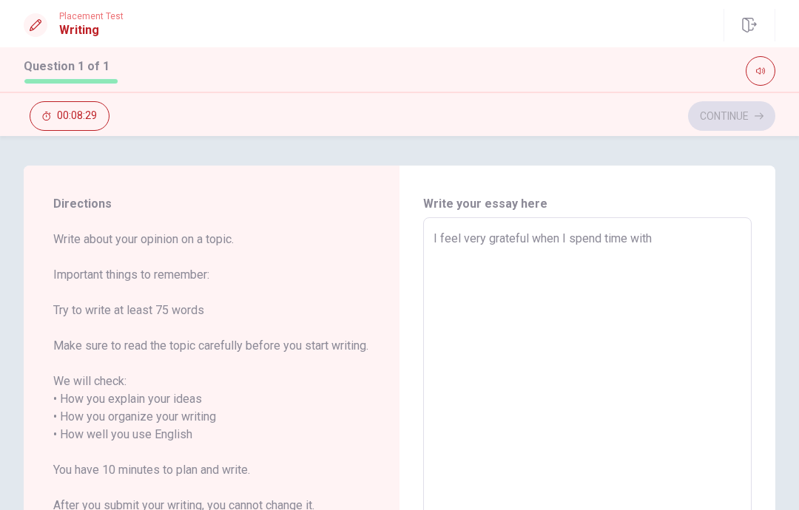
type textarea "x"
type textarea "I feel very grateful when I spend time with m"
type textarea "x"
type textarea "I feel very grateful when I spend time with my"
type textarea "x"
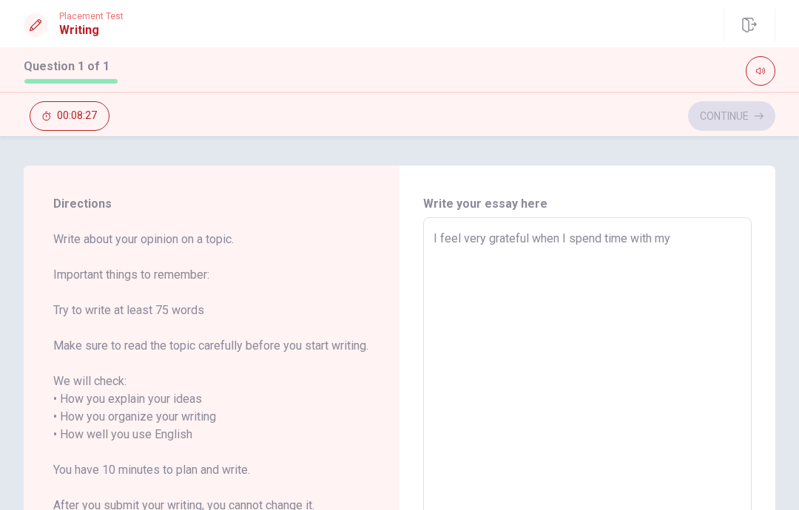
type textarea "I feel very grateful when I spend time with my"
type textarea "x"
type textarea "I feel very grateful when I spend time with my f"
type textarea "x"
type textarea "I feel very grateful when I spend time with my fa"
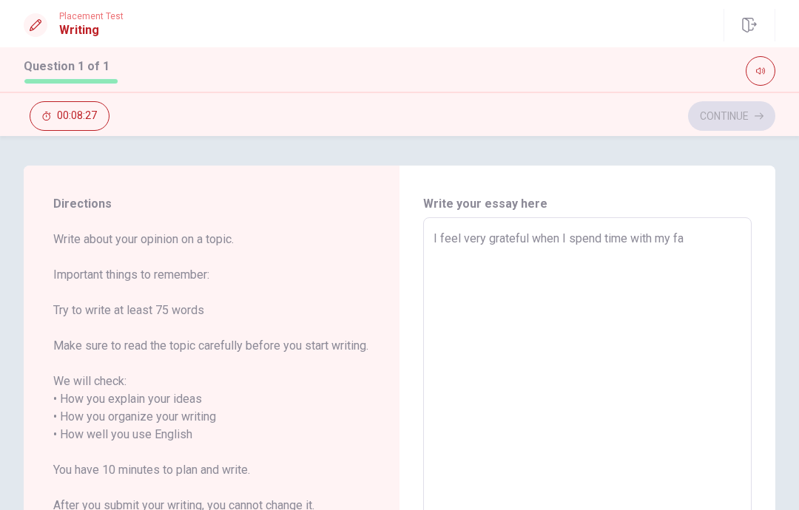
type textarea "x"
type textarea "I feel very grateful when I spend time with my fam"
type textarea "x"
type textarea "I feel very grateful when I spend time with my famy"
type textarea "x"
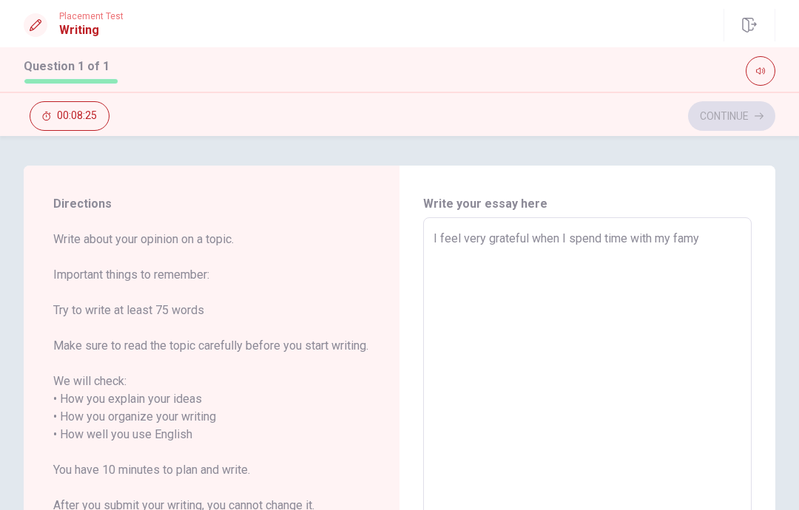
type textarea "I feel very grateful when I spend time with my famyl"
type textarea "x"
type textarea "I feel very grateful when I spend time with my famyli"
type textarea "x"
type textarea "I feel very grateful when I spend time with my famyl"
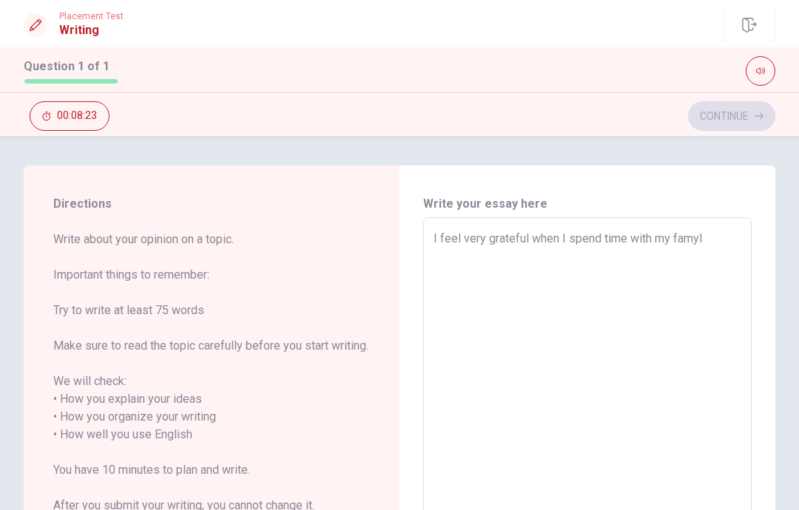
type textarea "x"
type textarea "I feel very grateful when I spend time with my famy"
type textarea "x"
type textarea "I feel very grateful when I spend time with my fam"
type textarea "x"
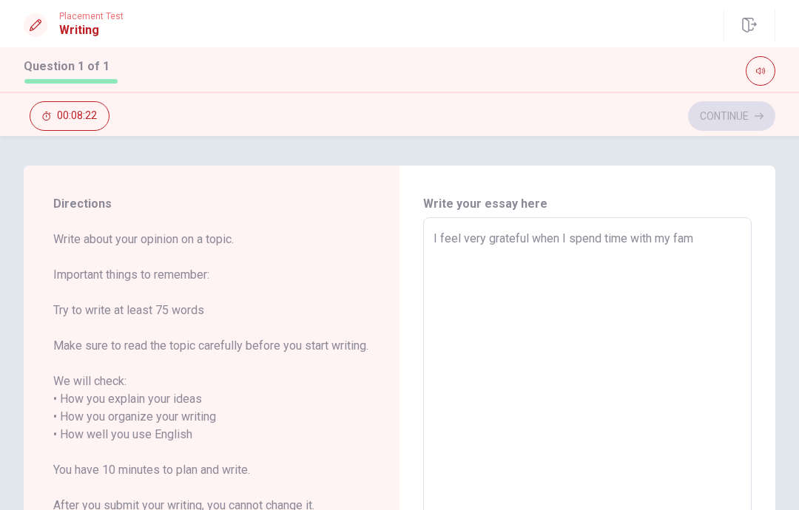
type textarea "I feel very grateful when I spend time with my fami"
type textarea "x"
type textarea "I feel very grateful when I spend time with my famil"
type textarea "x"
type textarea "I feel very grateful when I spend time with my family"
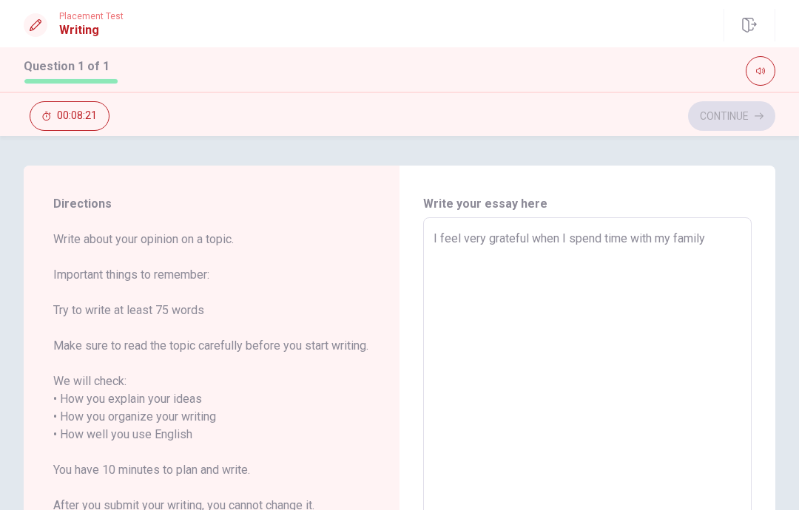
type textarea "x"
type textarea "I feel very grateful when I spend time with my family,"
type textarea "x"
type textarea "I feel very grateful when I spend time with my family,"
type textarea "x"
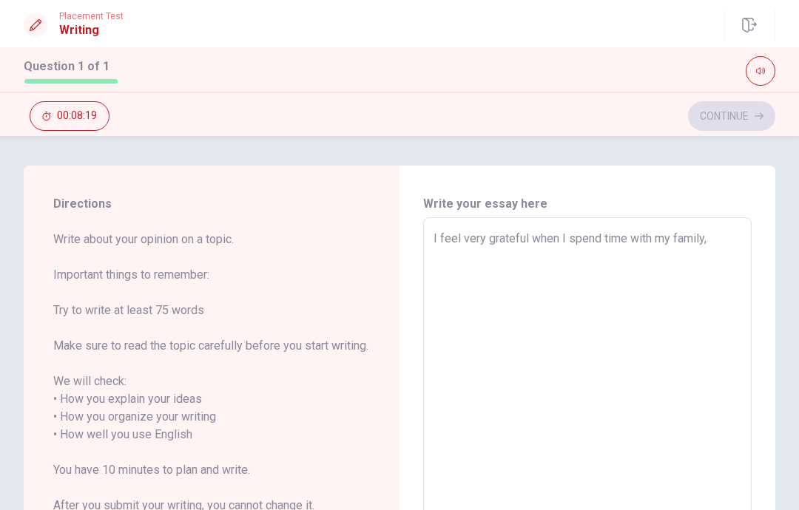
type textarea "I feel very grateful when I spend time with my family,"
type textarea "x"
type textarea "I feel very grateful when I spend time with my family"
type textarea "x"
type textarea "I feel very grateful when I spend time with my family."
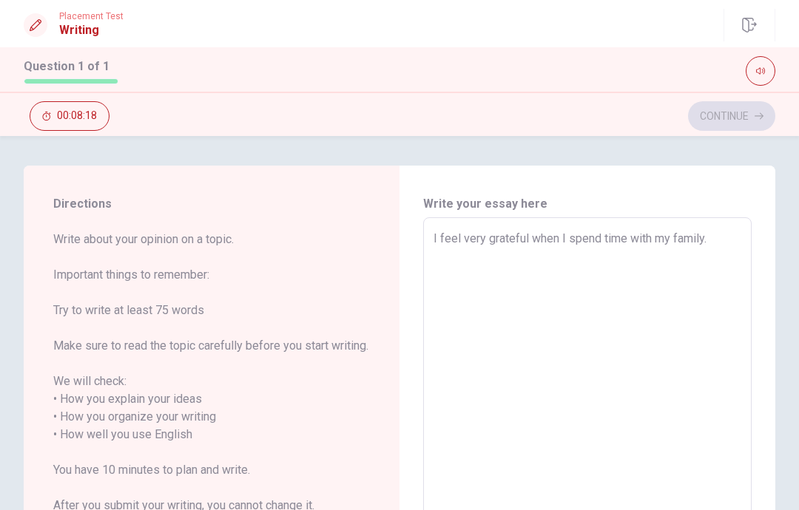
type textarea "x"
type textarea "I feel very grateful when I spend time with my family."
type textarea "x"
type textarea "I feel very grateful when I spend time with my family."
type textarea "x"
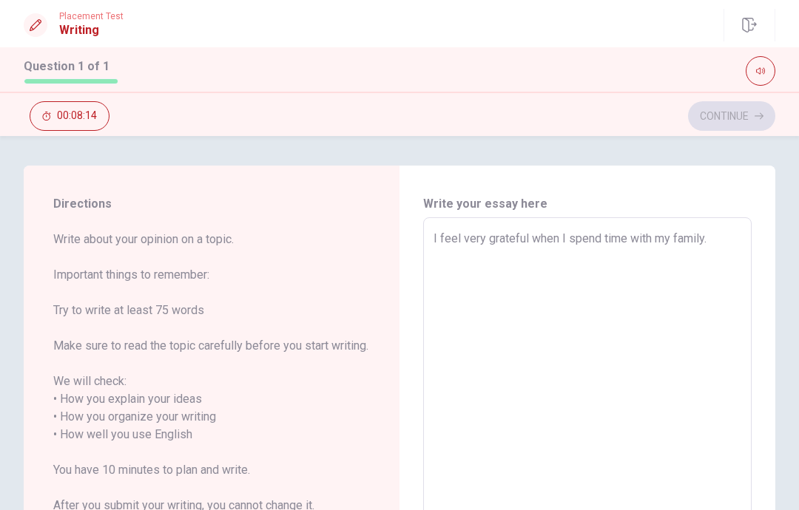
type textarea "I feel very grateful when I spend time with my family"
type textarea "x"
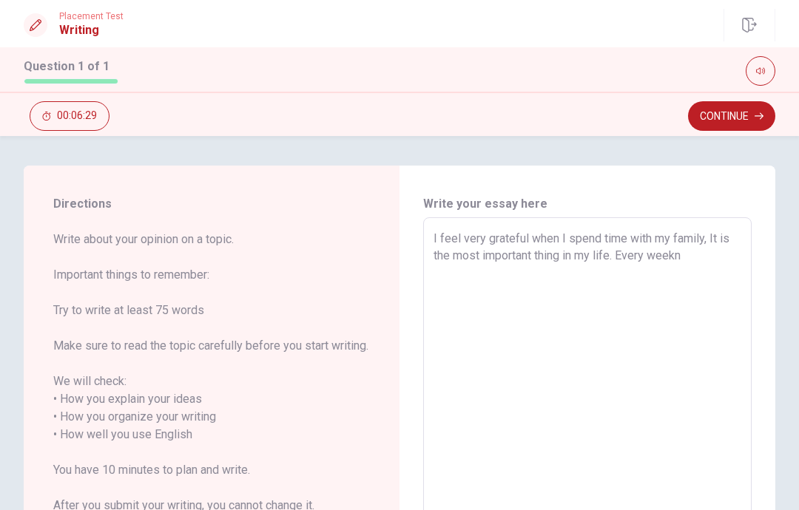
click at [607, 260] on textarea "I feel very grateful when I spend time with my family, It is the most important…" at bounding box center [588, 426] width 308 height 393
click at [550, 277] on textarea "I feel very grateful when I spend time with my family, It is the most important…" at bounding box center [588, 426] width 308 height 393
click at [581, 271] on textarea "I feel very grateful when I spend time with my family, It is the most important…" at bounding box center [588, 426] width 308 height 393
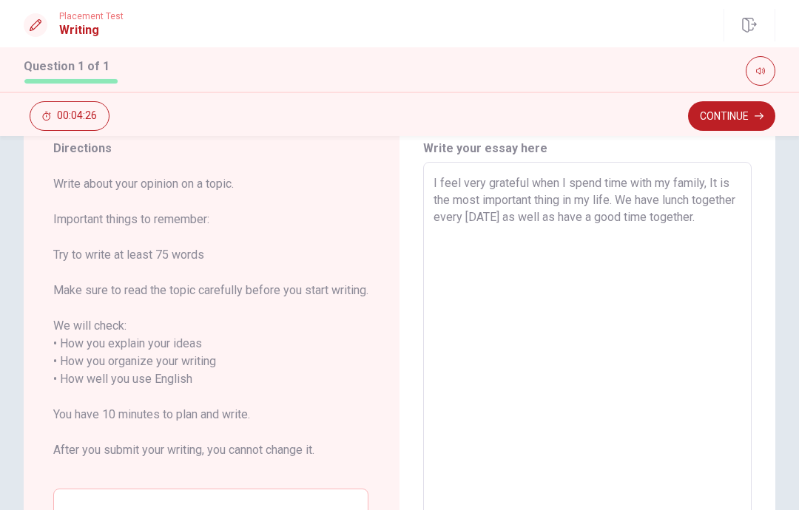
scroll to position [56, 0]
